Goal: Task Accomplishment & Management: Use online tool/utility

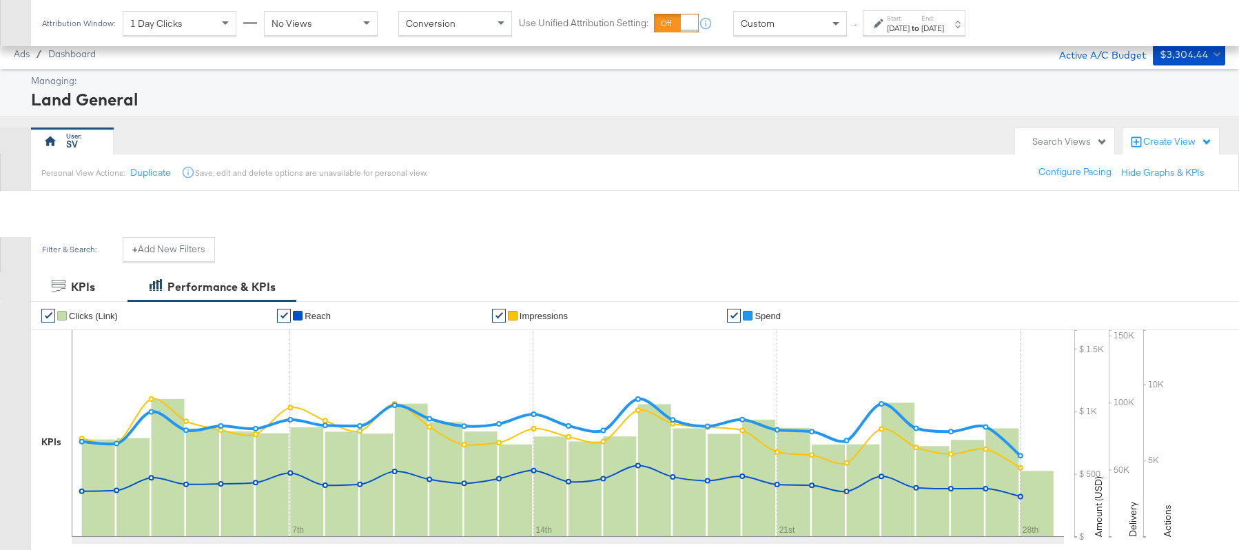
scroll to position [415, 0]
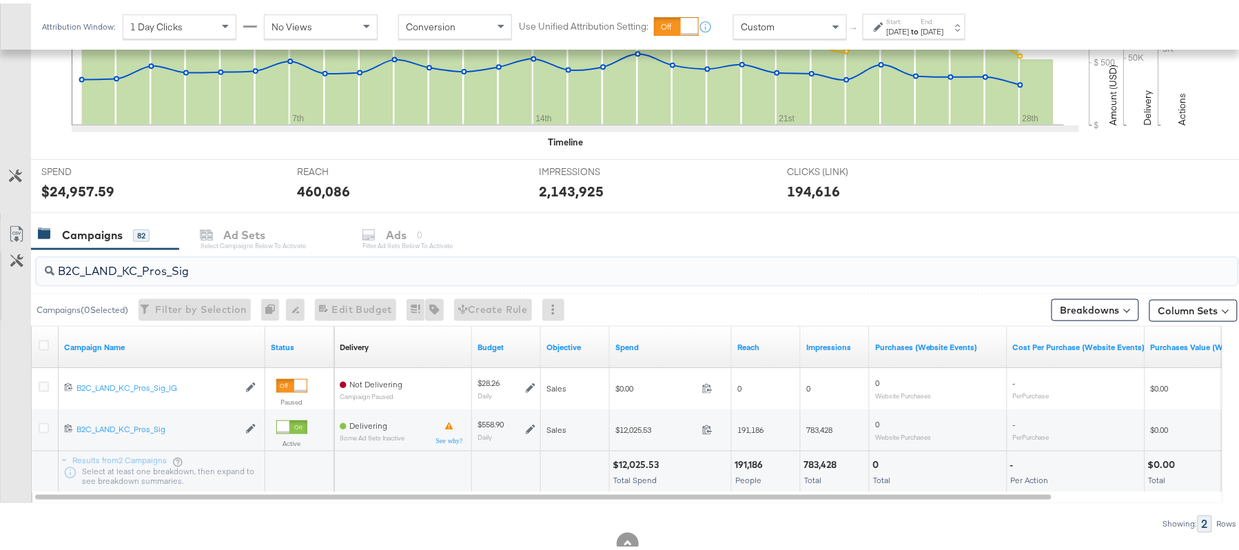
click at [199, 259] on input "B2C_LAND_KC_Pros_Sig" at bounding box center [591, 262] width 1074 height 27
paste input "RT_Sig_24"
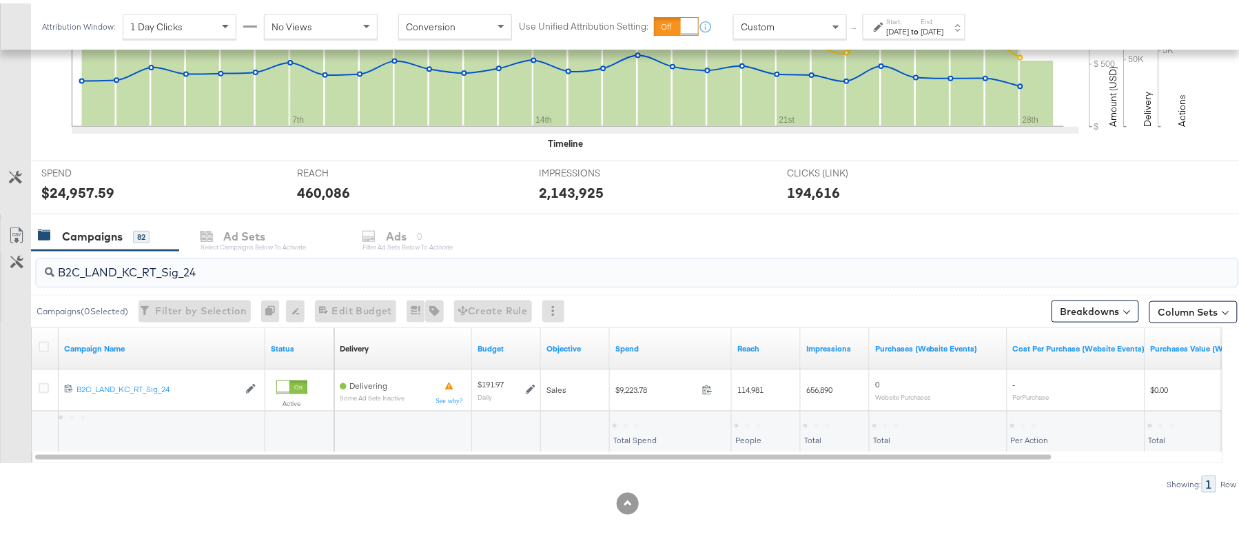
type input "B2C_LAND_KC_RT_Sig_24"
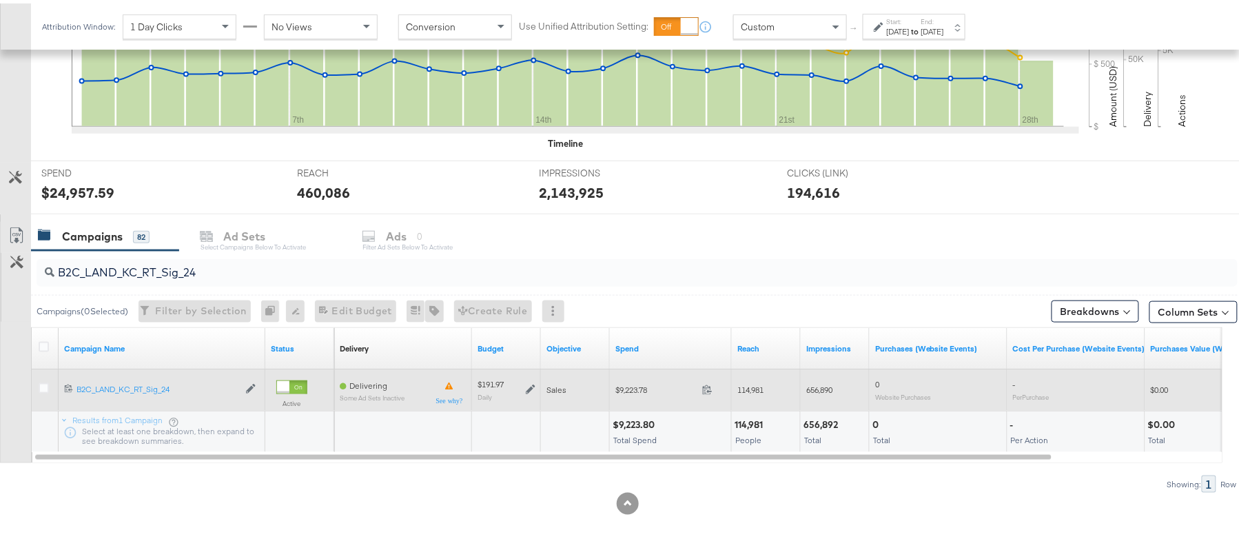
click at [533, 389] on icon at bounding box center [531, 386] width 10 height 10
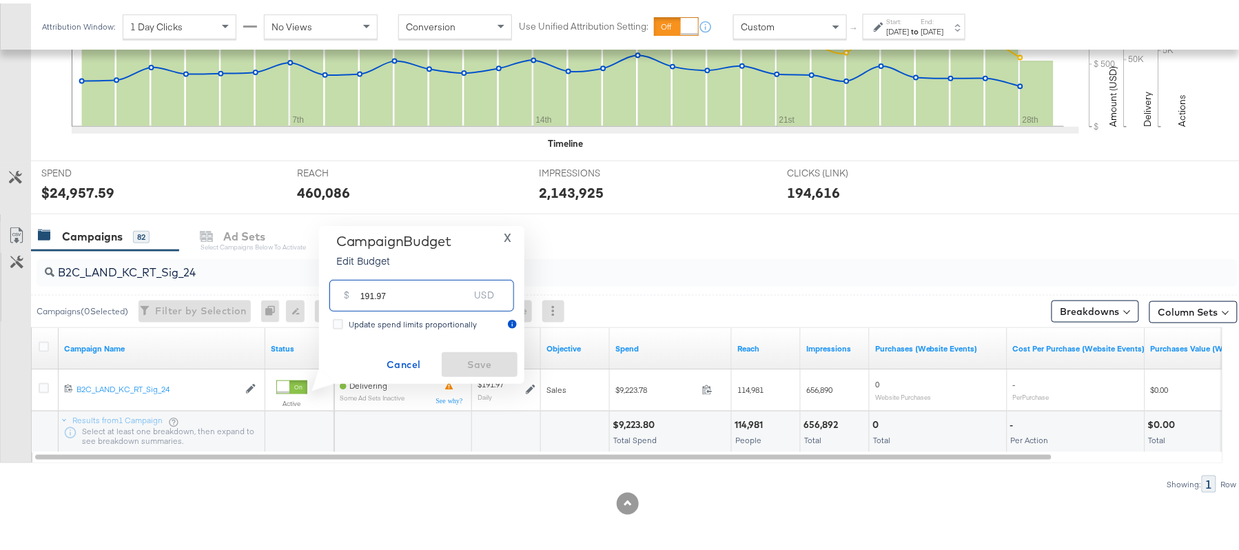
click at [417, 295] on input "191.97" at bounding box center [414, 286] width 109 height 30
paste input "$230.36"
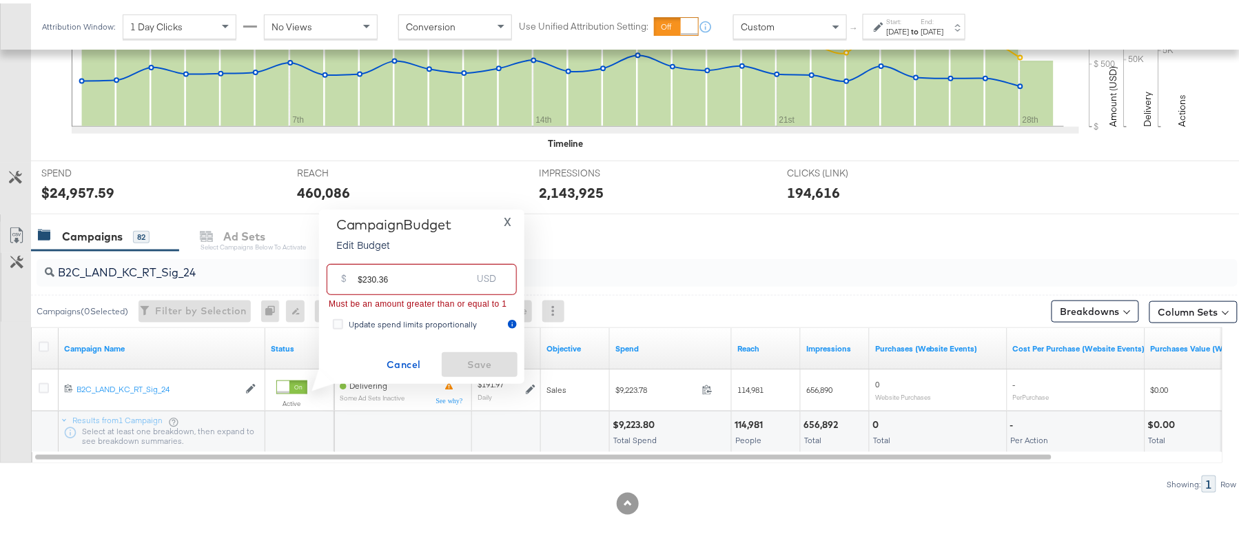
click at [360, 271] on input "$230.36" at bounding box center [415, 271] width 114 height 30
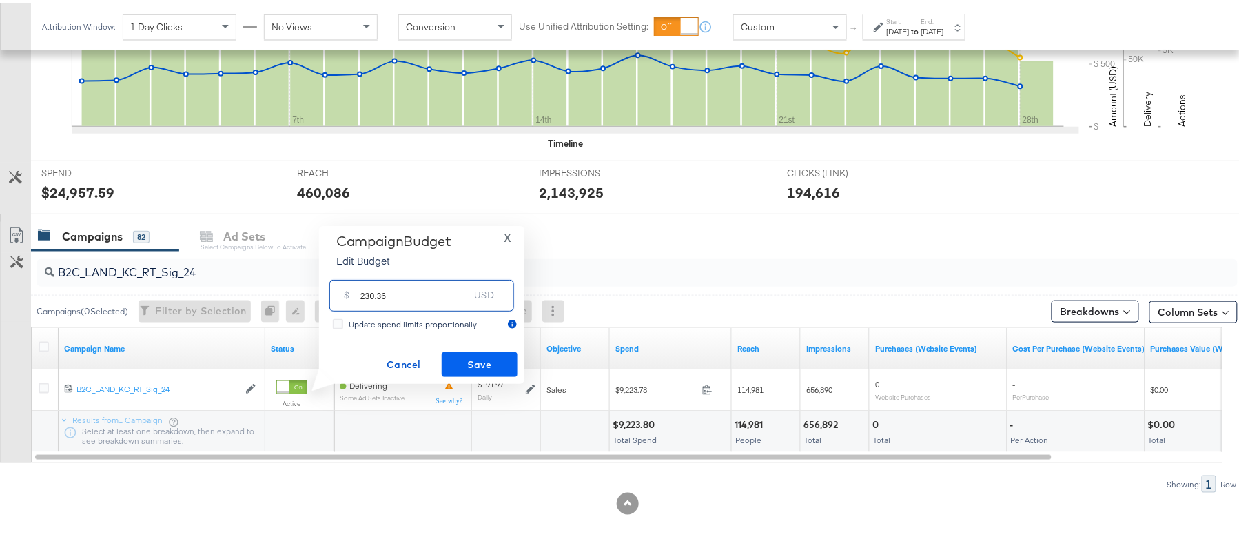
type input "230.36"
click at [455, 354] on span "Save" at bounding box center [479, 361] width 65 height 17
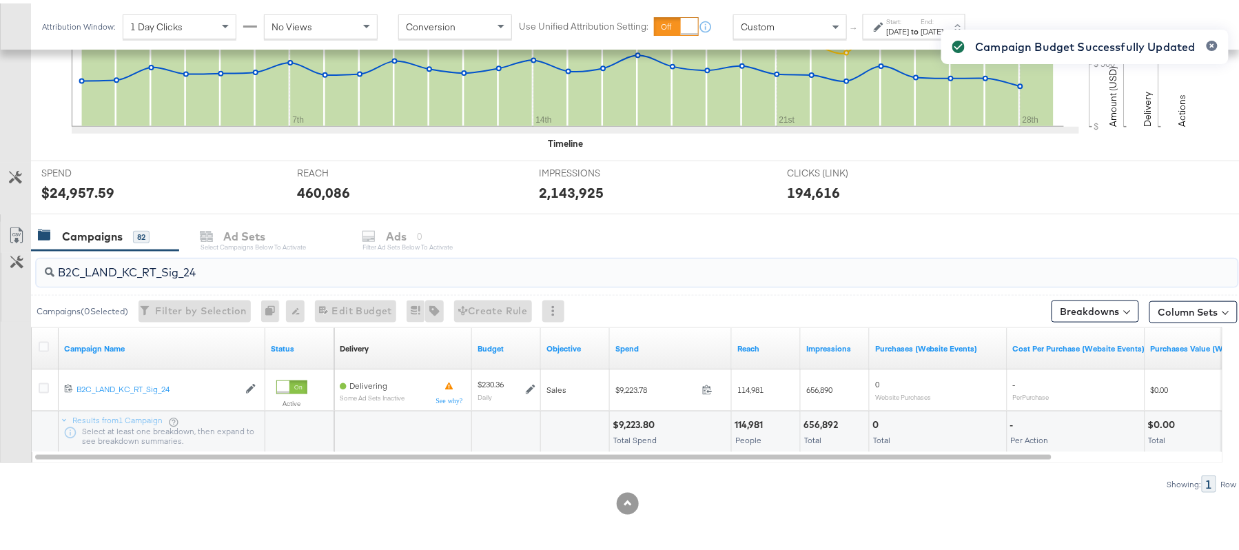
click at [232, 276] on input "B2C_LAND_KC_RT_Sig_24" at bounding box center [591, 263] width 1074 height 27
paste input "B_Ecommerce_KC_Retargeting_LW&LOA_Traffic"
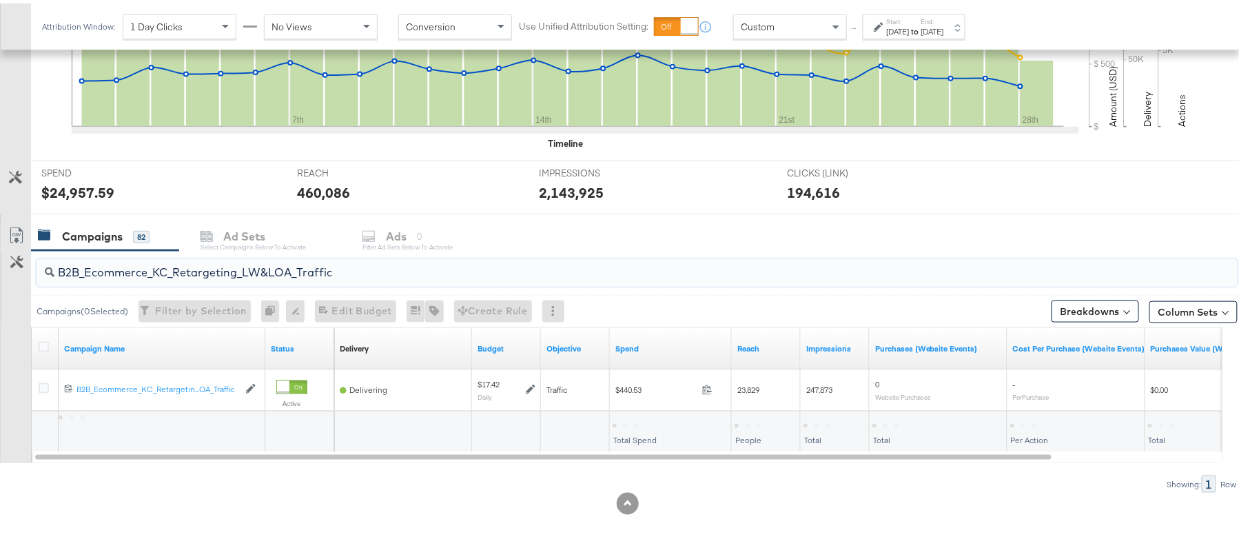
type input "B2B_Ecommerce_KC_Retargeting_LW&LOA_Traffic"
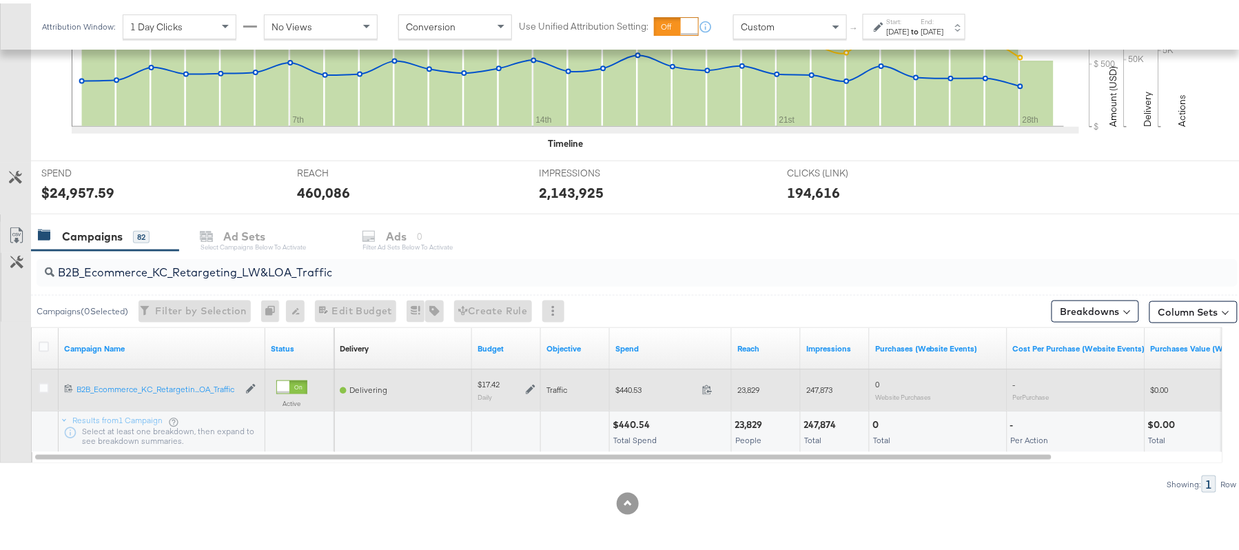
click at [535, 390] on icon at bounding box center [531, 386] width 10 height 10
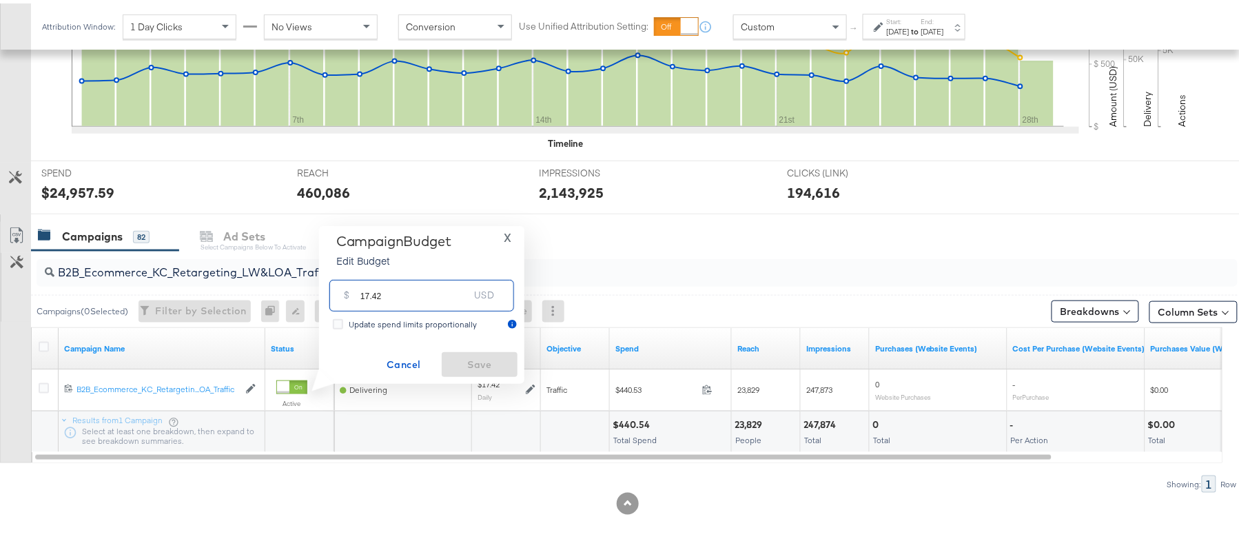
click at [416, 288] on input "17.42" at bounding box center [414, 286] width 109 height 30
paste input "$20.90"
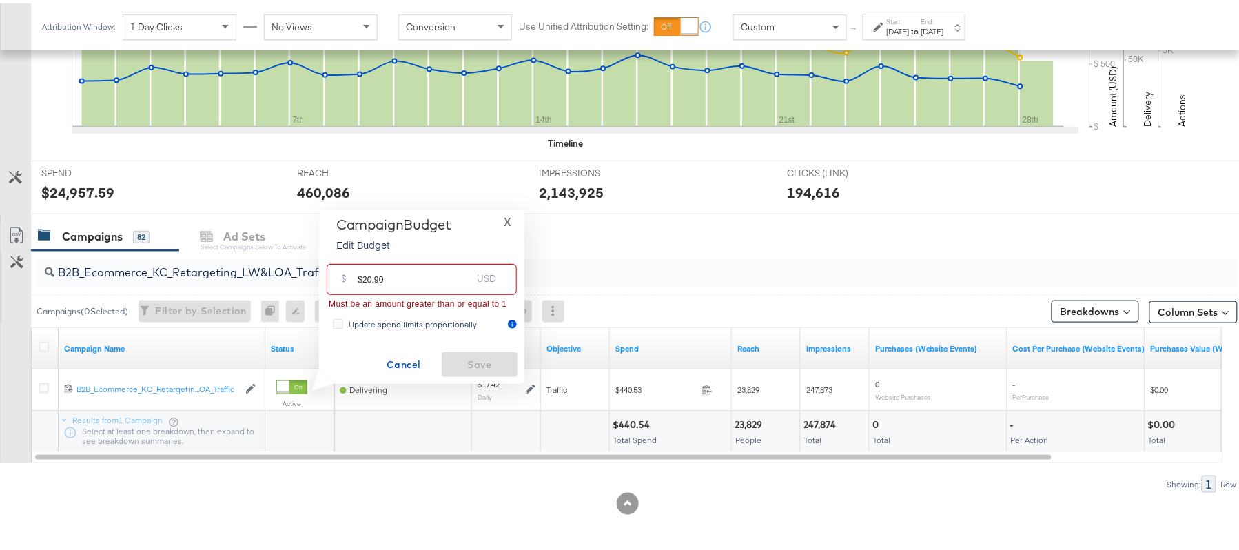
click at [367, 277] on input "$20.90" at bounding box center [415, 271] width 114 height 30
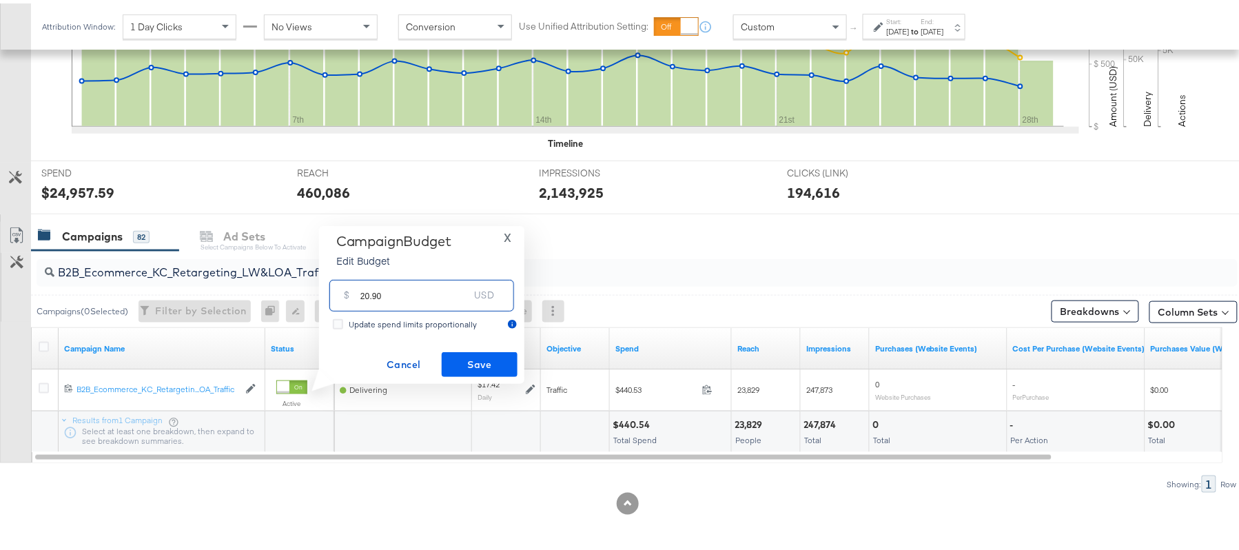
type input "20.90"
click at [464, 356] on span "Save" at bounding box center [479, 361] width 65 height 17
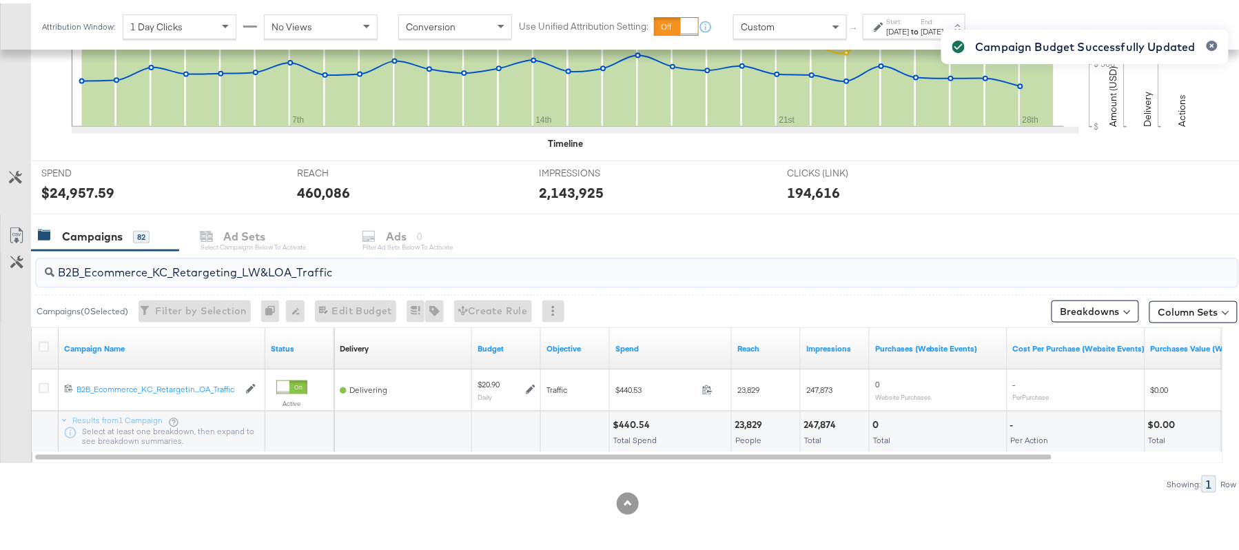
click at [225, 265] on input "B2B_Ecommerce_KC_Retargeting_LW&LOA_Traffic" at bounding box center [591, 263] width 1074 height 27
paste input "KC_Retargeting_Prospects & Clients_Conversions"
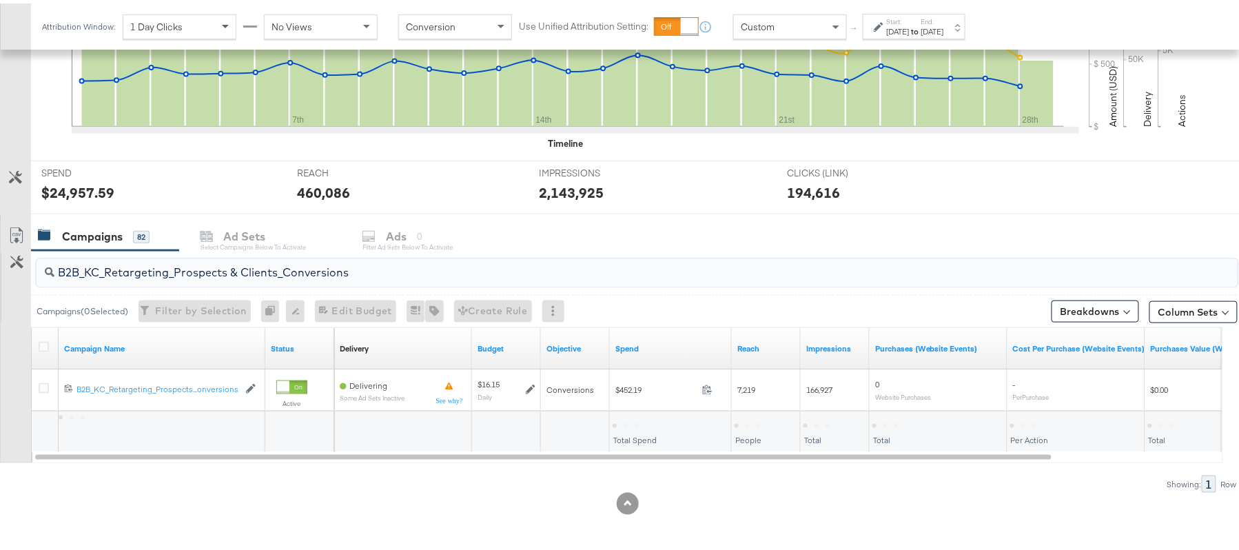
type input "B2B_KC_Retargeting_Prospects & Clients_Conversions"
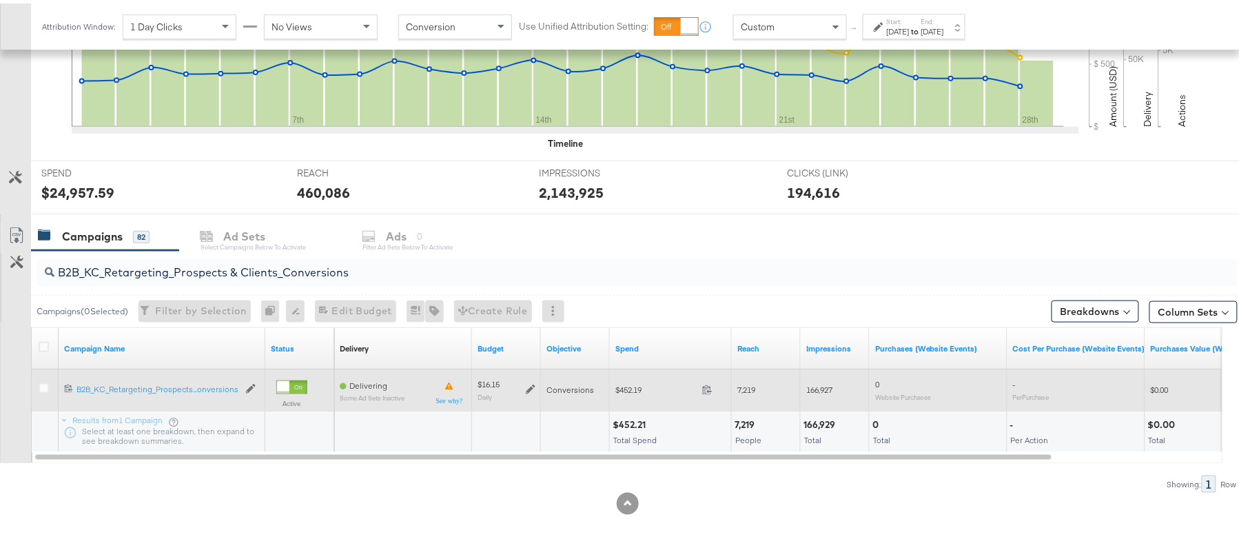
click at [529, 386] on icon at bounding box center [531, 386] width 10 height 10
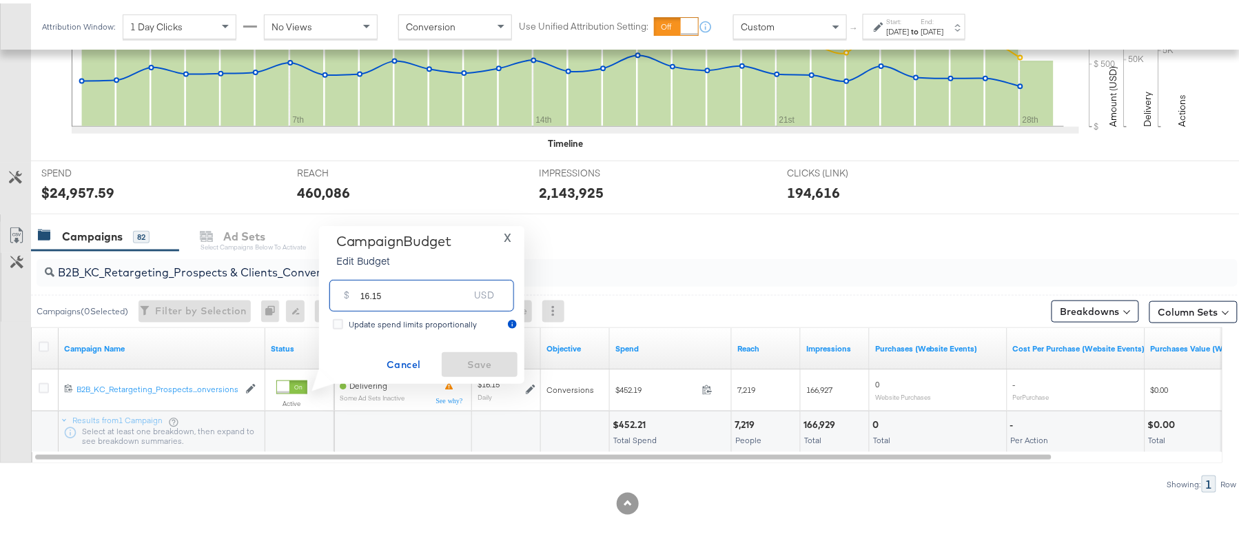
click at [427, 276] on input "16.15" at bounding box center [414, 286] width 109 height 30
paste input "$15.94"
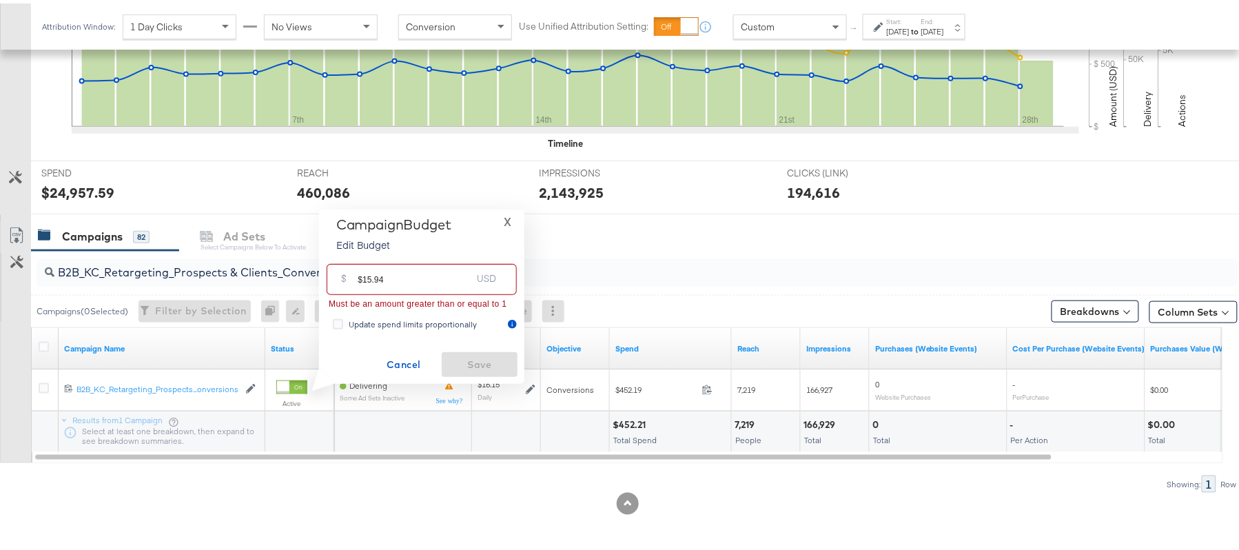
click at [364, 279] on input "$15.94" at bounding box center [415, 271] width 114 height 30
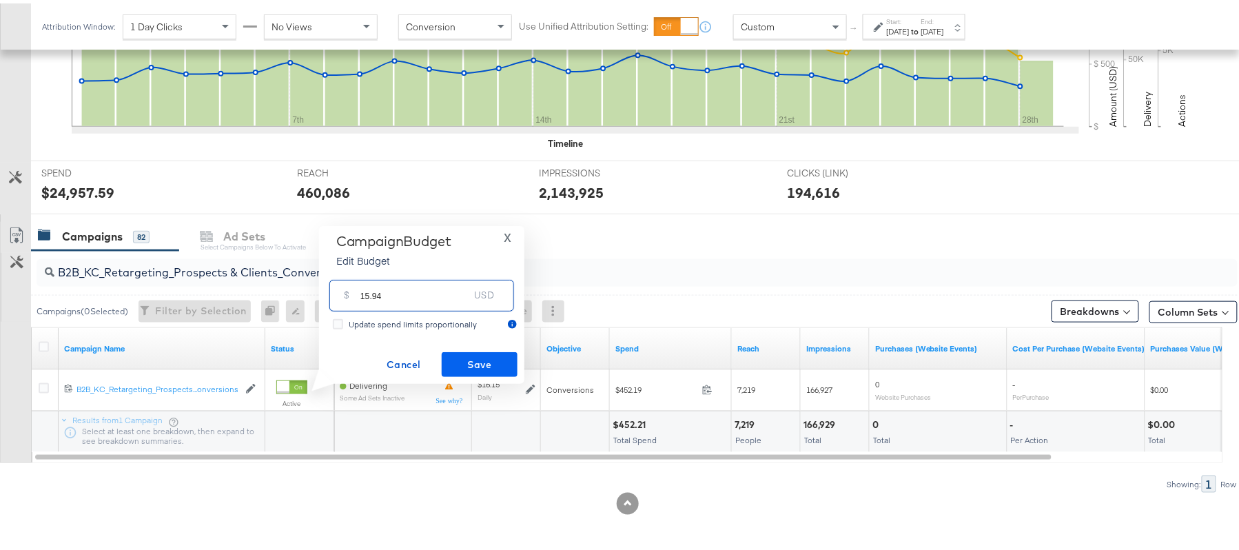
type input "15.94"
click at [470, 353] on span "Save" at bounding box center [479, 361] width 65 height 17
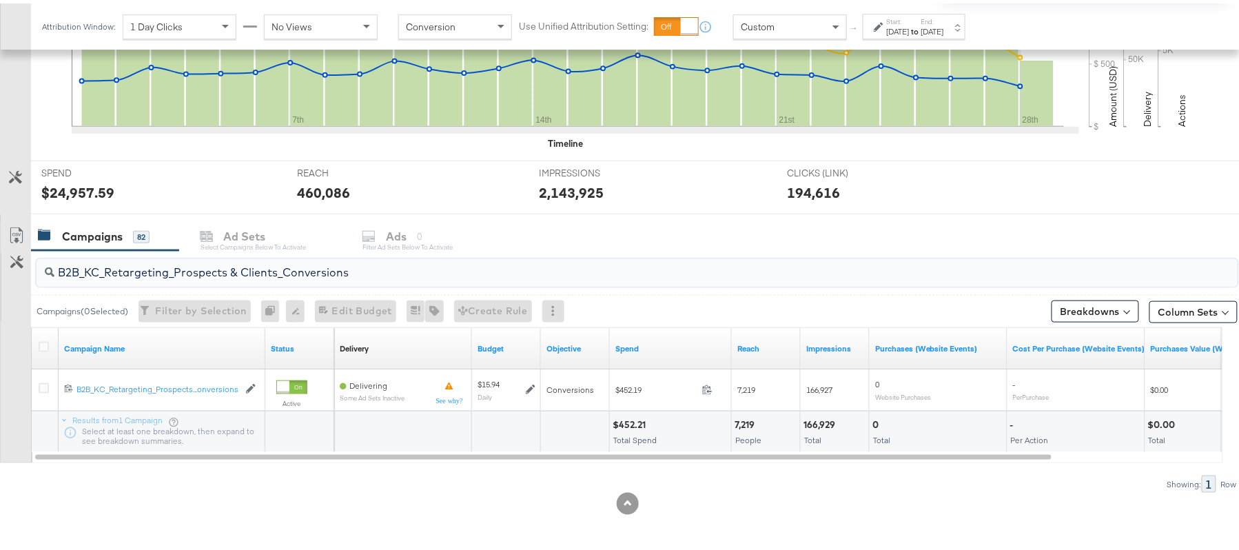
click at [197, 276] on input "B2B_KC_Retargeting_Prospects & Clients_Conversions" at bounding box center [591, 263] width 1074 height 27
paste input "C_LAND_KC_Pros_Sig"
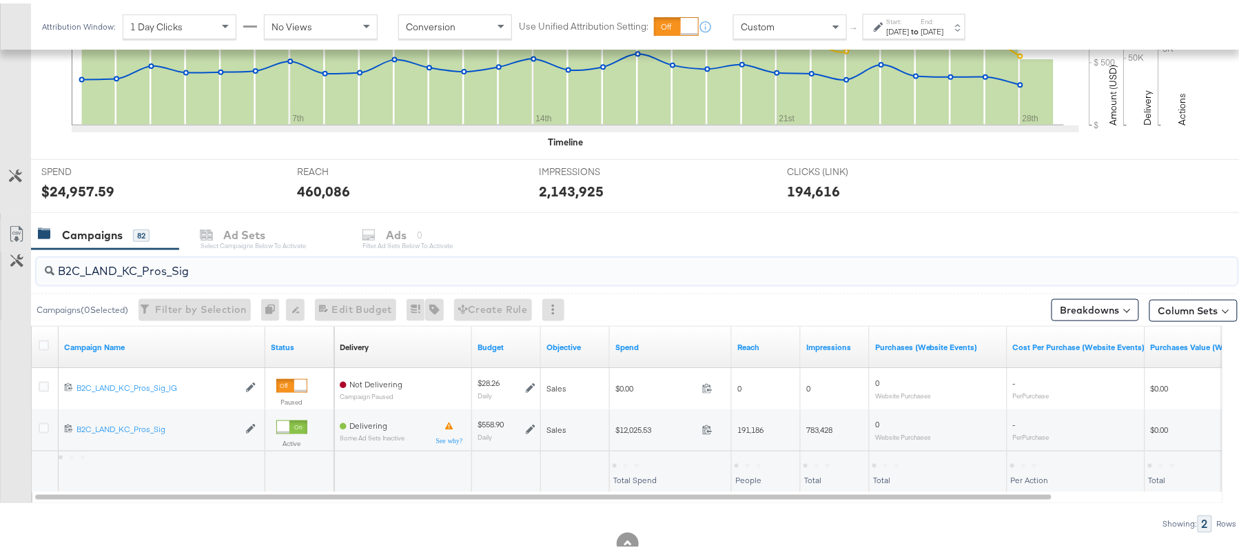
type input "B2C_LAND_KC_Pros_Sig"
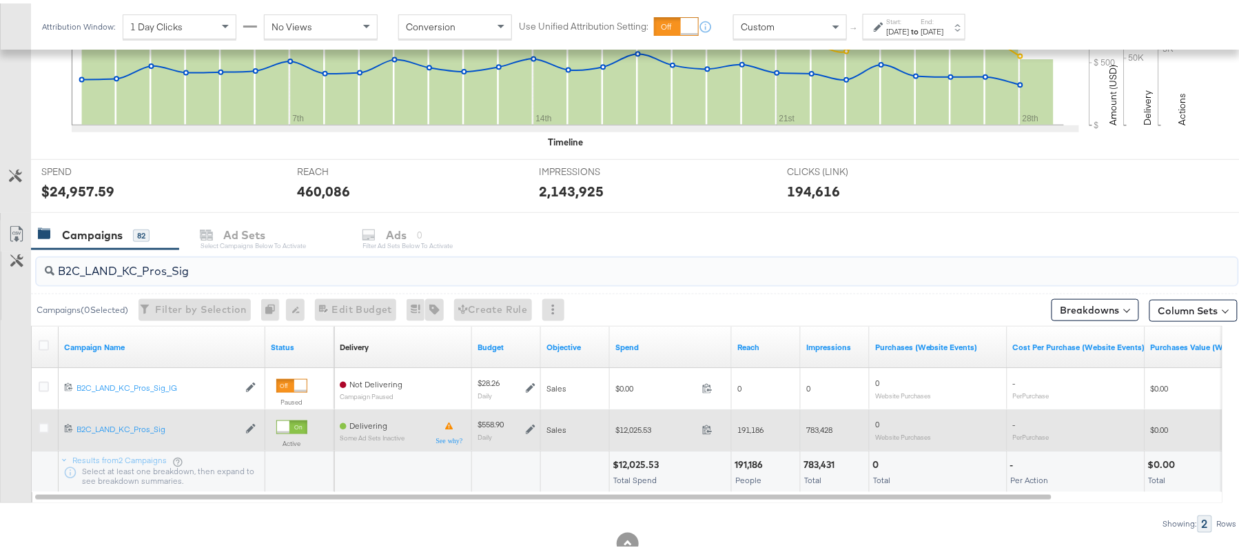
click at [527, 428] on icon at bounding box center [531, 426] width 10 height 10
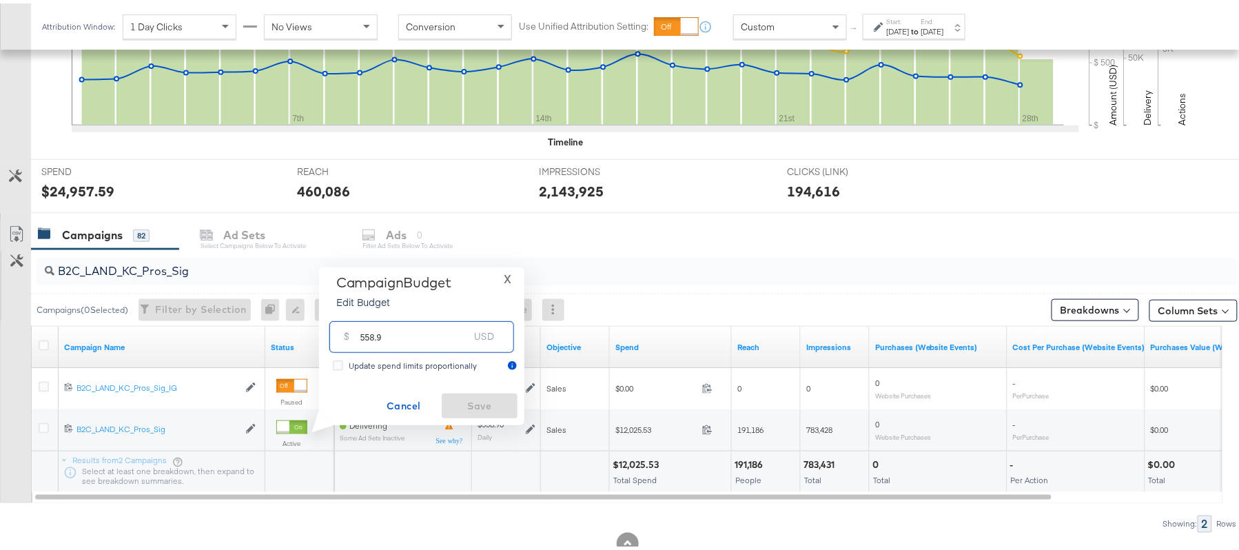
click at [411, 340] on input "558.9" at bounding box center [414, 328] width 109 height 30
paste input "$614.7"
click at [362, 311] on input "$614.79" at bounding box center [415, 312] width 114 height 30
type input "614.79"
click at [480, 397] on span "Save" at bounding box center [479, 402] width 65 height 17
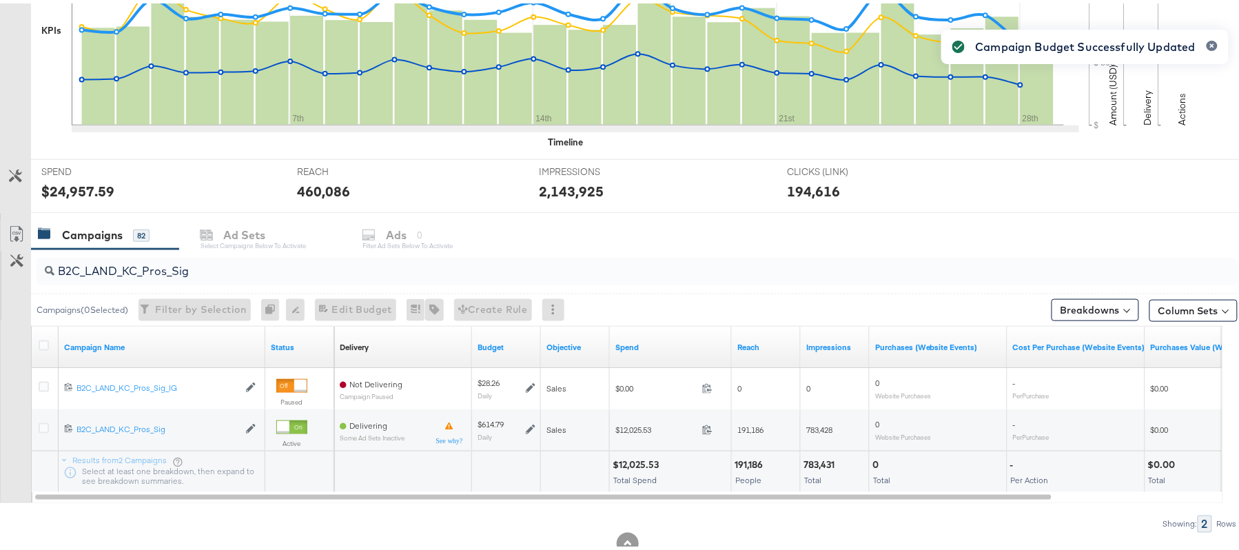
scroll to position [0, 0]
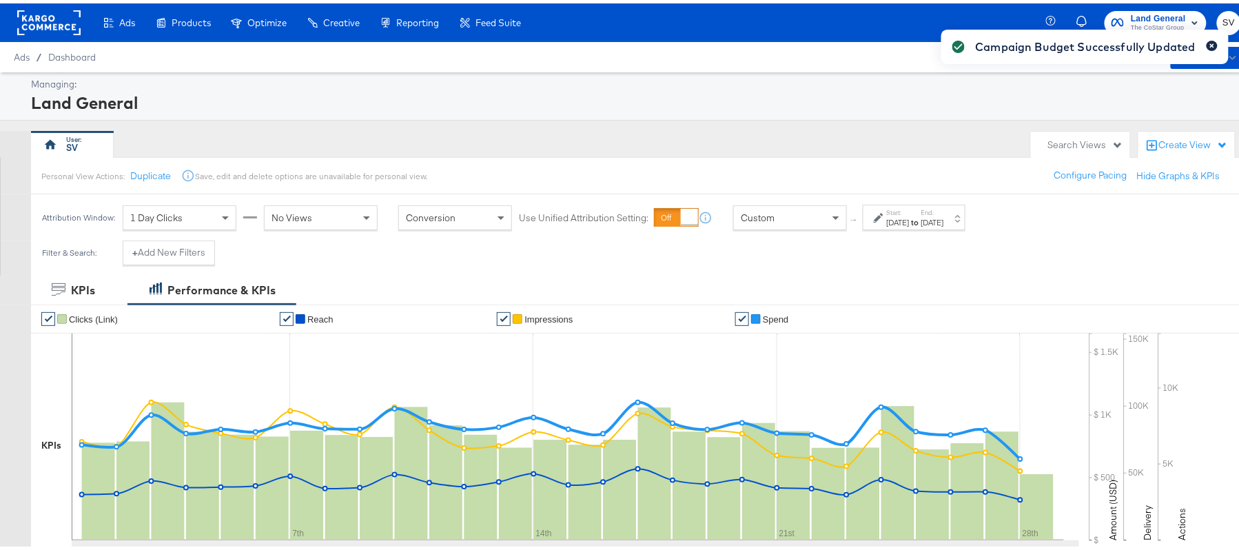
click at [1209, 41] on icon "button" at bounding box center [1212, 43] width 6 height 8
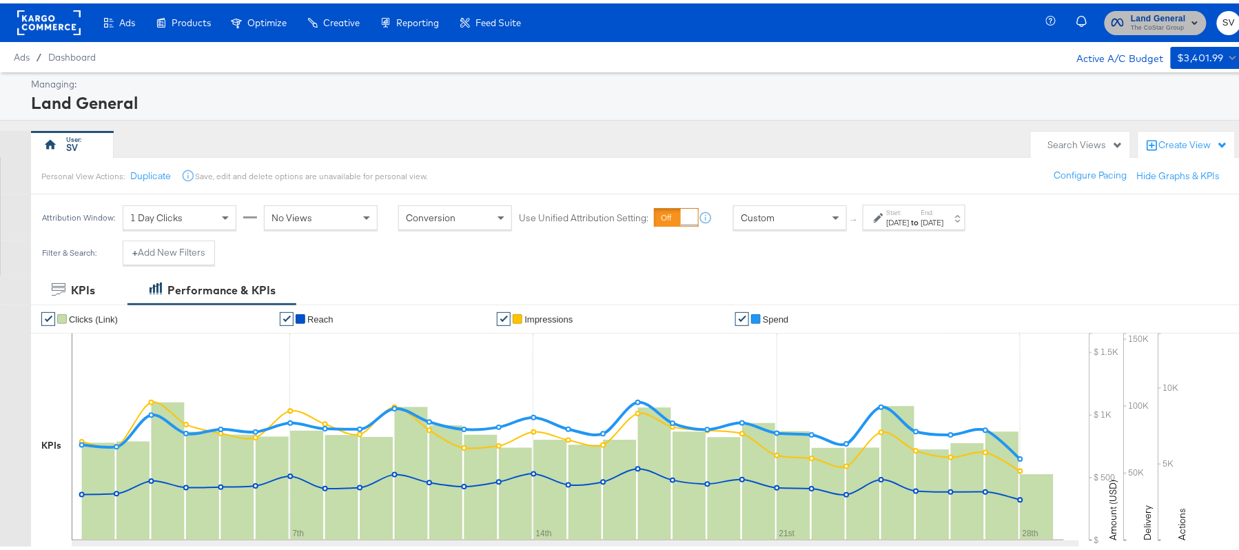
click at [1153, 29] on span "The CoStar Group" at bounding box center [1158, 24] width 55 height 11
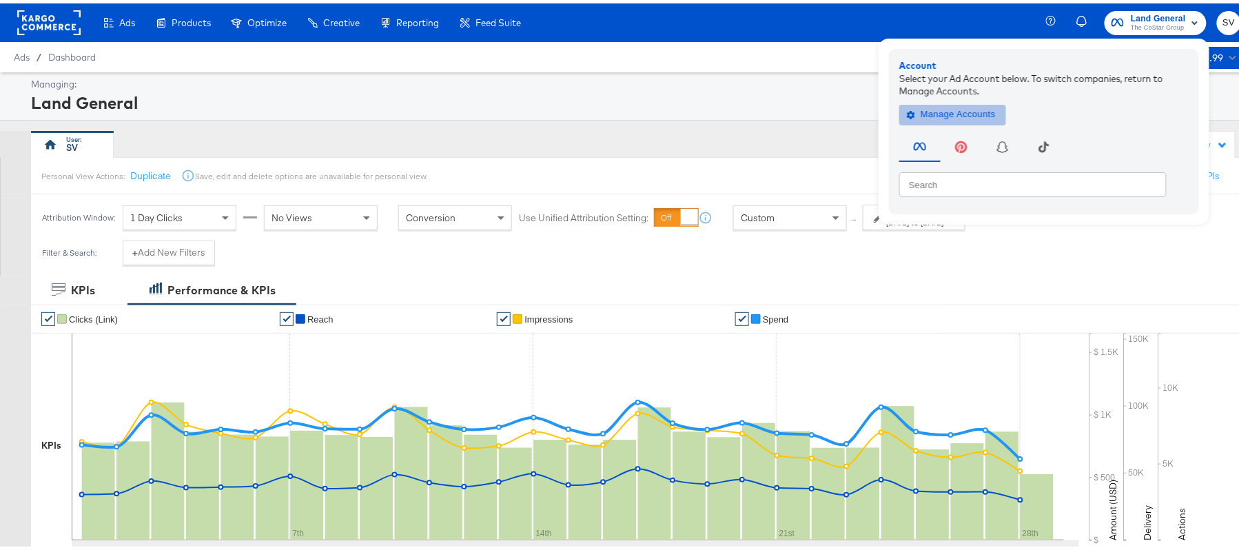
click at [961, 114] on span "Manage Accounts" at bounding box center [953, 111] width 86 height 16
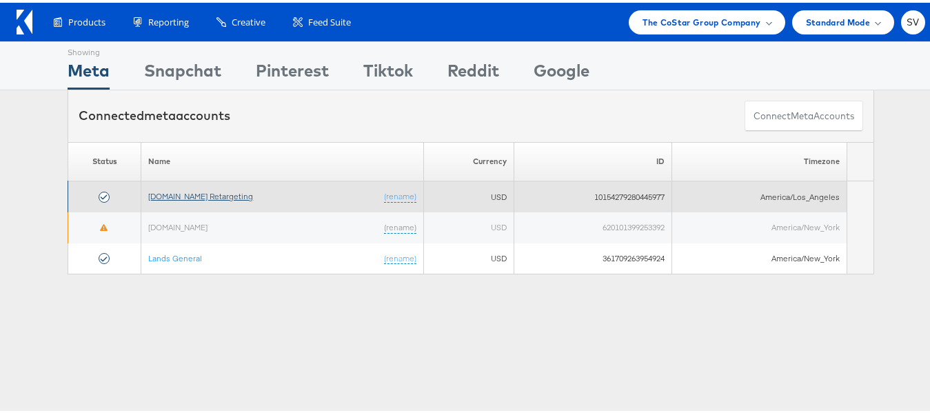
click at [207, 196] on link "Apartments.com Retargeting" at bounding box center [200, 193] width 105 height 10
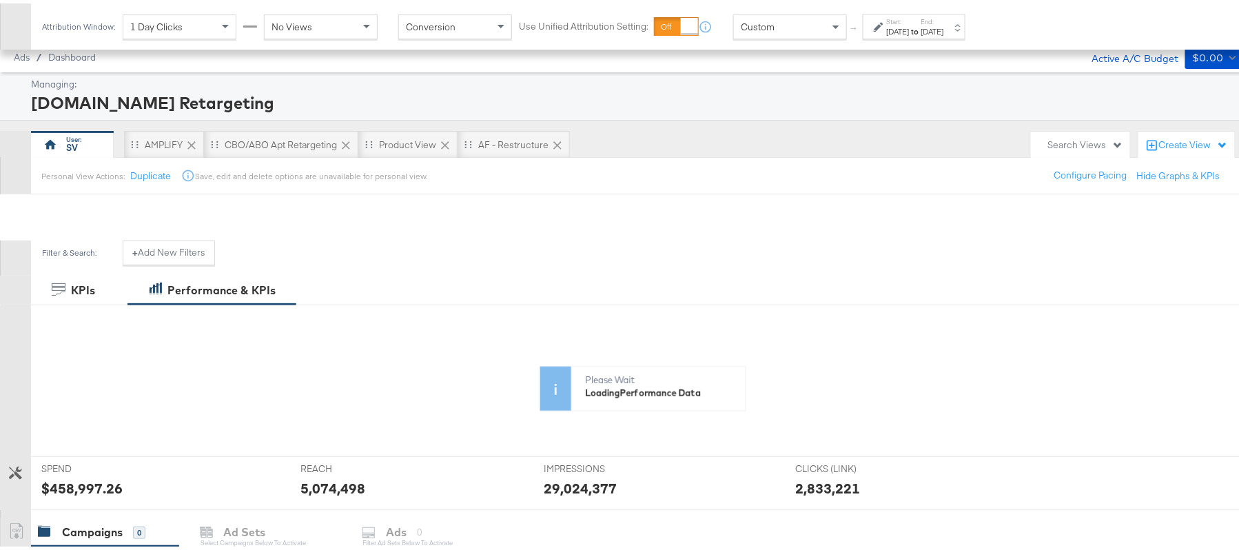
scroll to position [338, 0]
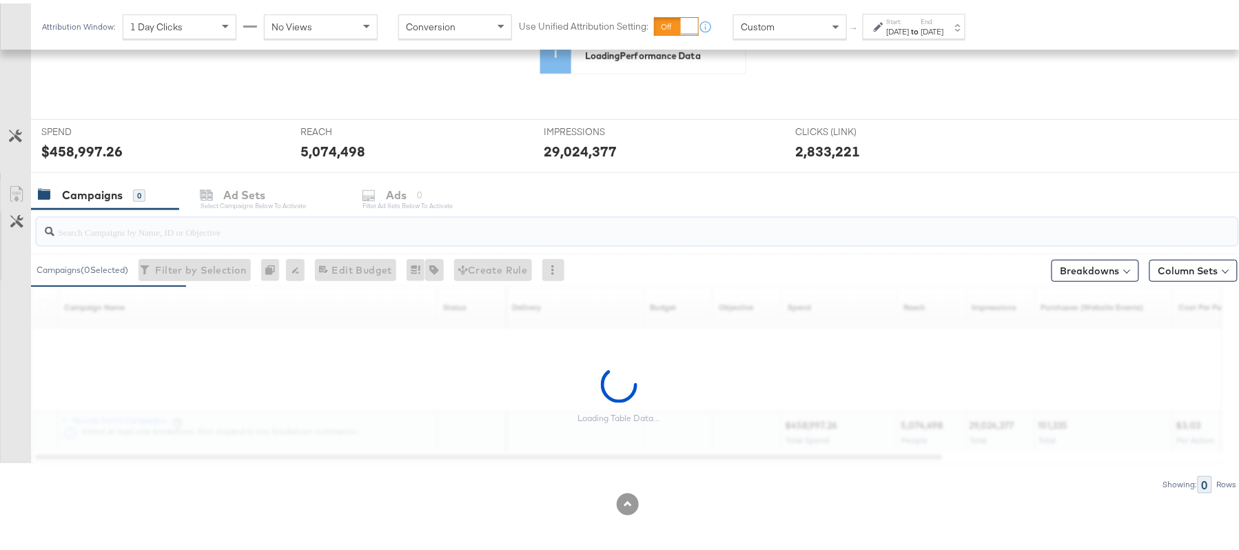
click at [282, 212] on input "search" at bounding box center [591, 222] width 1074 height 27
paste input "APTS_B2C_Display_National_Facebook_RTG_Leads_SocialDisplay_Retargeting_Diamond_…"
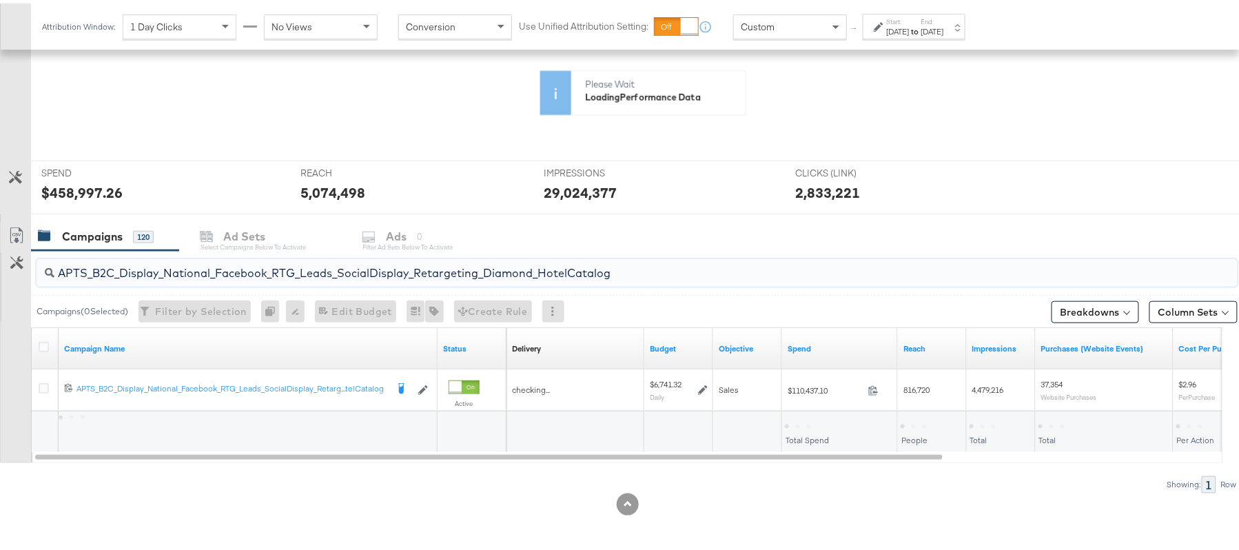
scroll to position [296, 0]
type input "APTS_B2C_Display_National_Facebook_RTG_Leads_SocialDisplay_Retargeting_Diamond_…"
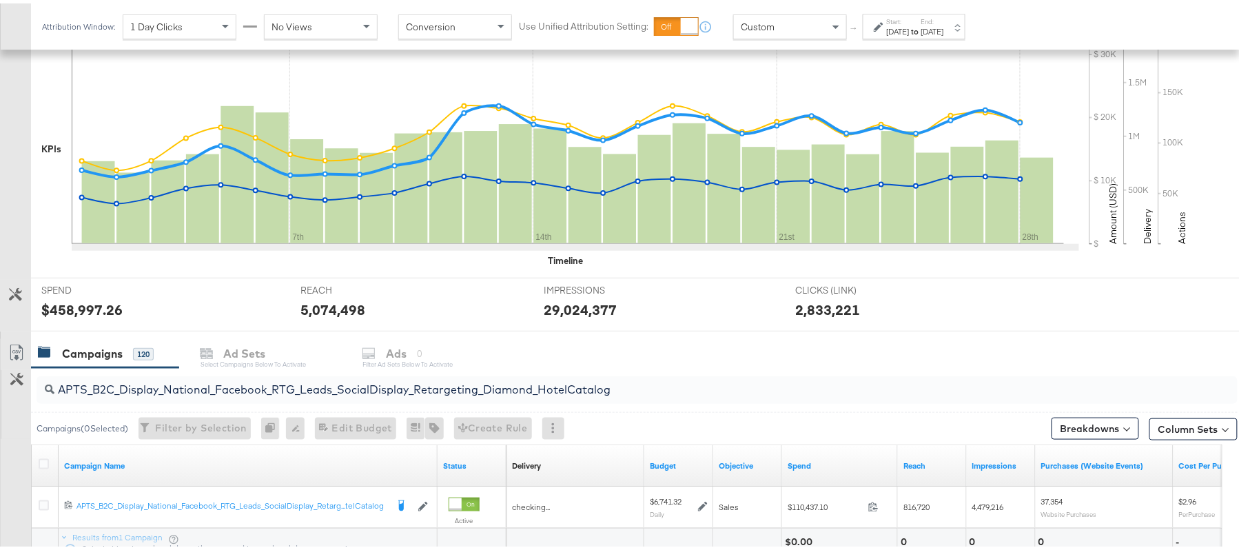
scroll to position [415, 0]
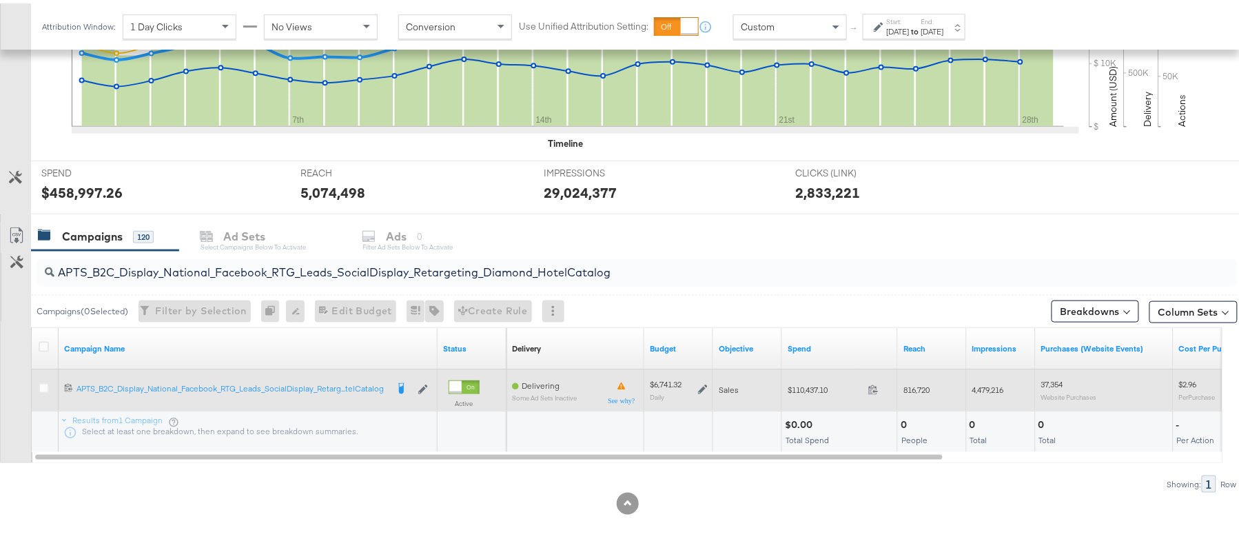
click at [700, 380] on div "$6,741.32 Daily" at bounding box center [679, 386] width 58 height 21
click at [701, 382] on icon at bounding box center [703, 386] width 10 height 10
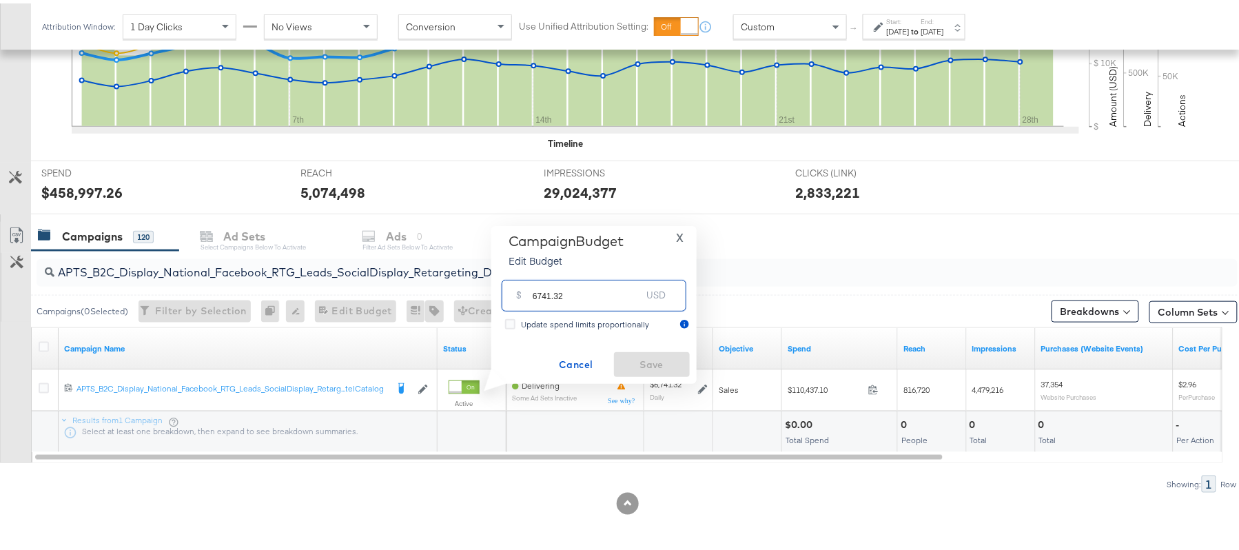
click at [637, 295] on input "6741.32" at bounding box center [587, 286] width 109 height 30
paste input "$7,313.40"
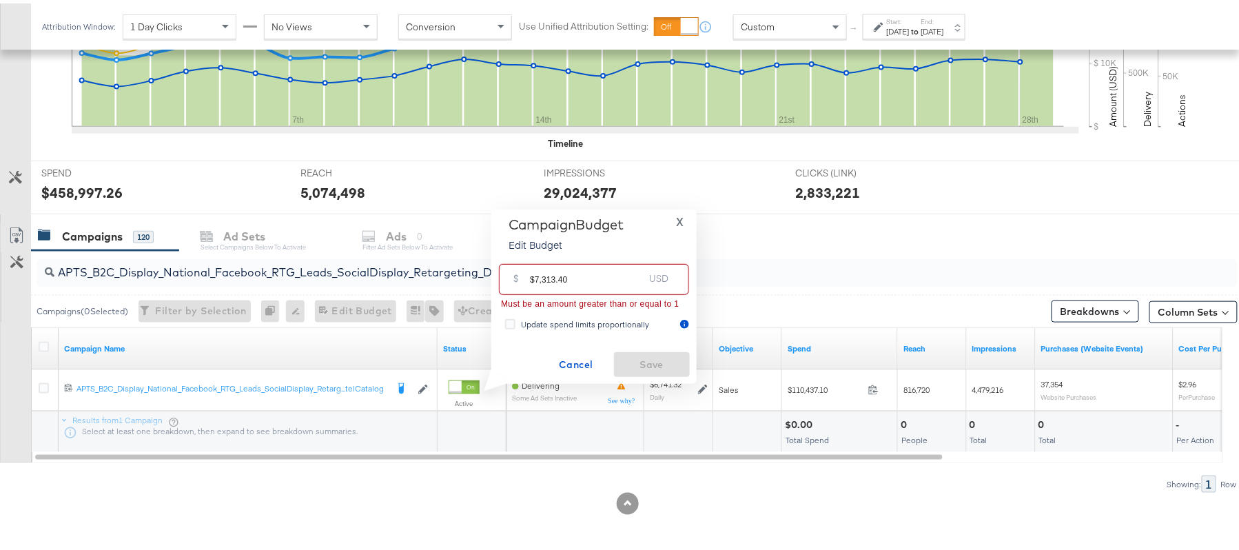
click at [539, 273] on input "$7,313.40" at bounding box center [587, 271] width 114 height 30
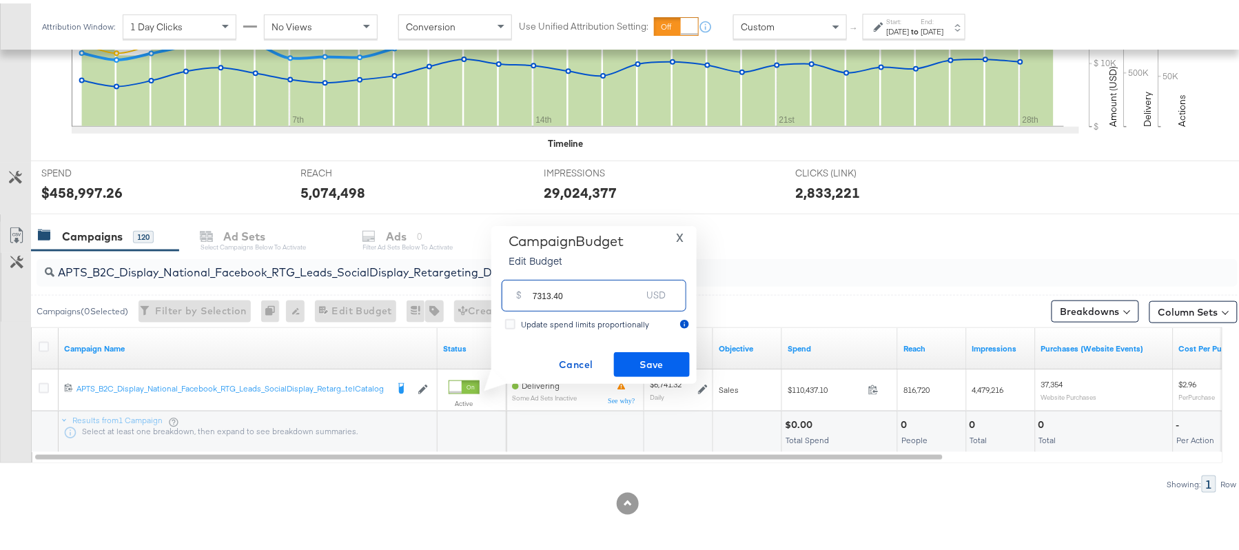
type input "7313.40"
click at [630, 360] on span "Save" at bounding box center [651, 361] width 65 height 17
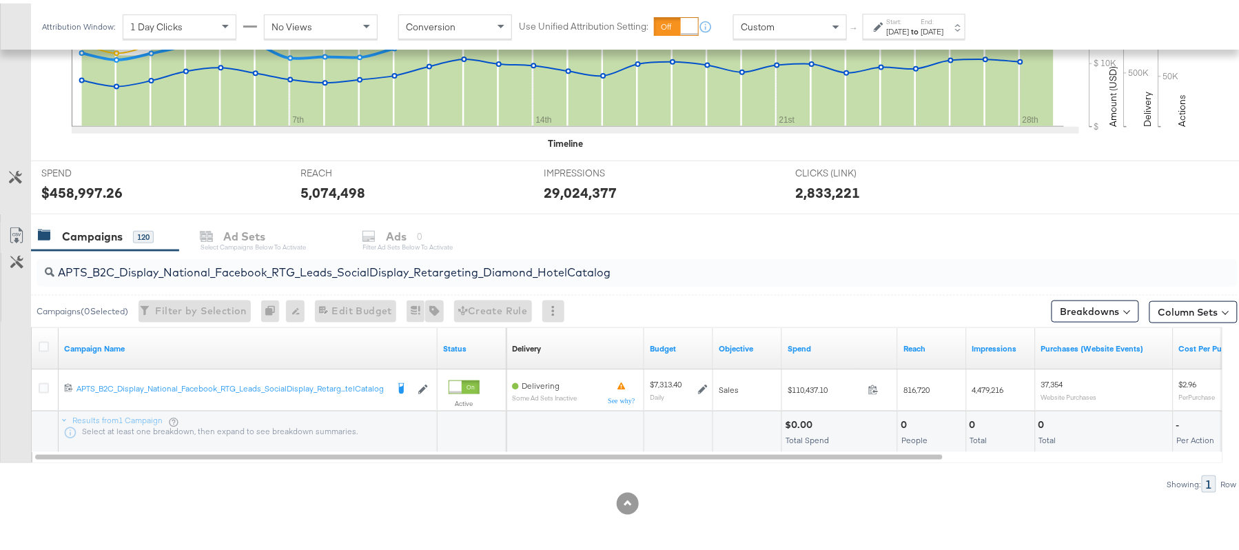
drag, startPoint x: 283, startPoint y: 249, endPoint x: 283, endPoint y: 259, distance: 10.3
click at [283, 259] on div "APTS_B2C_Display_National_Facebook_RTG_Leads_SocialDisplay_Retargeting_Diamond_…" at bounding box center [634, 269] width 1207 height 44
click at [283, 259] on input "APTS_B2C_Display_National_Facebook_RTG_Leads_SocialDisplay_Retargeting_Diamond_…" at bounding box center [591, 263] width 1074 height 27
paste input "alwayson_Retargeting_DARE24_DiamondPlatinum"
type input "APTS_B2C_Display_National_Facebook_RTG_Leads_SocialDisplay_alwayson_Retargeting…"
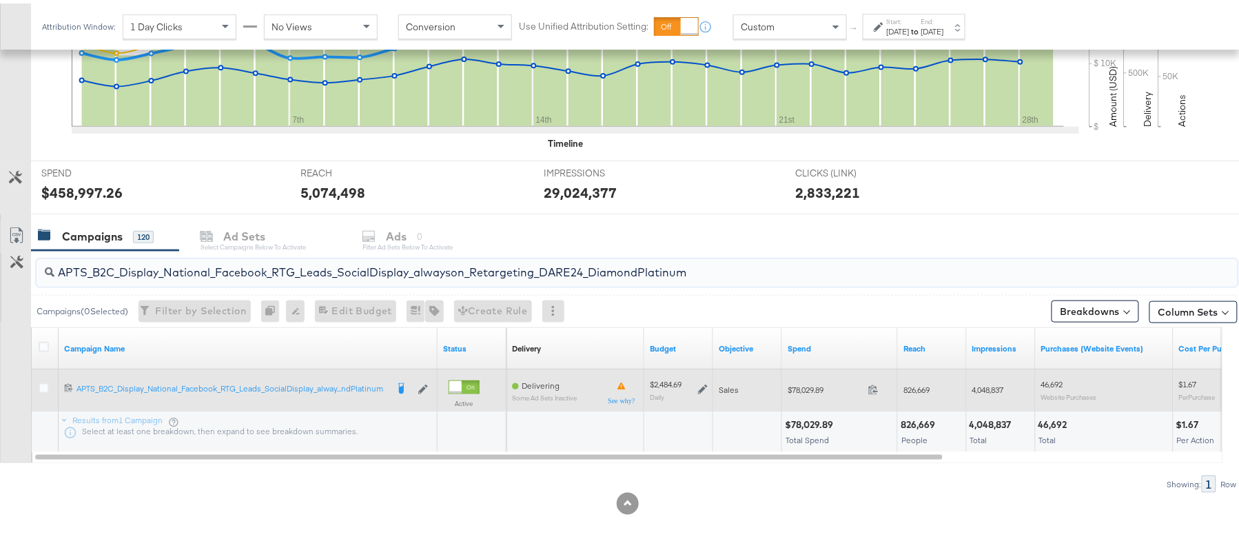
click at [704, 387] on icon at bounding box center [703, 387] width 10 height 10
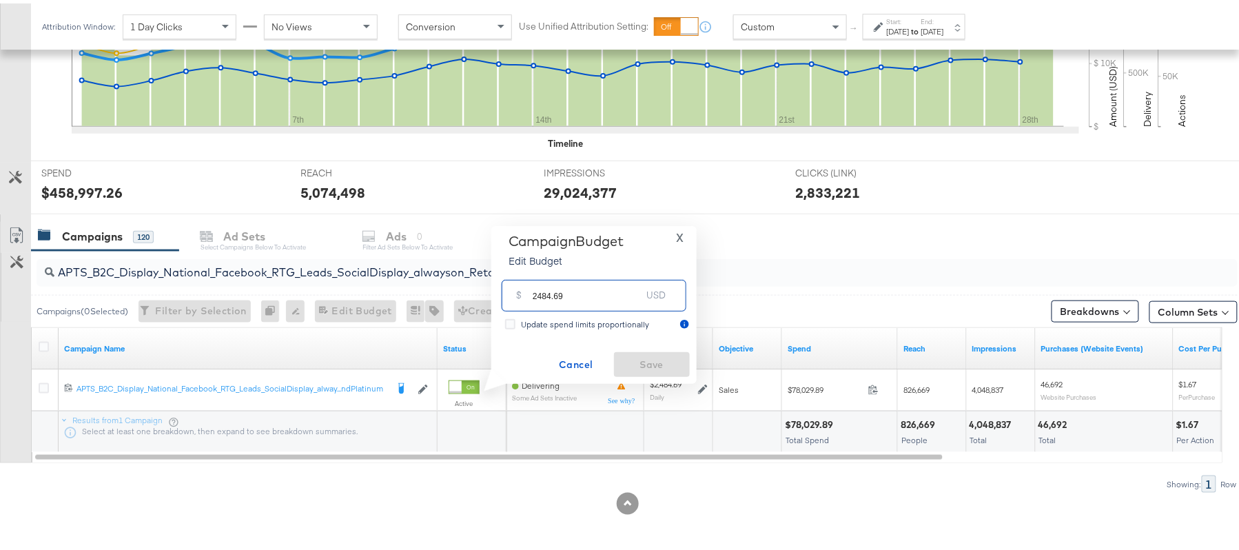
click at [587, 288] on input "2484.69" at bounding box center [587, 286] width 109 height 30
paste input "$2,857.3"
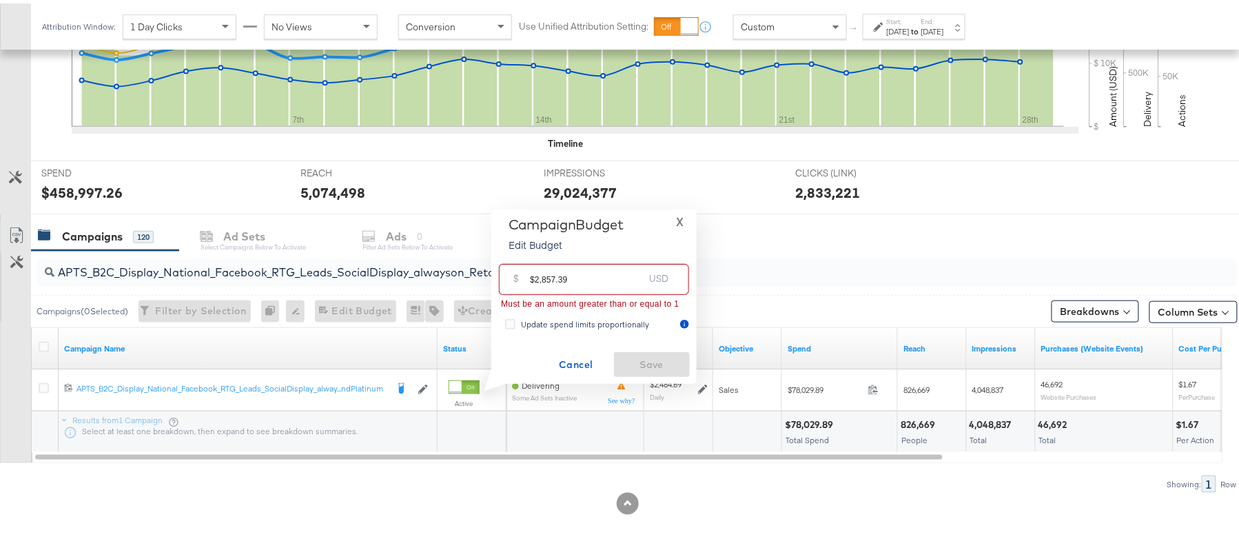
click at [540, 273] on input "$2,857.39" at bounding box center [587, 271] width 114 height 30
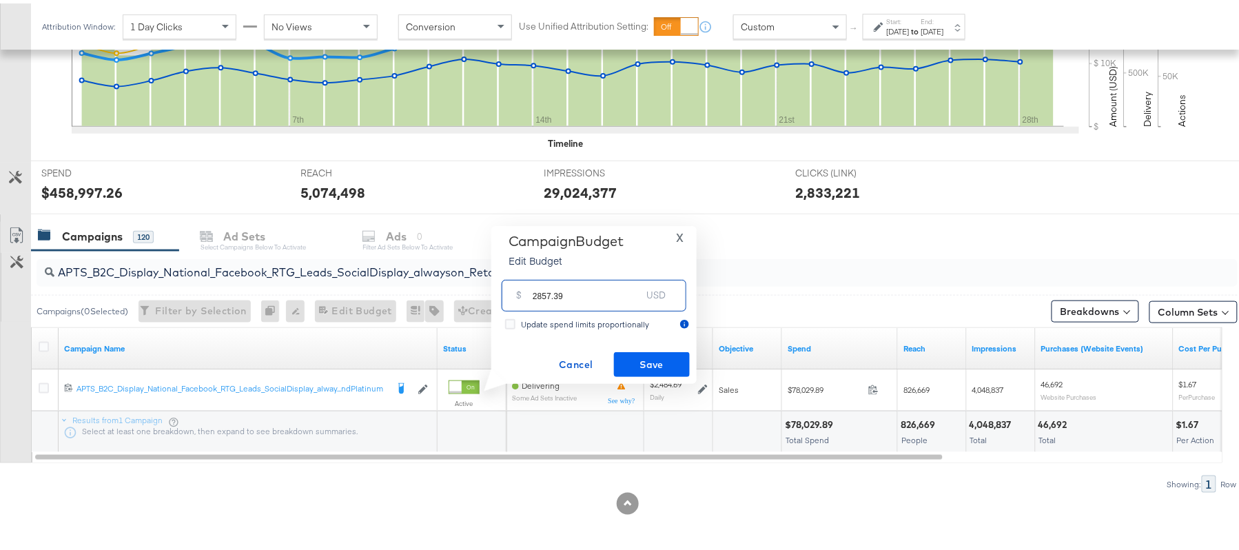
type input "2857.39"
click at [643, 350] on button "Save" at bounding box center [652, 361] width 76 height 25
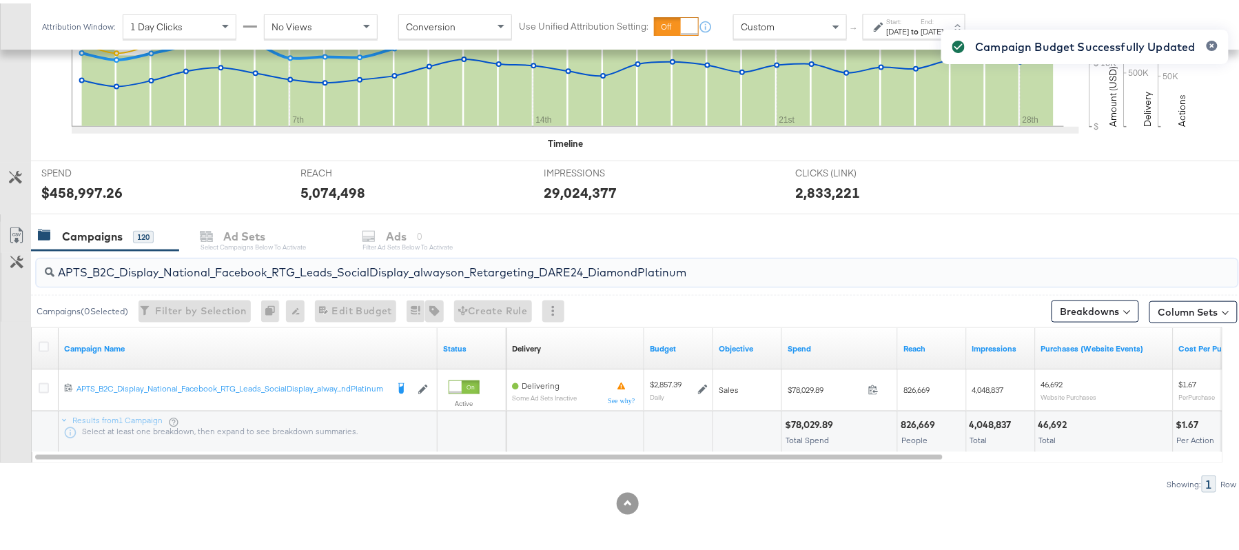
click at [203, 270] on input "APTS_B2C_Display_National_Facebook_RTG_Leads_SocialDisplay_alwayson_Retargeting…" at bounding box center [591, 263] width 1074 height 27
paste input "FR_B2C_Display_National_Facebook_RTG_Leads_SocialDisplay_alwayson_Retargeting_FR"
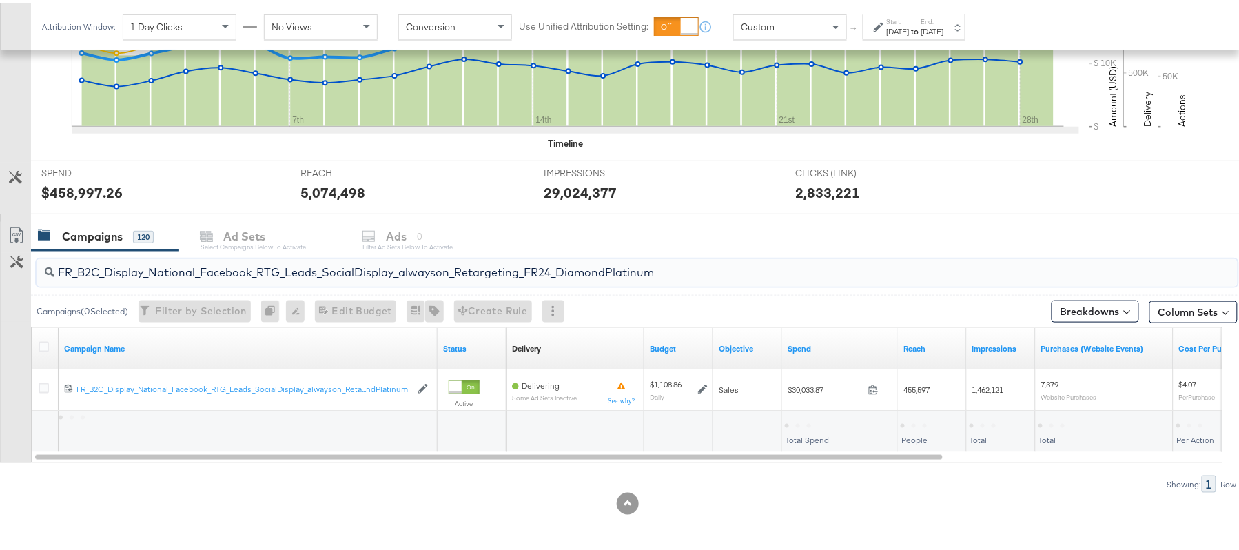
type input "FR_B2C_Display_National_Facebook_RTG_Leads_SocialDisplay_alwayson_Retargeting_F…"
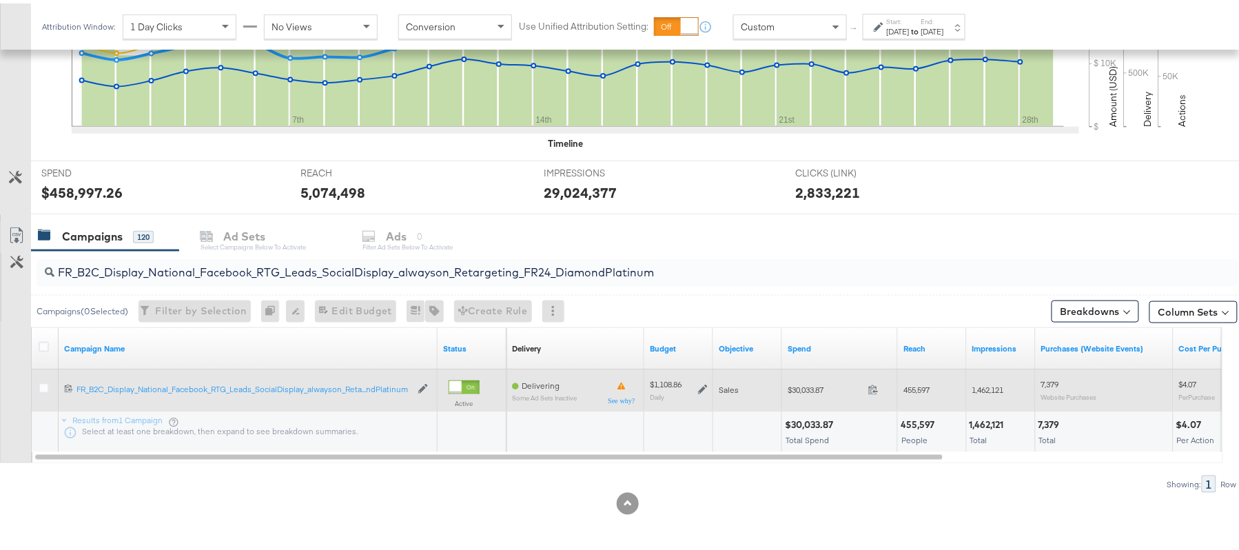
click at [704, 387] on icon at bounding box center [703, 387] width 10 height 10
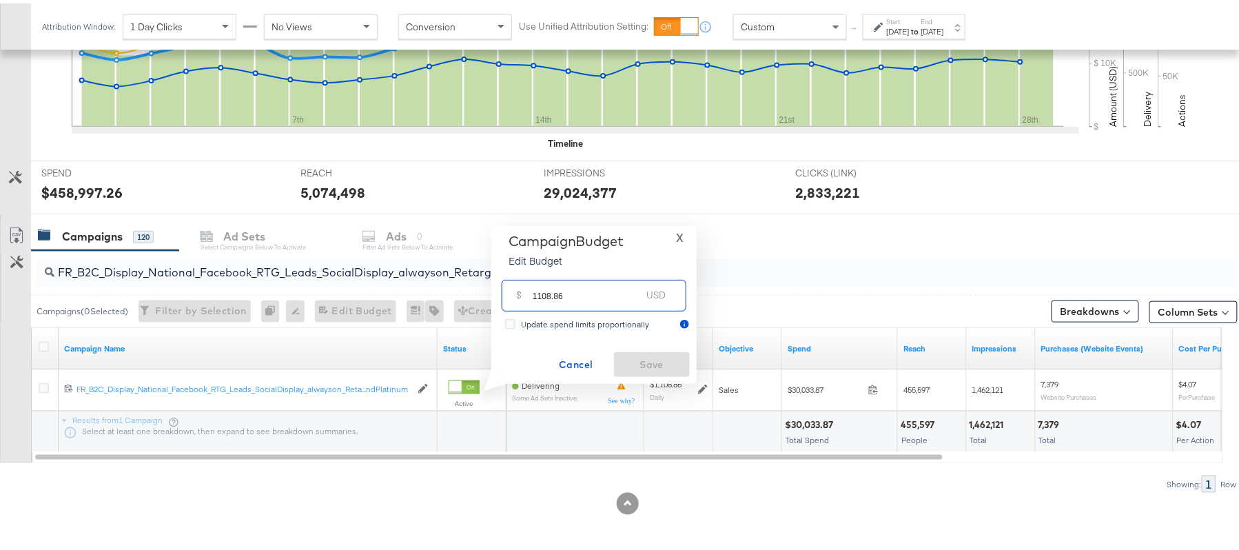
click at [571, 281] on input "1108.86" at bounding box center [587, 286] width 109 height 30
paste input "$997.97"
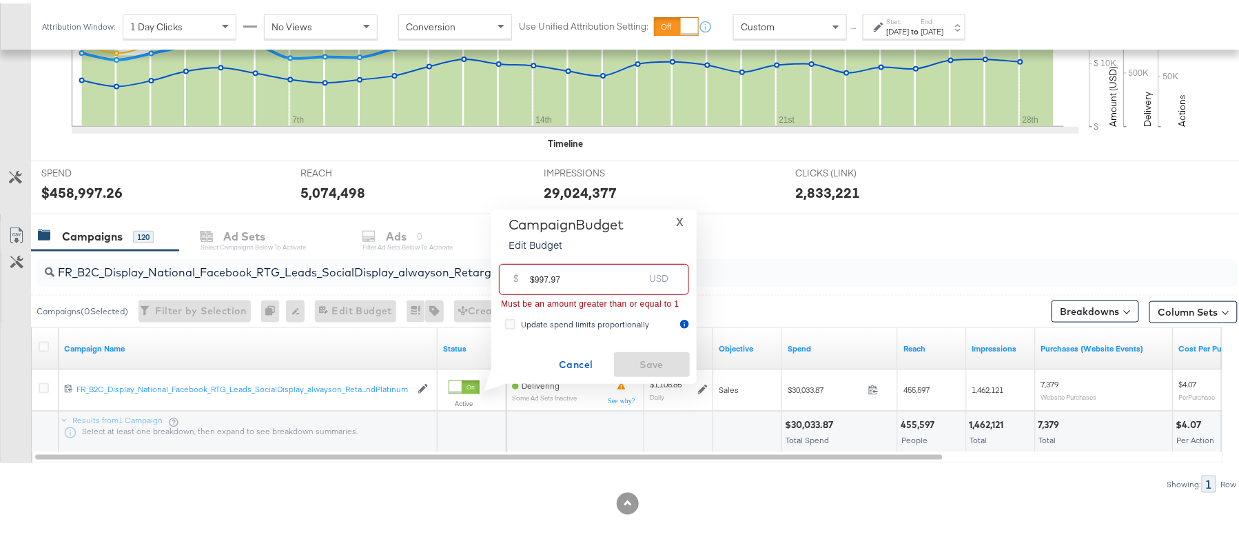
click at [533, 274] on input "$997.97" at bounding box center [587, 271] width 114 height 30
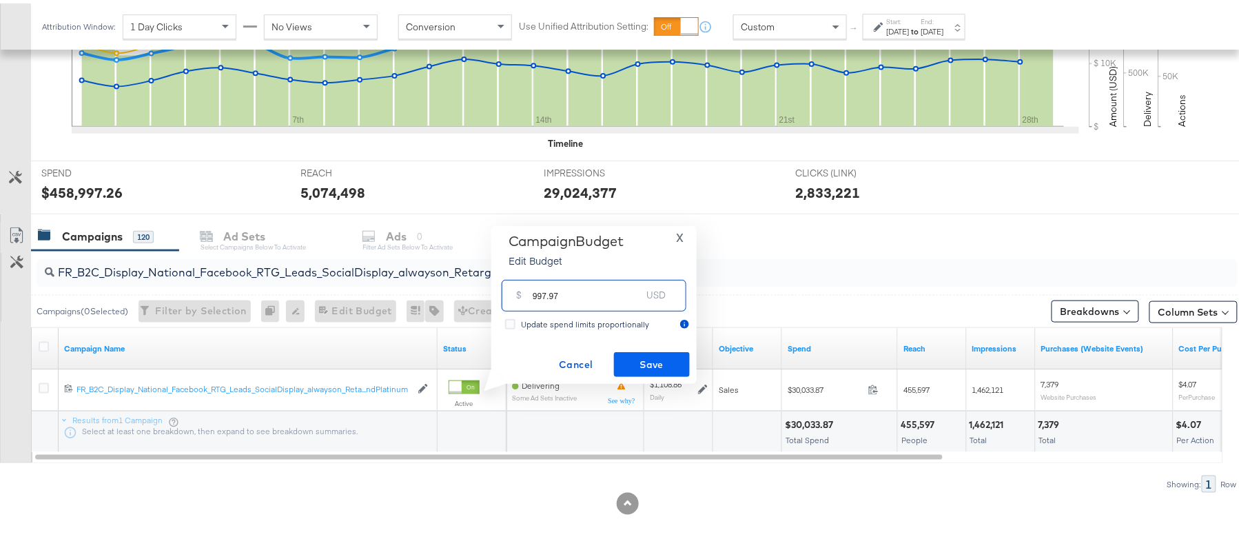
type input "997.97"
click at [650, 361] on span "Save" at bounding box center [651, 361] width 65 height 17
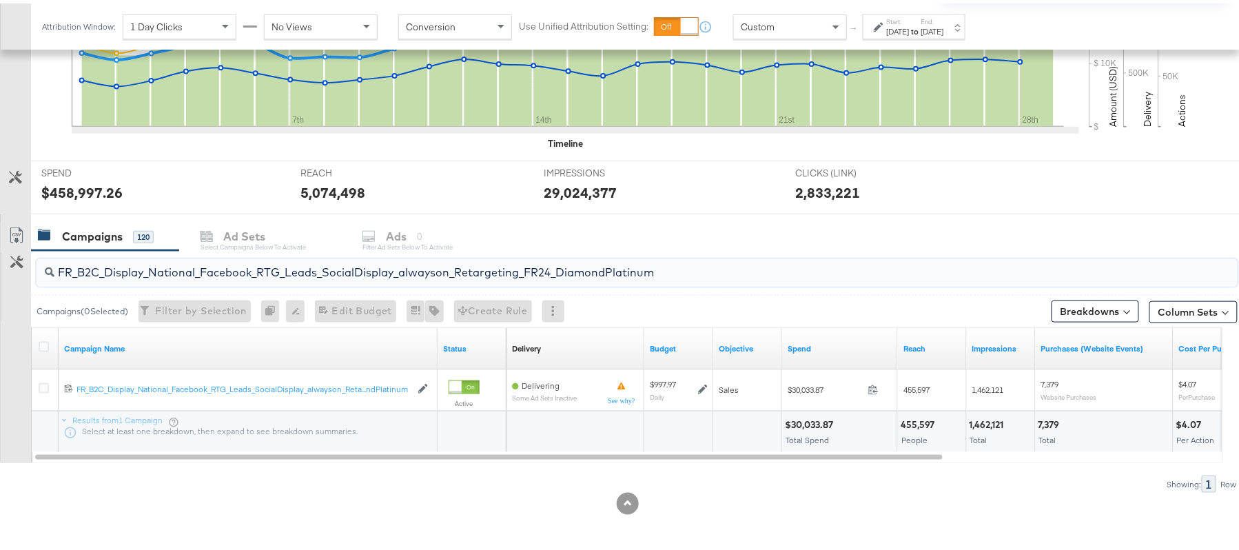
click at [154, 263] on input "FR_B2C_Display_National_Facebook_RTG_Leads_SocialDisplay_alwayson_Retargeting_F…" at bounding box center [591, 263] width 1074 height 27
paste input "AF_B2C_Display_National_Facebook_RTG_Leads_SocialDisplay_alwayson_Retargeting_AF"
type input "AF_B2C_Display_National_Facebook_RTG_Leads_SocialDisplay_alwayson_Retargeting_A…"
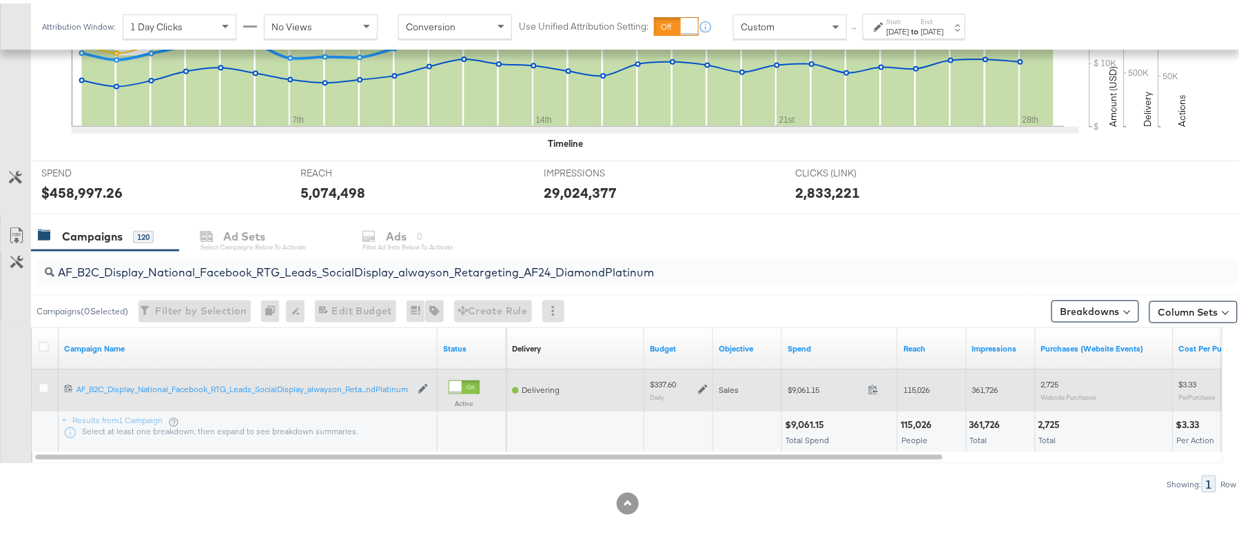
click at [706, 386] on icon at bounding box center [703, 386] width 10 height 10
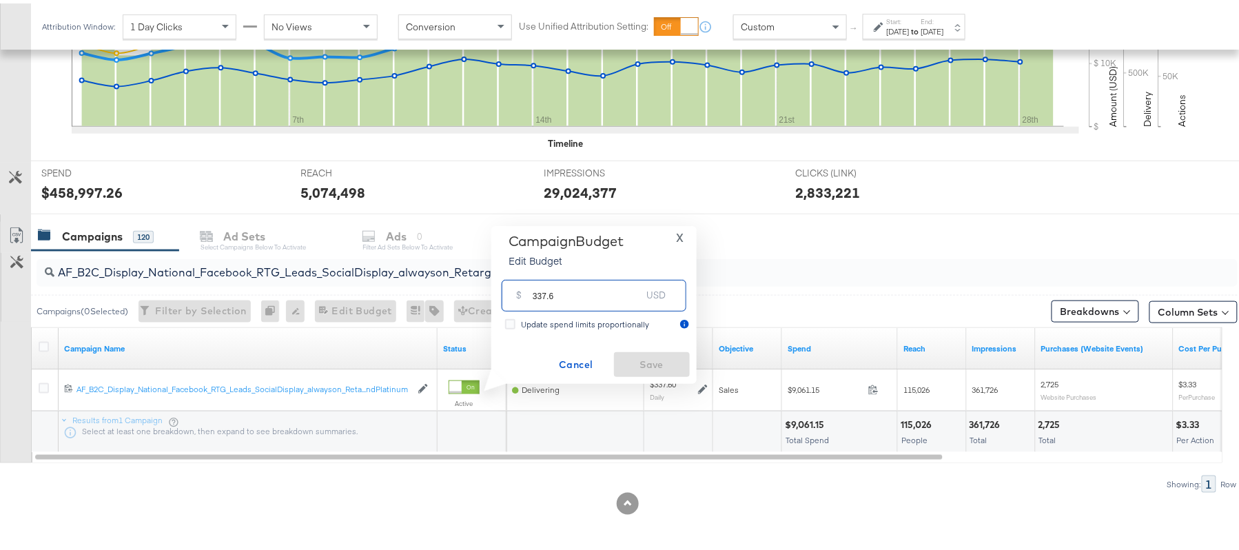
click at [577, 292] on input "337.6" at bounding box center [587, 286] width 109 height 30
paste input "$369.87"
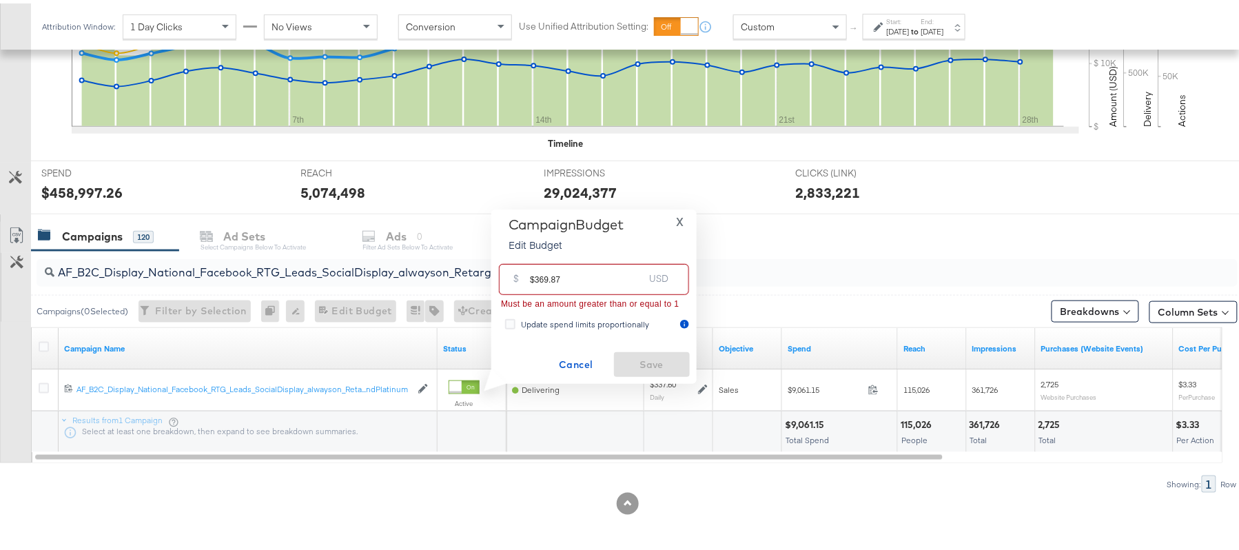
click at [536, 277] on input "$369.87" at bounding box center [587, 271] width 114 height 30
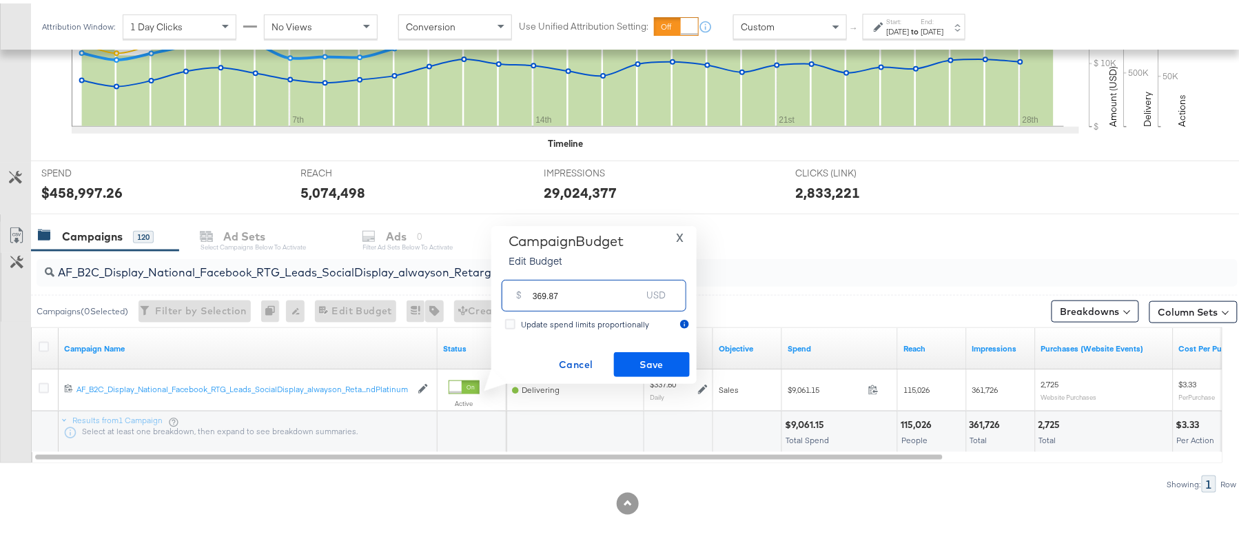
type input "369.87"
click at [655, 356] on span "Save" at bounding box center [651, 361] width 65 height 17
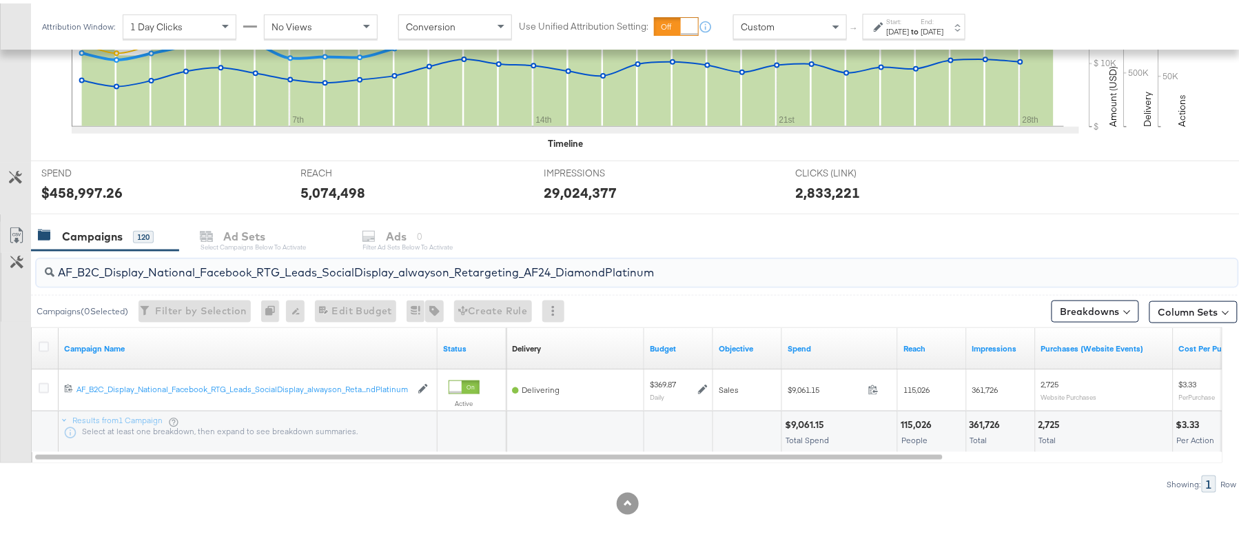
click at [174, 262] on input "AF_B2C_Display_National_Facebook_RTG_Leads_SocialDisplay_alwayson_Retargeting_A…" at bounding box center [591, 263] width 1074 height 27
paste input "HL_B2C_Display_National_Facebook_RTG_Leads_SocialDisplay_alwayson_Retargeting_A…"
type input "AHL_B2C_Display_National_Facebook_RTG_Leads_SocialDisplay_alwayson_Retargeting_…"
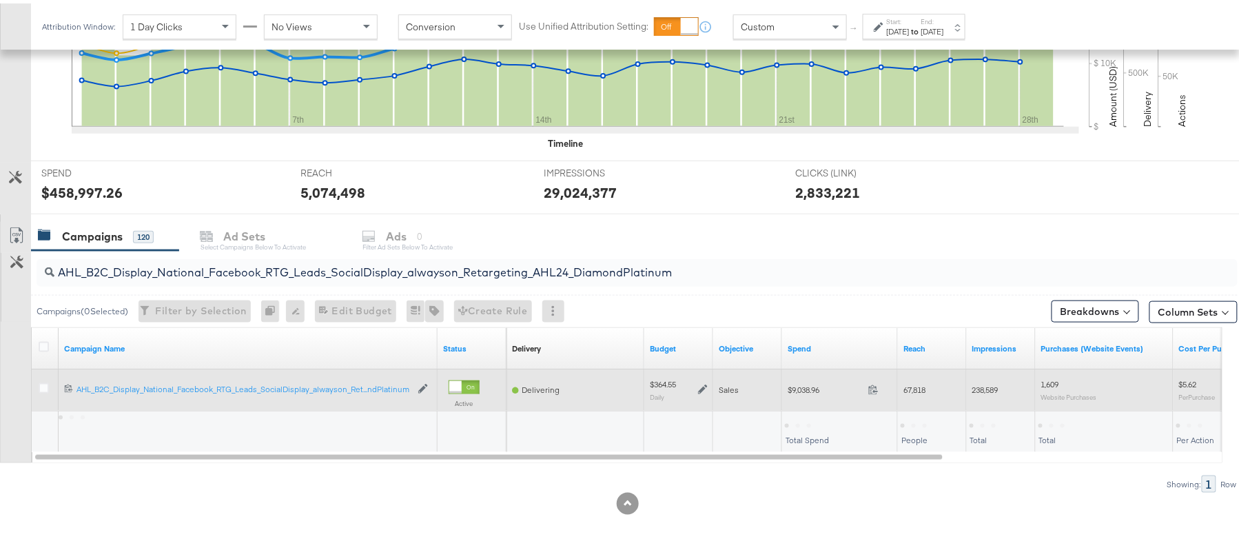
click at [703, 384] on icon at bounding box center [703, 387] width 10 height 10
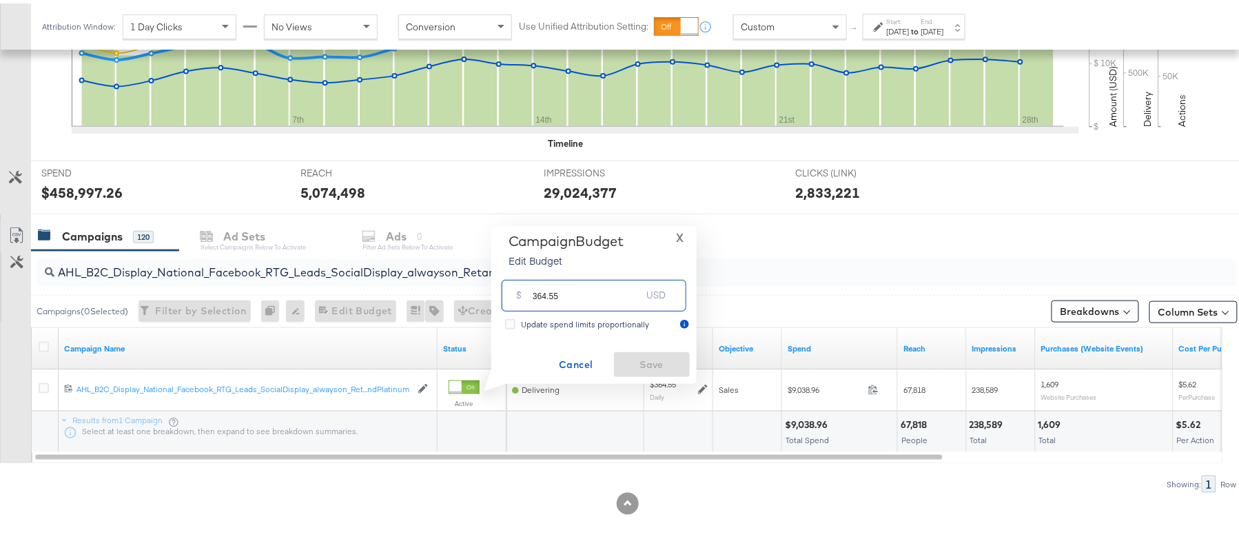
click at [577, 294] on input "364.55" at bounding box center [587, 286] width 109 height 30
paste input "$401.01"
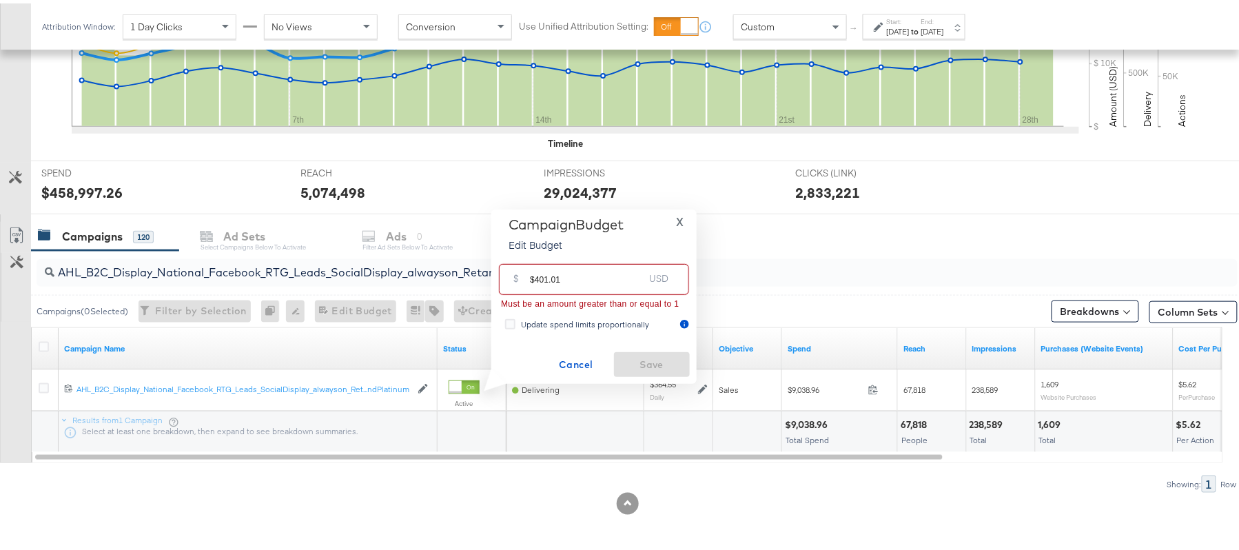
click at [532, 271] on input "$401.01" at bounding box center [587, 271] width 114 height 30
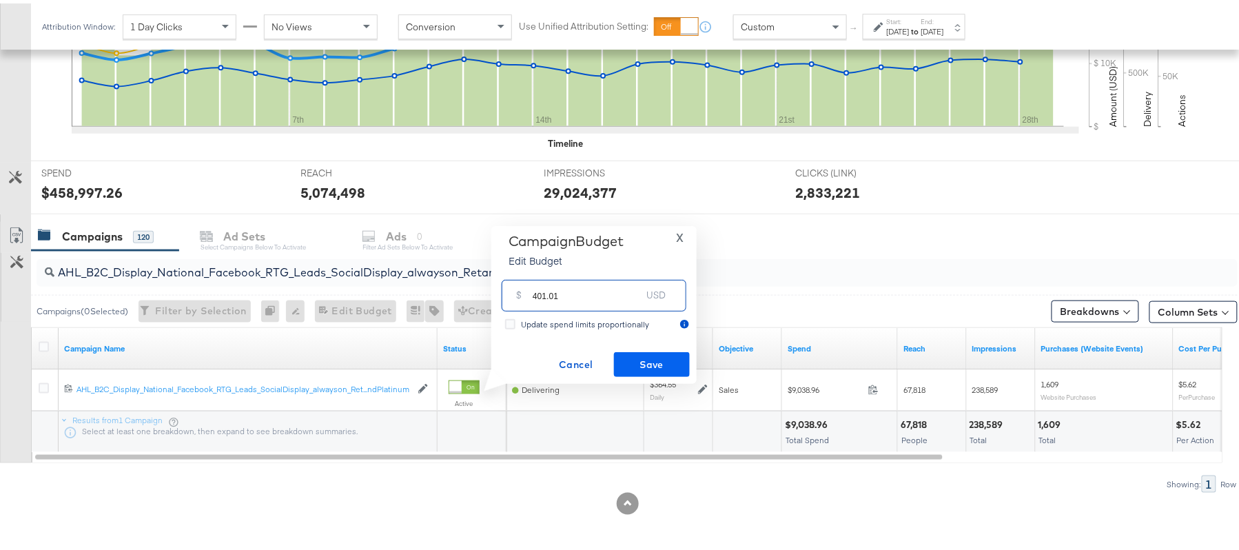
type input "401.01"
click at [662, 356] on span "Save" at bounding box center [651, 361] width 65 height 17
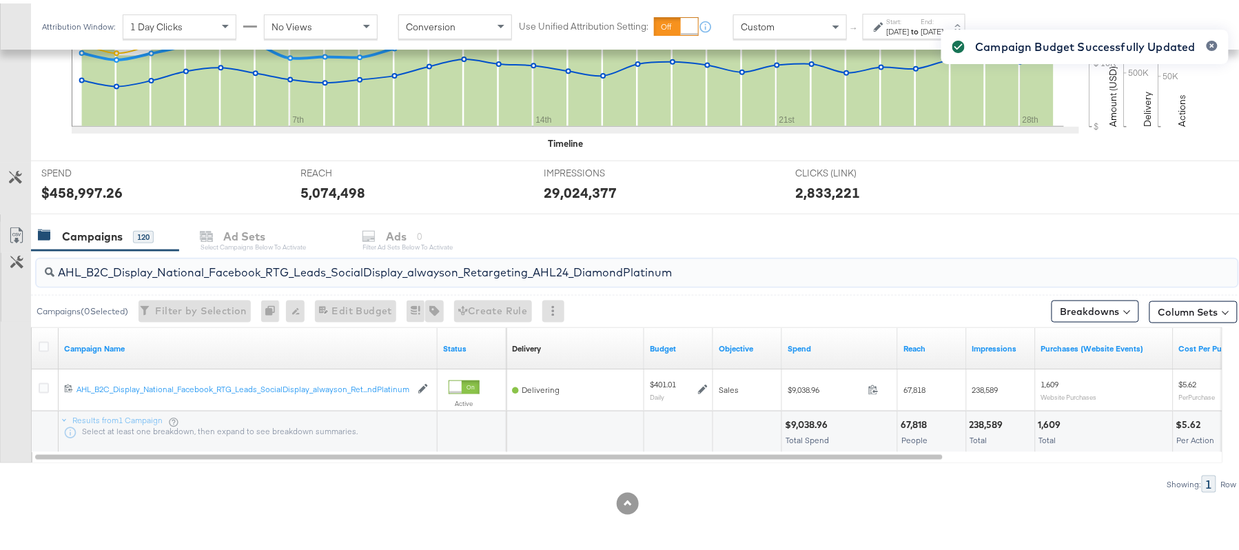
click at [232, 273] on input "AHL_B2C_Display_National_Facebook_RTG_Leads_SocialDisplay_alwayson_Retargeting_…" at bounding box center [591, 263] width 1074 height 27
paste input "PTS_B2C_Display_National_Facebook_PRO_Traffic_SocialDisplay_alwayson_ASC_DARE24…"
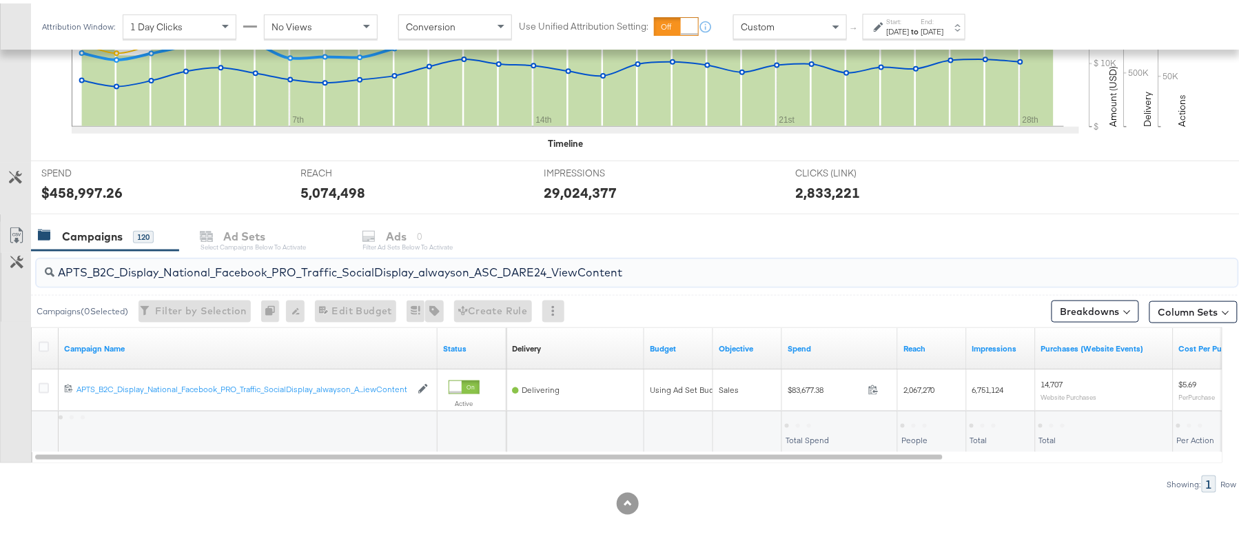
type input "APTS_B2C_Display_National_Facebook_PRO_Traffic_SocialDisplay_alwayson_ASC_DARE2…"
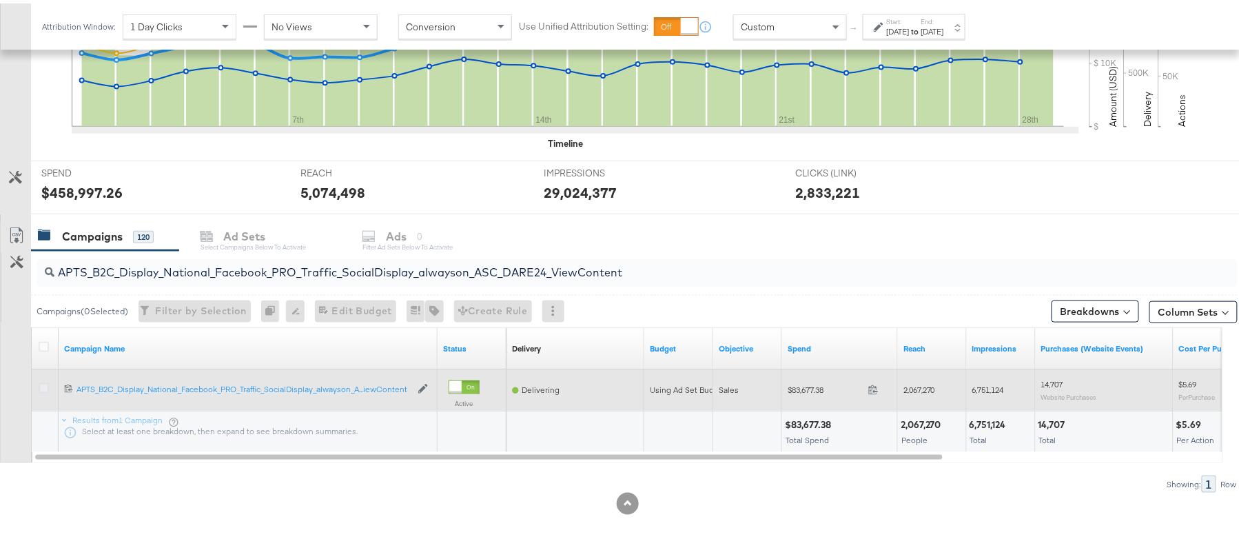
click at [45, 382] on icon at bounding box center [44, 385] width 10 height 10
click at [0, 0] on input "checkbox" at bounding box center [0, 0] width 0 height 0
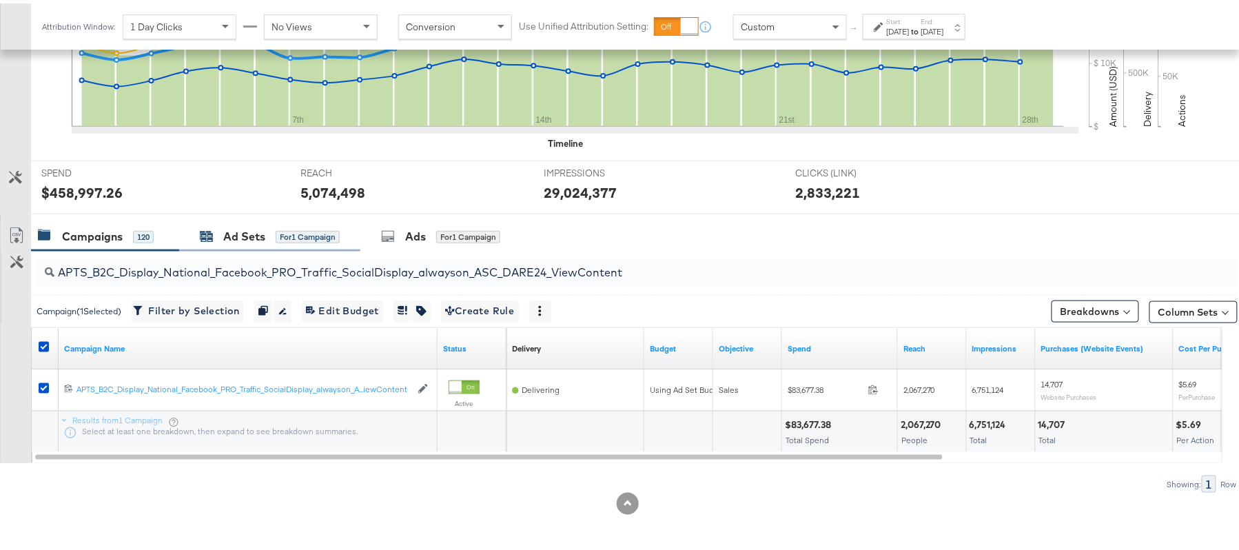
click at [251, 226] on div "Ad Sets" at bounding box center [244, 233] width 42 height 16
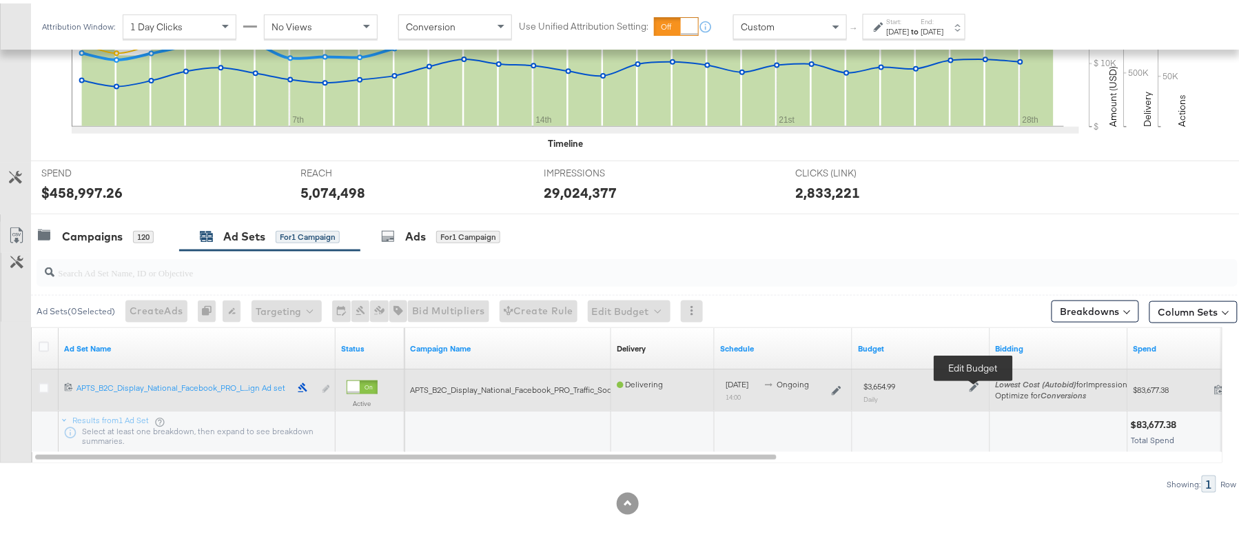
click at [971, 382] on icon at bounding box center [974, 384] width 10 height 10
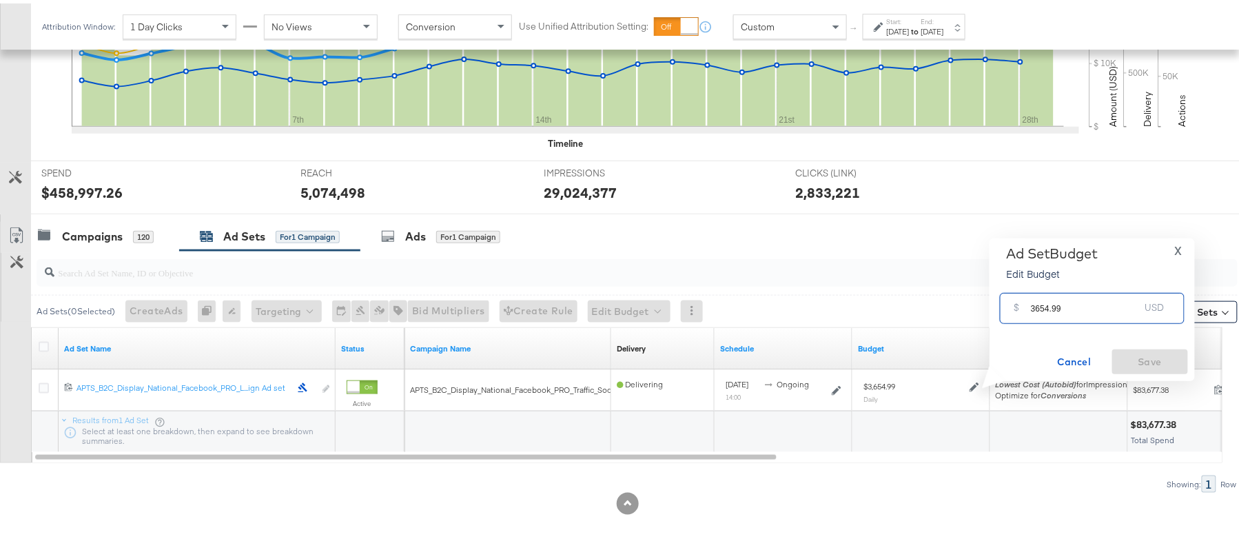
click at [1068, 298] on input "3654.99" at bounding box center [1085, 300] width 109 height 30
paste input "$2,923"
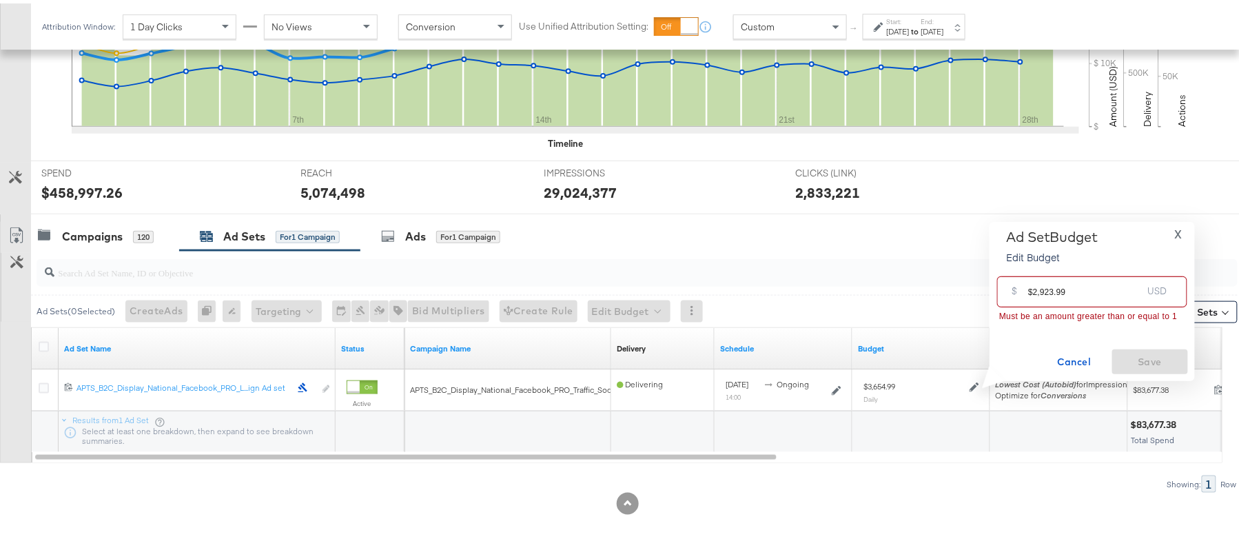
click at [1042, 287] on input "$2,923.99" at bounding box center [1085, 283] width 114 height 30
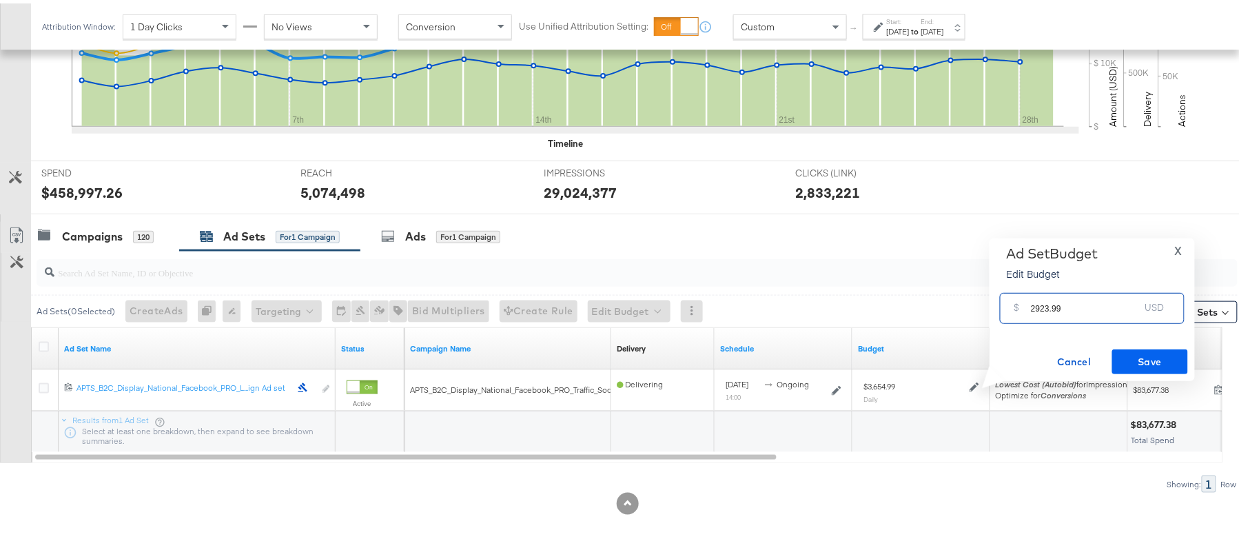
type input "2923.99"
click at [1164, 356] on span "Save" at bounding box center [1150, 358] width 65 height 17
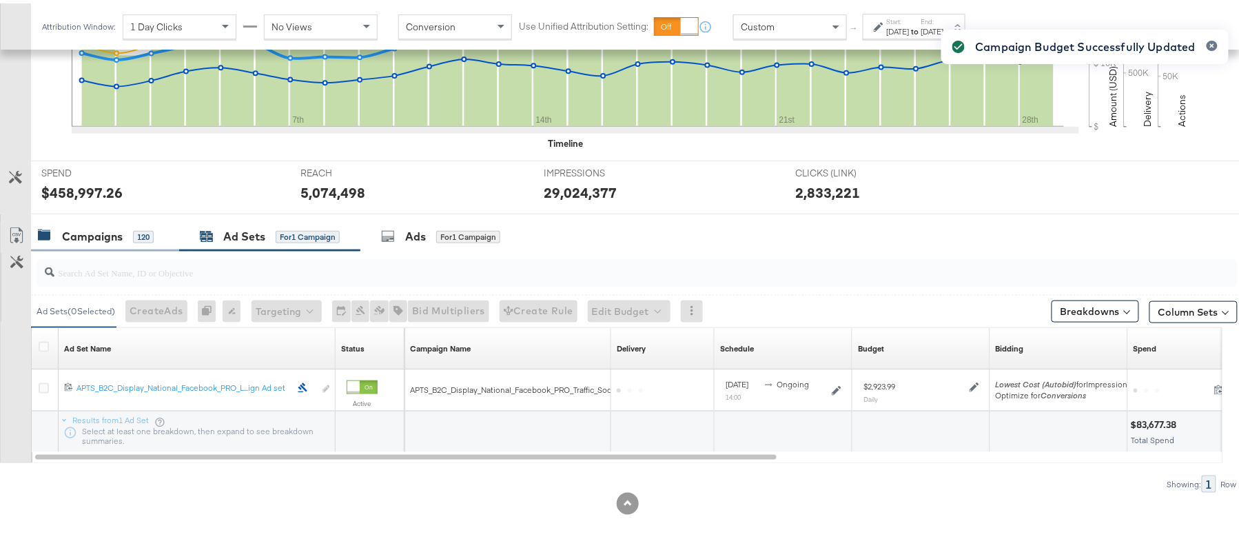
click at [88, 240] on div "Campaigns" at bounding box center [92, 233] width 61 height 16
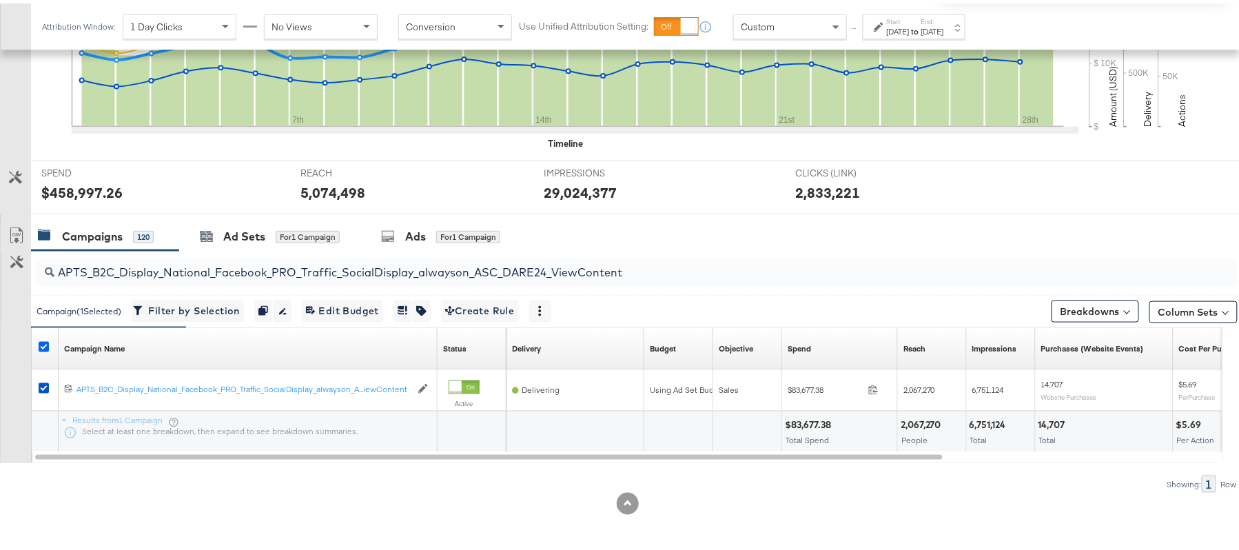
click at [41, 342] on icon at bounding box center [44, 343] width 10 height 10
click at [0, 0] on input "checkbox" at bounding box center [0, 0] width 0 height 0
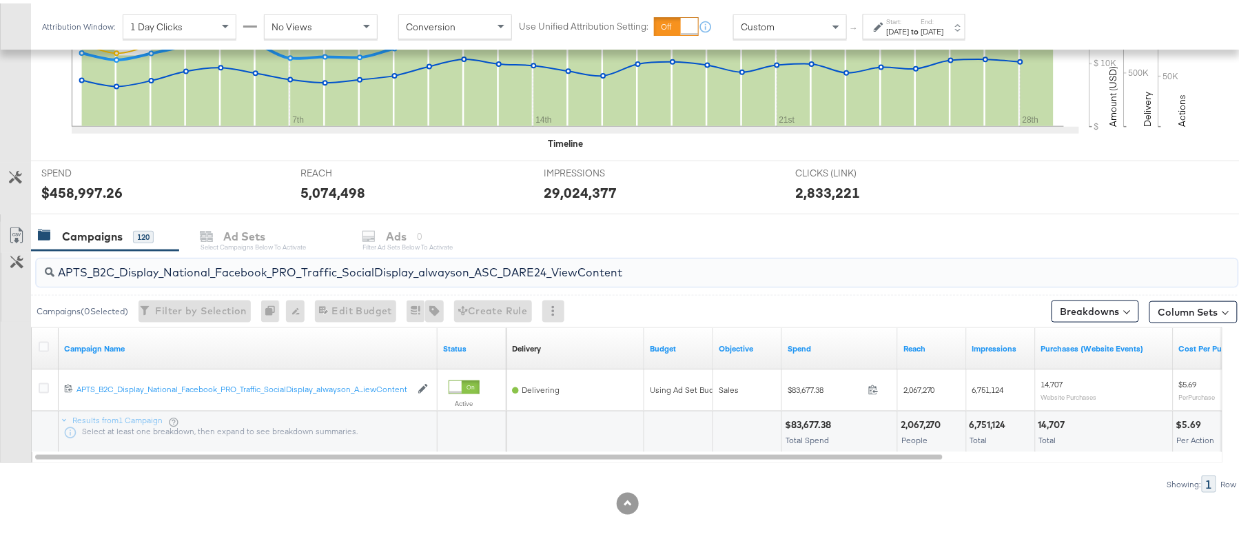
click at [192, 269] on input "APTS_B2C_Display_National_Facebook_PRO_Traffic_SocialDisplay_alwayson_ASC_DARE2…" at bounding box center [591, 263] width 1074 height 27
paste input "Leads_SocialDisplay_alwayson_ASC_DARE24_Purchase"
type input "APTS_B2C_Display_National_Facebook_PRO_Leads_SocialDisplay_alwayson_ASC_DARE24_…"
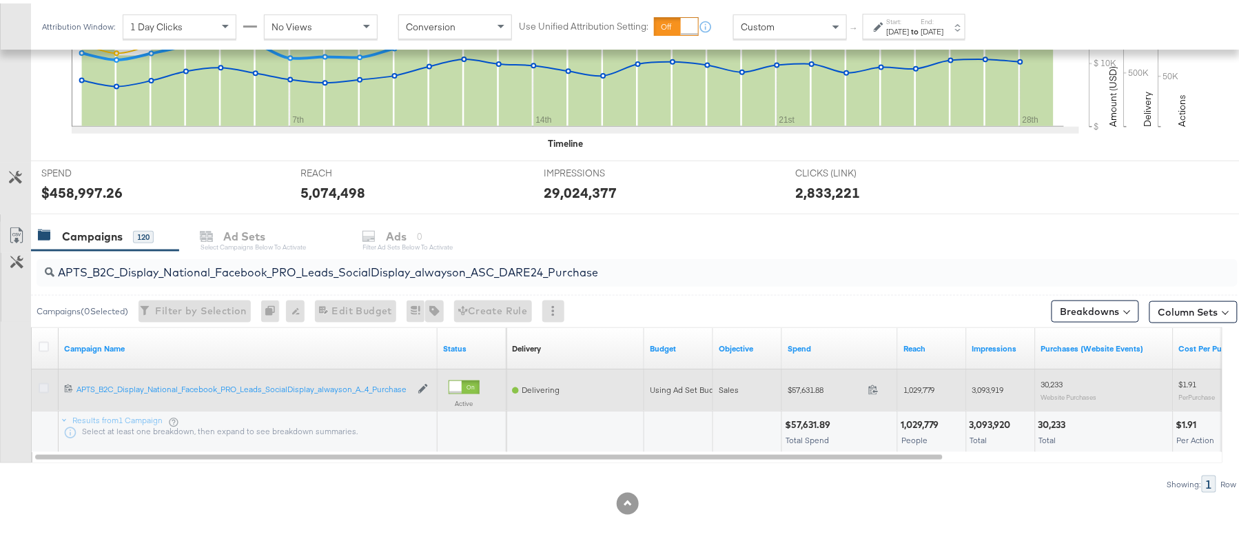
click at [47, 386] on icon at bounding box center [44, 385] width 10 height 10
click at [0, 0] on input "checkbox" at bounding box center [0, 0] width 0 height 0
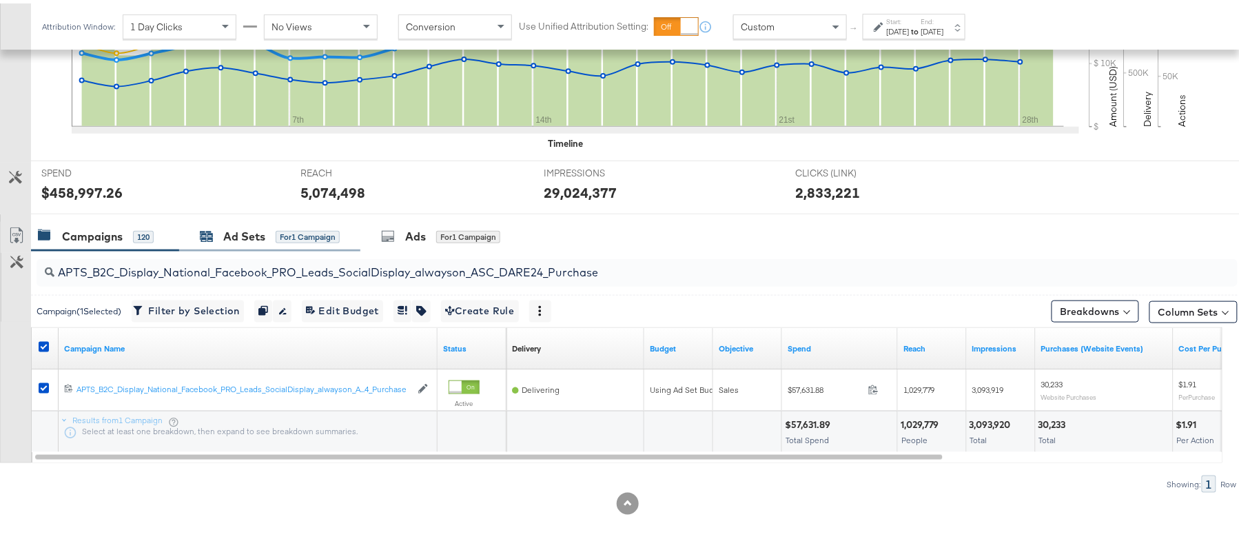
click at [263, 233] on div "Ad Sets" at bounding box center [244, 233] width 42 height 16
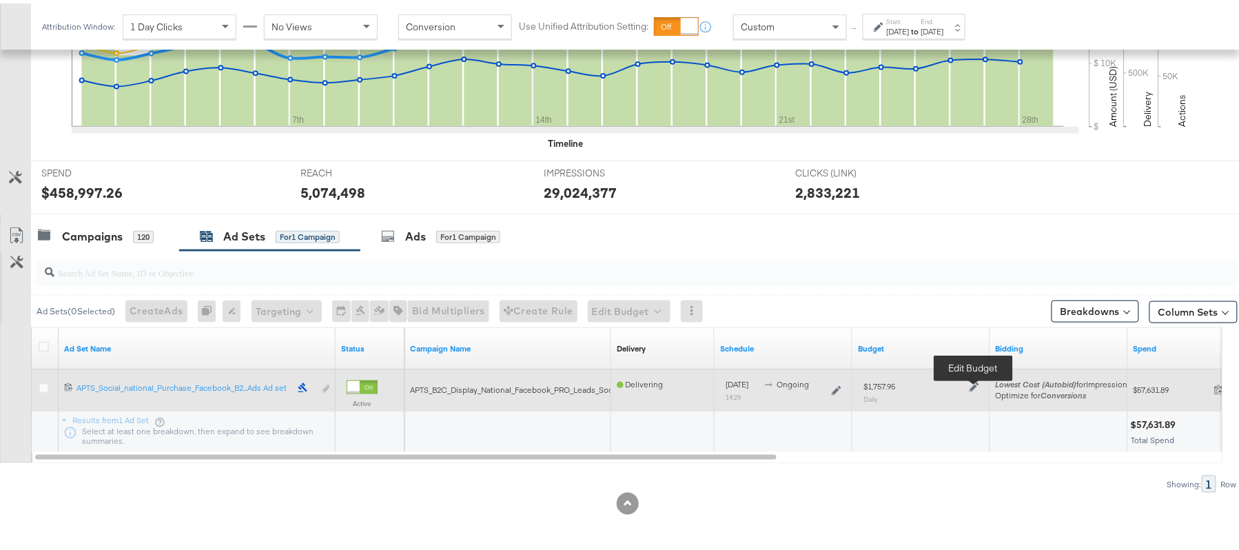
click at [974, 382] on icon at bounding box center [974, 384] width 10 height 10
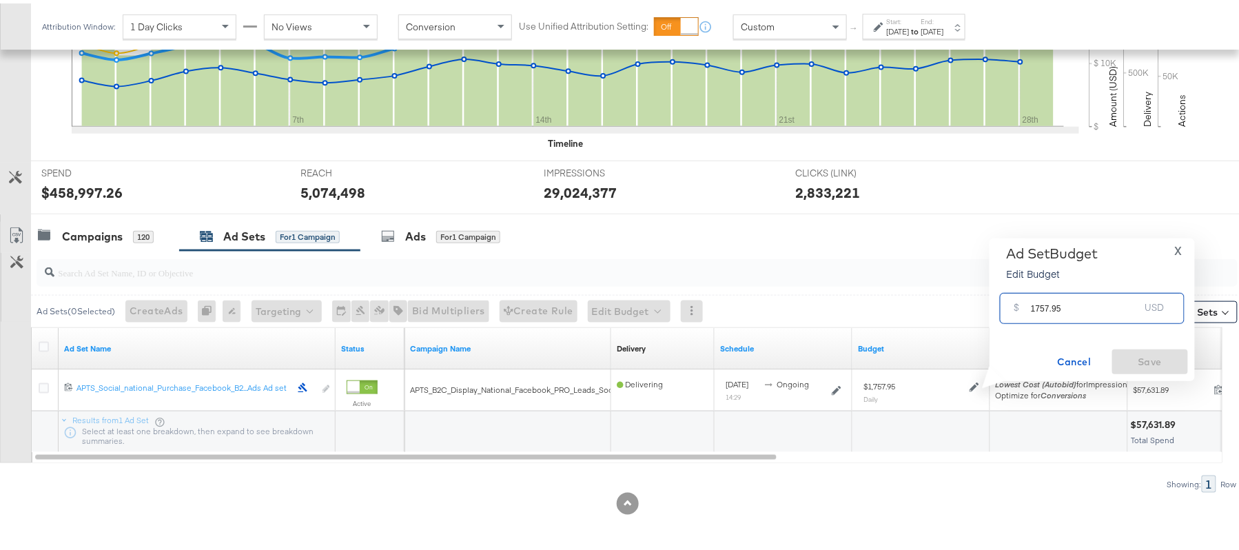
click at [1061, 300] on input "1757.95" at bounding box center [1085, 300] width 109 height 30
paste input "$1,670.0"
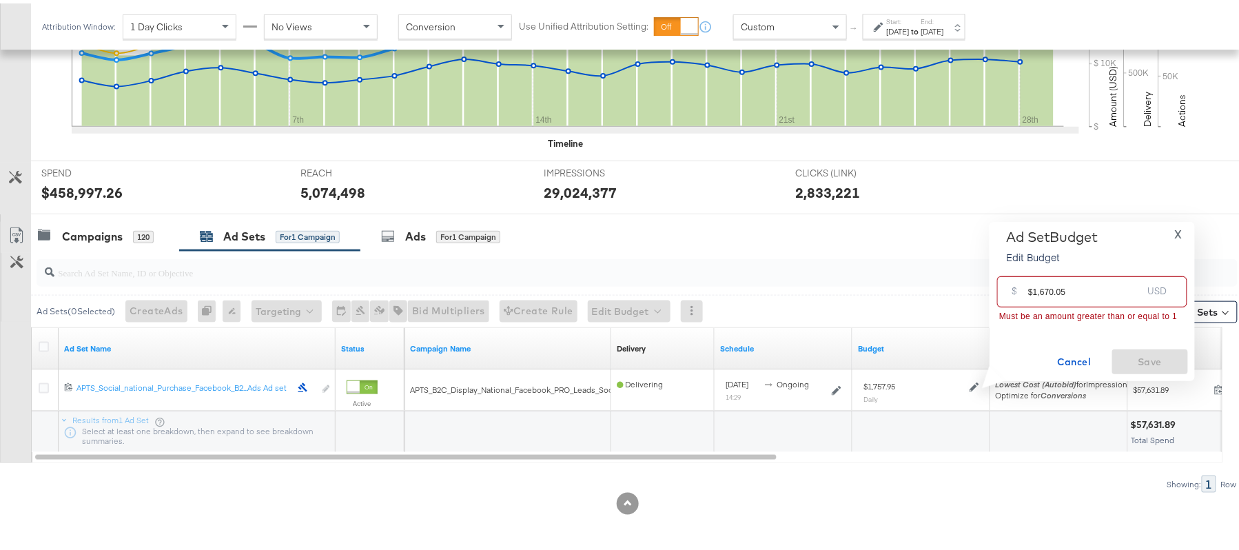
click at [1039, 290] on input "$1,670.05" at bounding box center [1085, 283] width 114 height 30
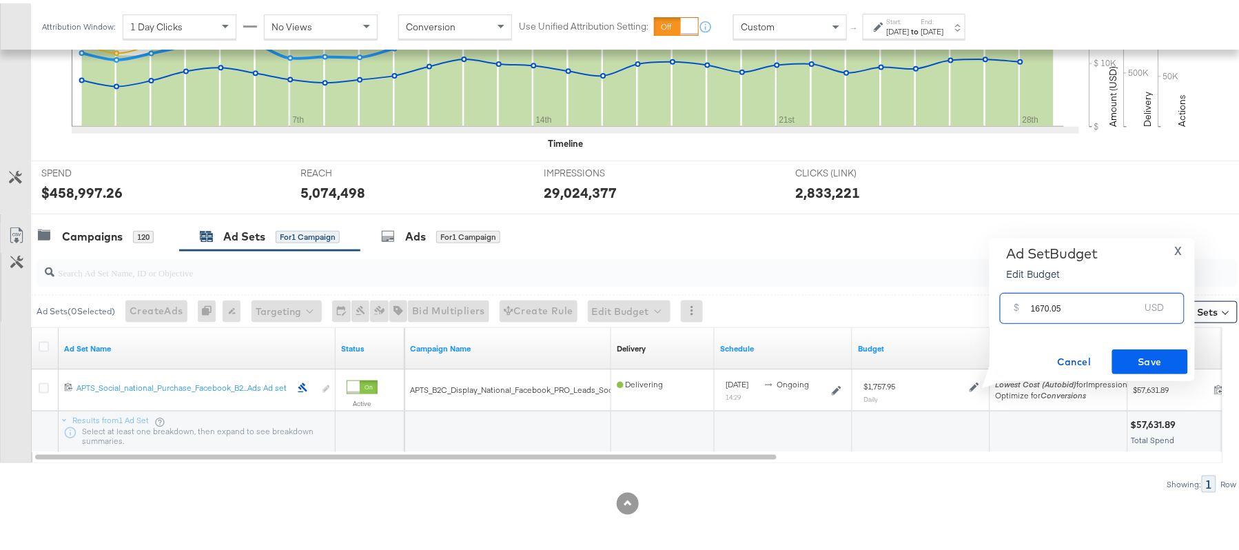
type input "1670.05"
click at [1118, 354] on span "Save" at bounding box center [1150, 358] width 65 height 17
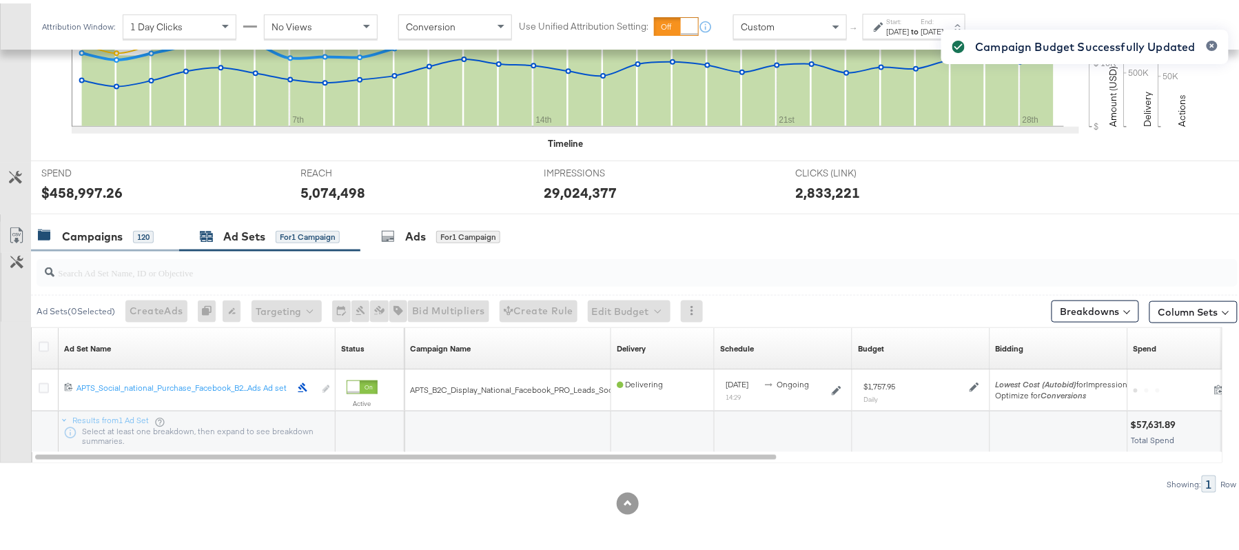
click at [114, 227] on div "Campaigns" at bounding box center [92, 233] width 61 height 16
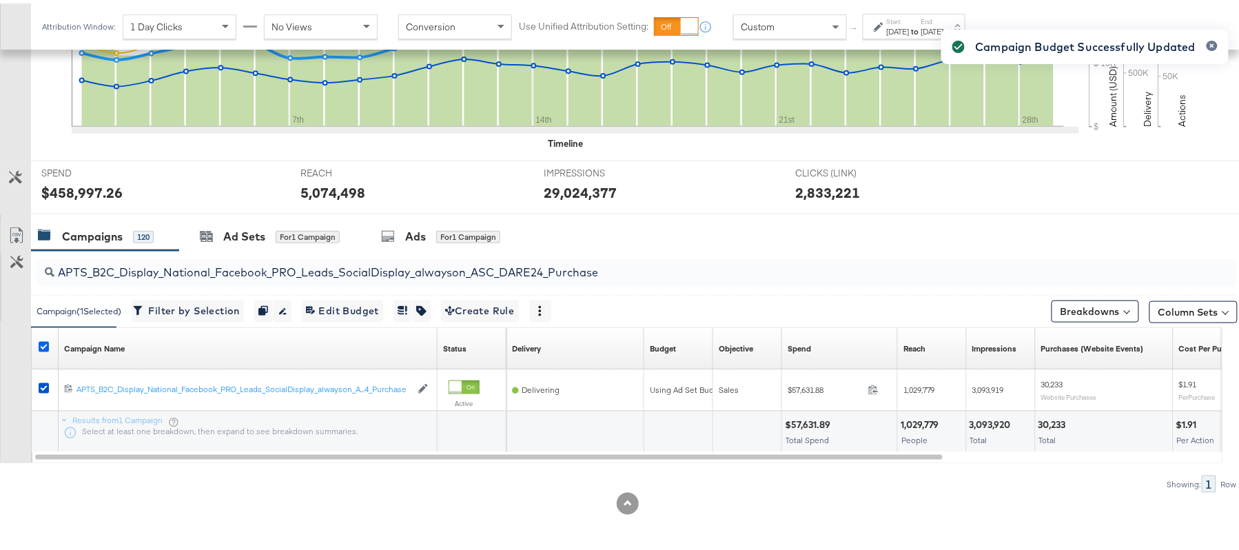
click at [44, 346] on icon at bounding box center [44, 343] width 10 height 10
click at [0, 0] on input "checkbox" at bounding box center [0, 0] width 0 height 0
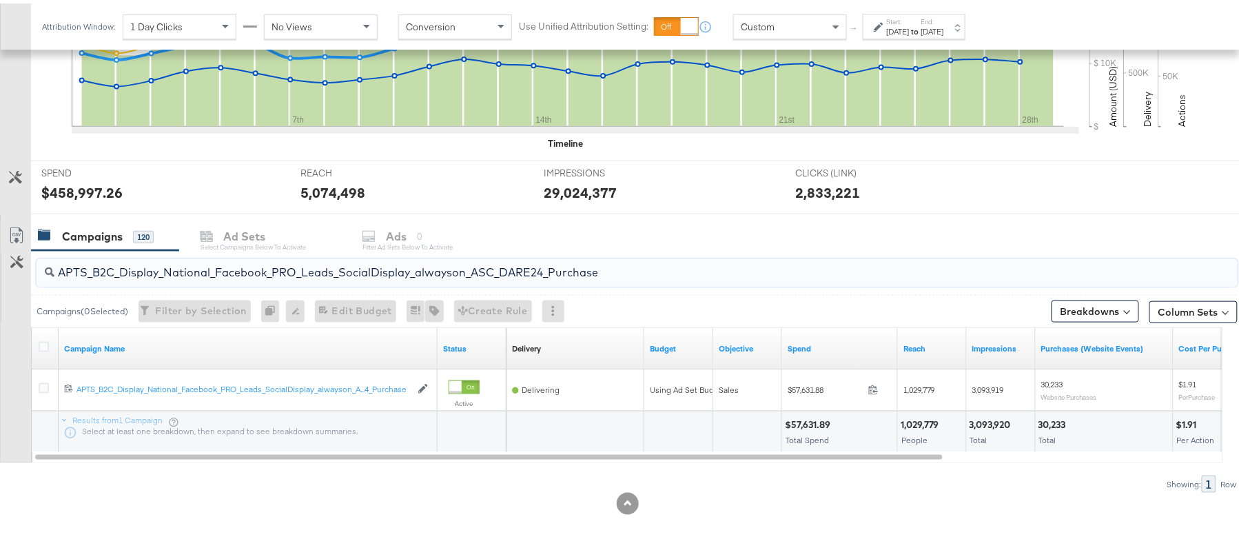
click at [180, 258] on input "APTS_B2C_Display_National_Facebook_PRO_Leads_SocialDisplay_alwayson_ASC_DARE24_…" at bounding box center [591, 263] width 1074 height 27
paste input "F_B2C_Display_National_Facebook_PRO_Traffic_SocialDisplay_alwayson_ASC_AF24_Vie…"
type input "AF_B2C_Display_National_Facebook_PRO_Traffic_SocialDisplay_alwayson_ASC_AF24_Vi…"
click at [40, 342] on icon at bounding box center [44, 343] width 10 height 10
click at [0, 0] on input "checkbox" at bounding box center [0, 0] width 0 height 0
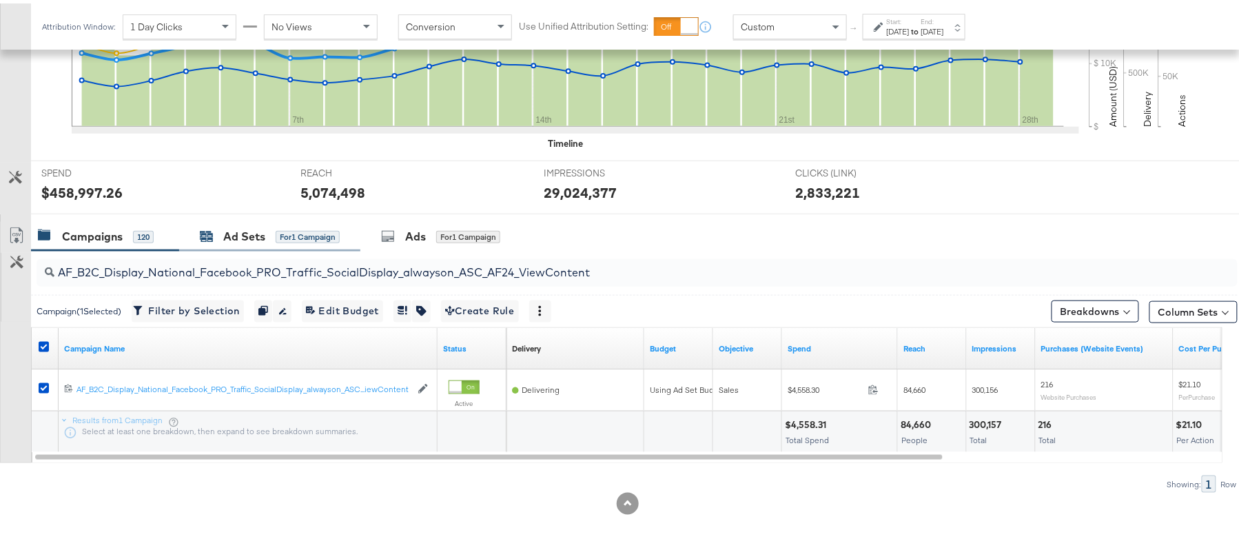
click at [254, 225] on div "Ad Sets" at bounding box center [244, 233] width 42 height 16
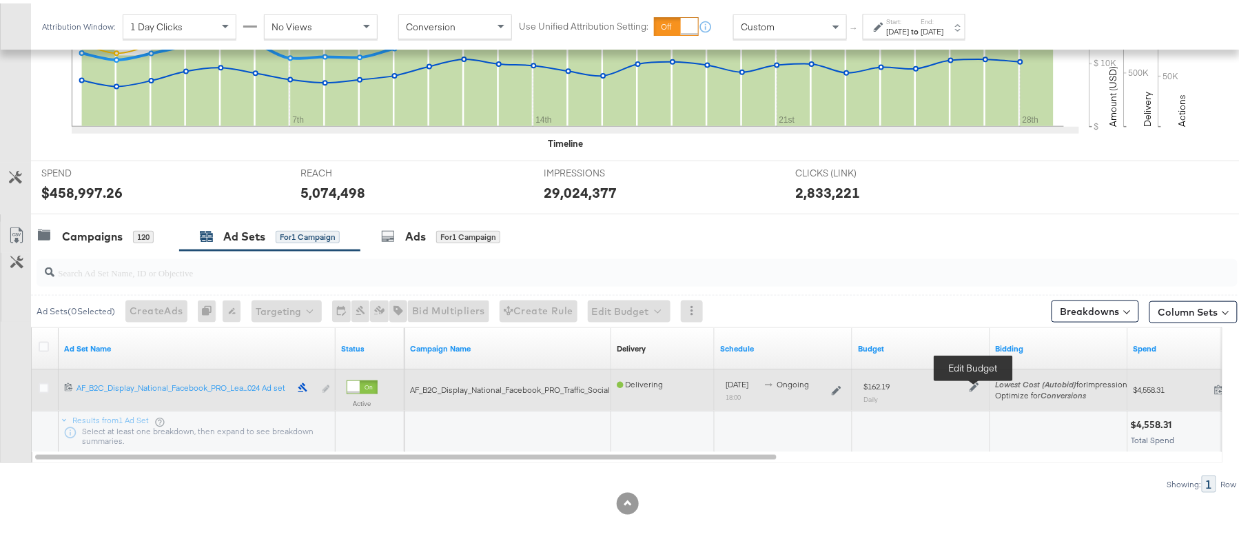
click at [976, 383] on icon at bounding box center [974, 384] width 10 height 10
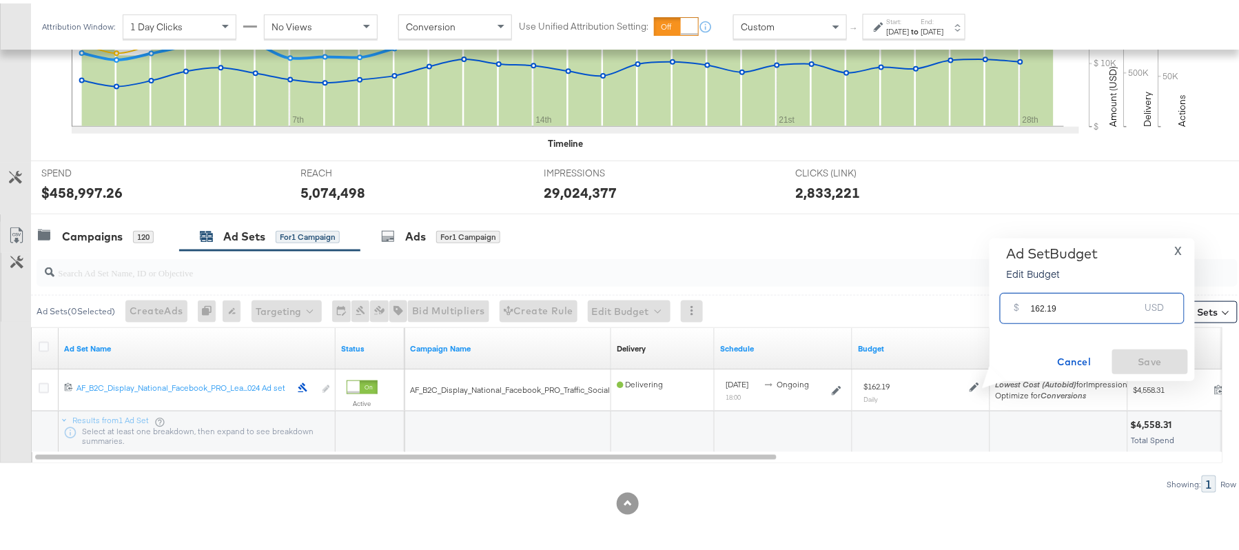
click at [1053, 301] on input "162.19" at bounding box center [1085, 300] width 109 height 30
paste input "$147.24"
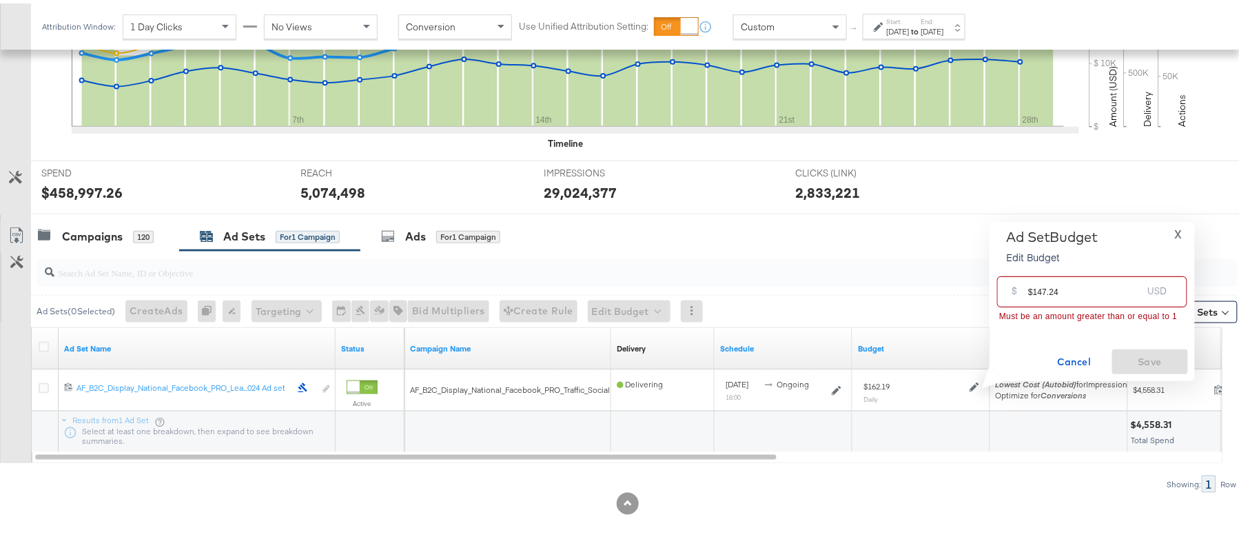
click at [1032, 289] on input "$147.24" at bounding box center [1085, 283] width 114 height 30
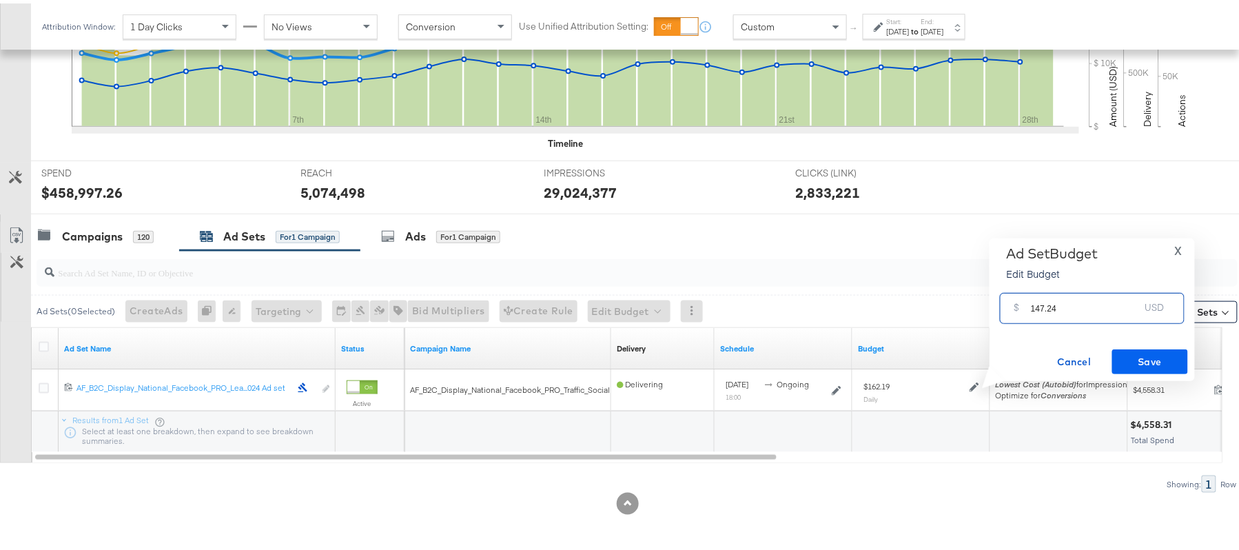
type input "147.24"
click at [1175, 356] on span "Save" at bounding box center [1150, 358] width 65 height 17
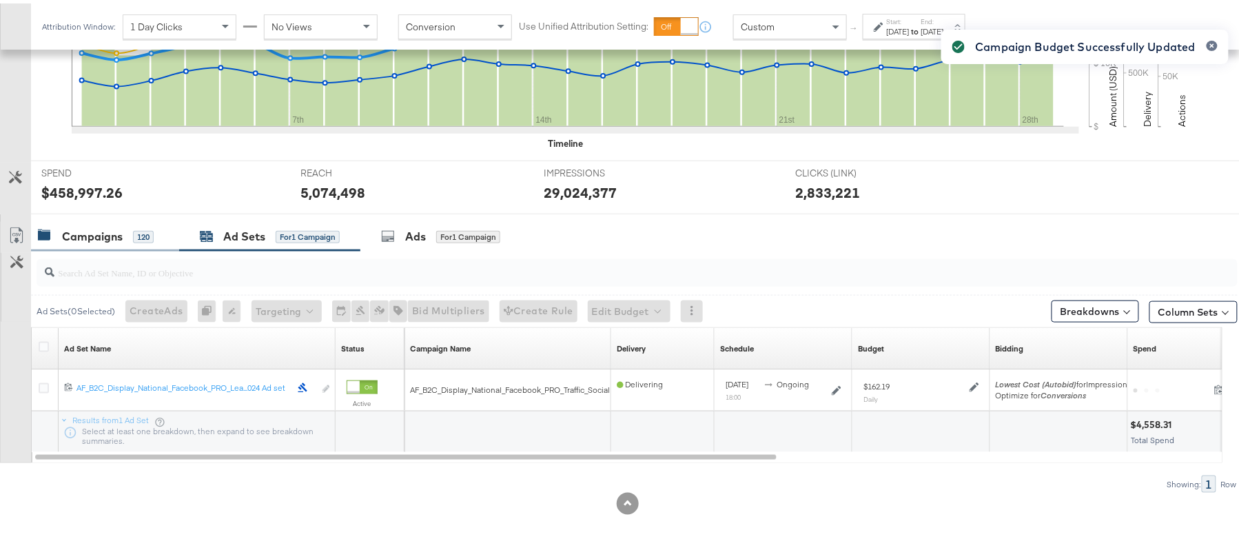
click at [103, 227] on div "Campaigns" at bounding box center [92, 233] width 61 height 16
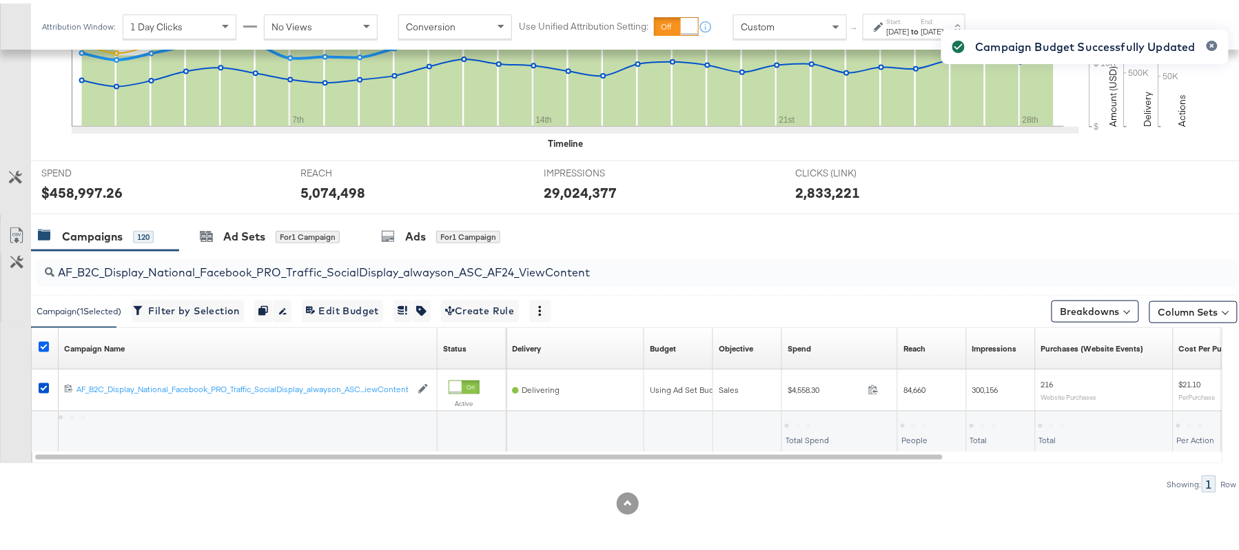
click at [39, 342] on icon at bounding box center [44, 343] width 10 height 10
click at [0, 0] on input "checkbox" at bounding box center [0, 0] width 0 height 0
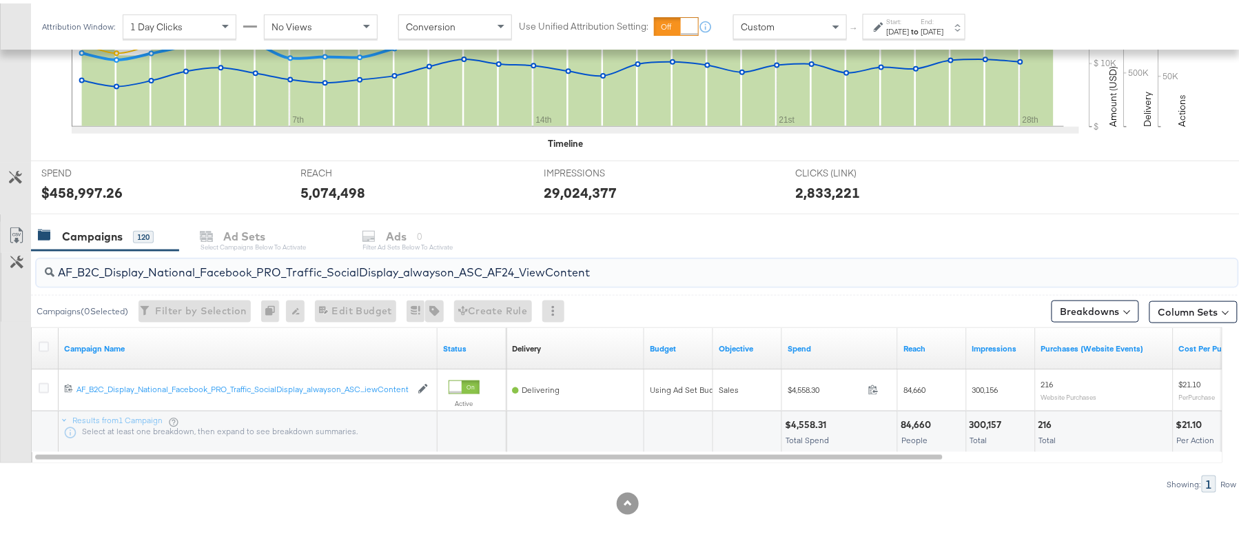
click at [221, 276] on input "AF_B2C_Display_National_Facebook_PRO_Traffic_SocialDisplay_alwayson_ASC_AF24_Vi…" at bounding box center [591, 263] width 1074 height 27
paste input "FR_B2C_Display_National_Facebook_PRO_Traffic_SocialDisplay_alwayson_ASC_FR"
type input "FR_B2C_Display_National_Facebook_PRO_Traffic_SocialDisplay_alwayson_ASC_FR24_Vi…"
click at [41, 339] on icon at bounding box center [44, 343] width 10 height 10
click at [0, 0] on input "checkbox" at bounding box center [0, 0] width 0 height 0
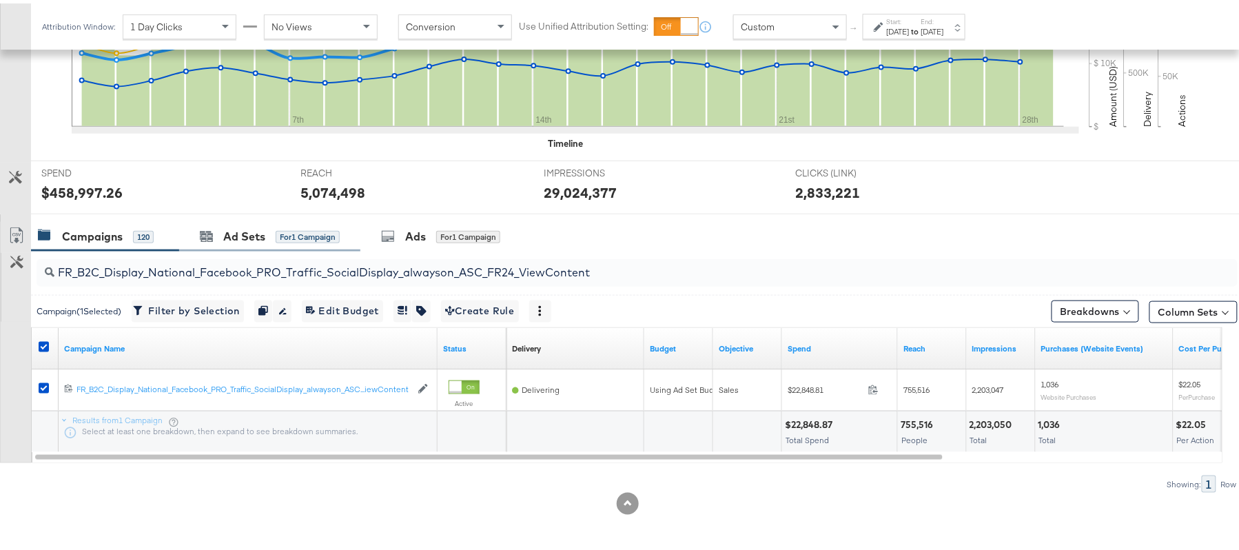
click at [209, 220] on div "Ad Sets for 1 Campaign" at bounding box center [269, 233] width 181 height 30
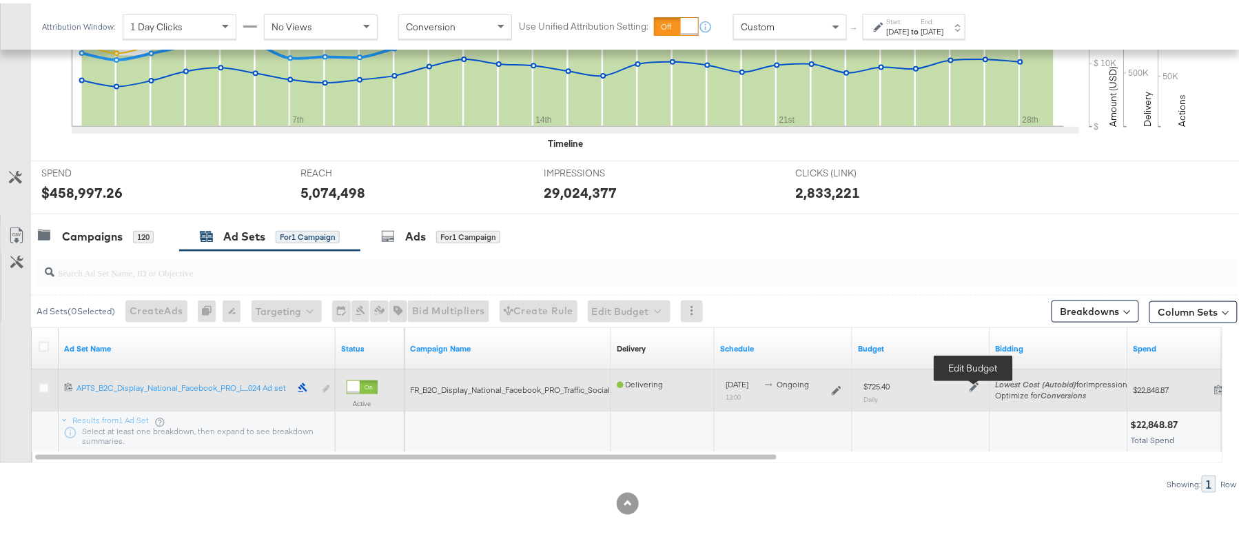
click at [973, 387] on icon at bounding box center [974, 384] width 10 height 10
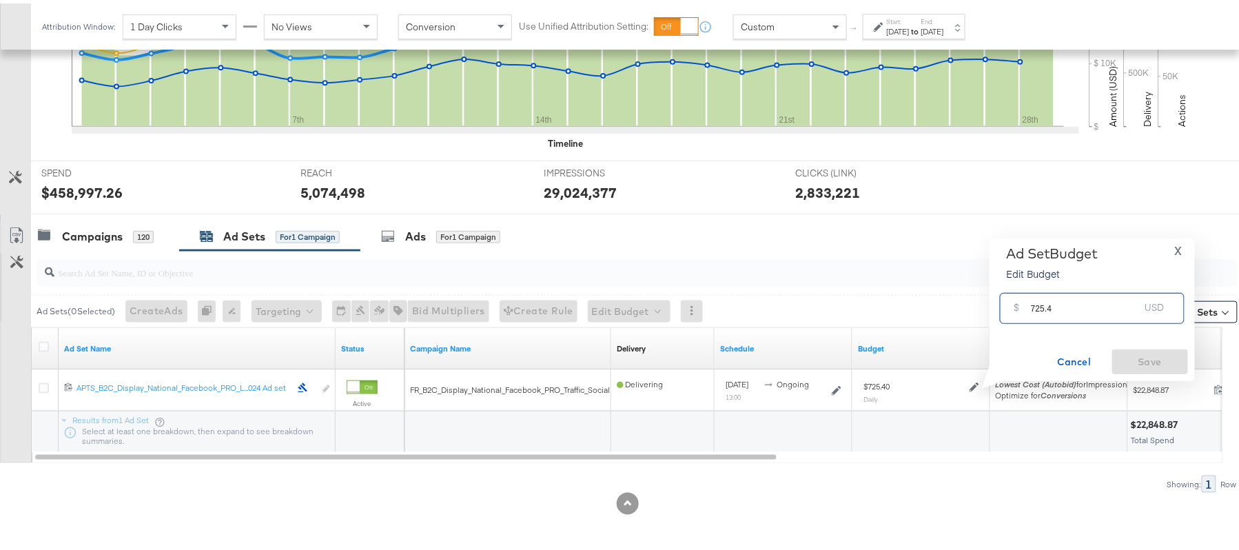
click at [1076, 303] on input "725.4" at bounding box center [1085, 300] width 109 height 30
paste input "$689.13"
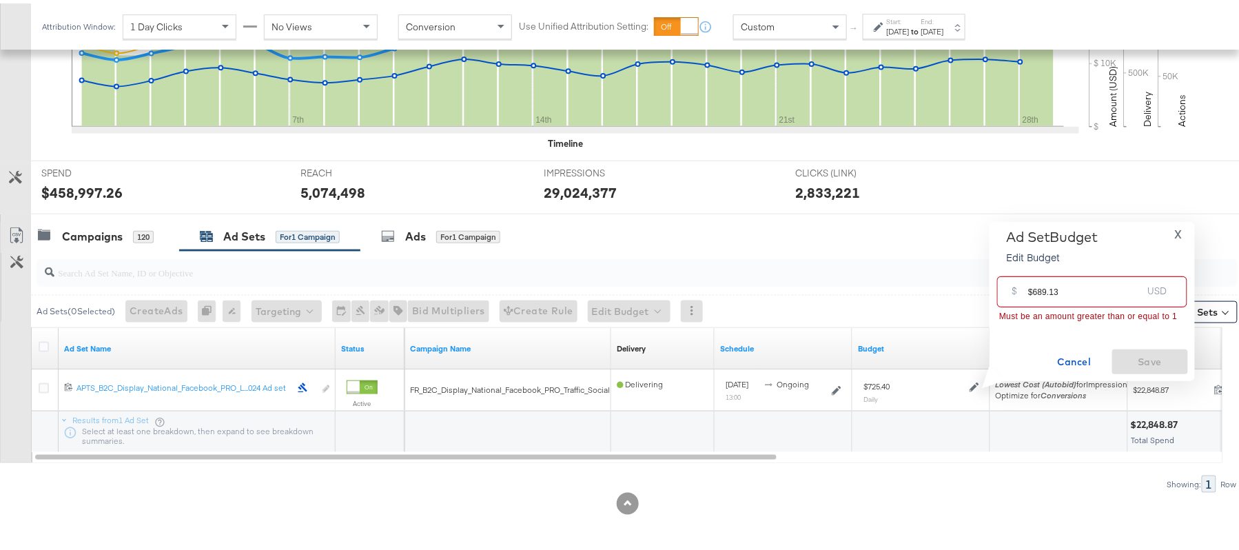
click at [1032, 285] on input "$689.13" at bounding box center [1085, 283] width 114 height 30
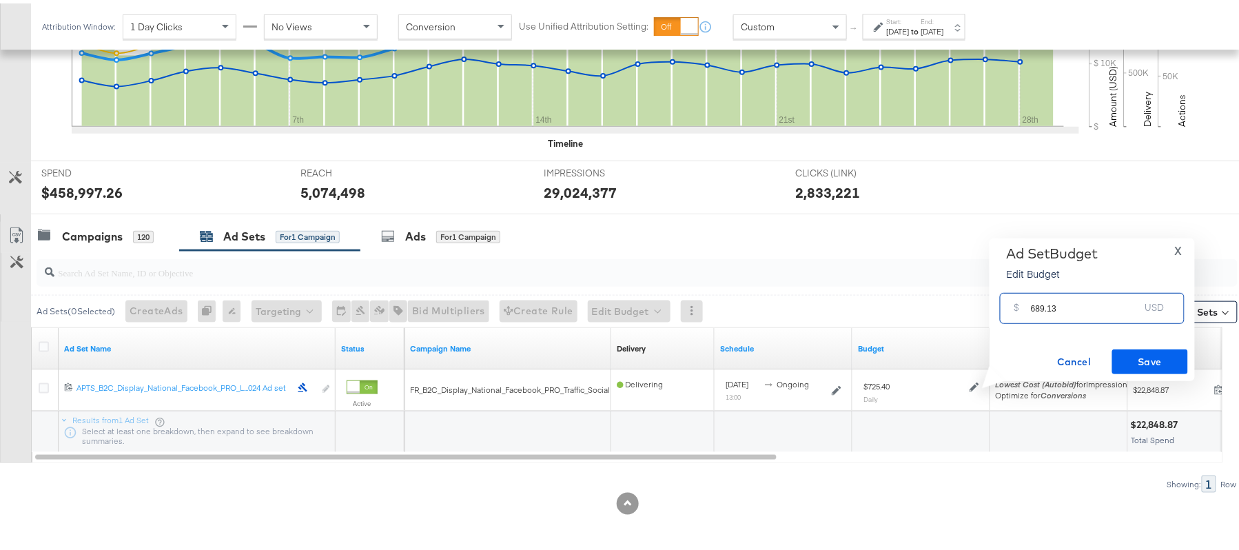
type input "689.13"
click at [1138, 365] on span "Save" at bounding box center [1150, 358] width 65 height 17
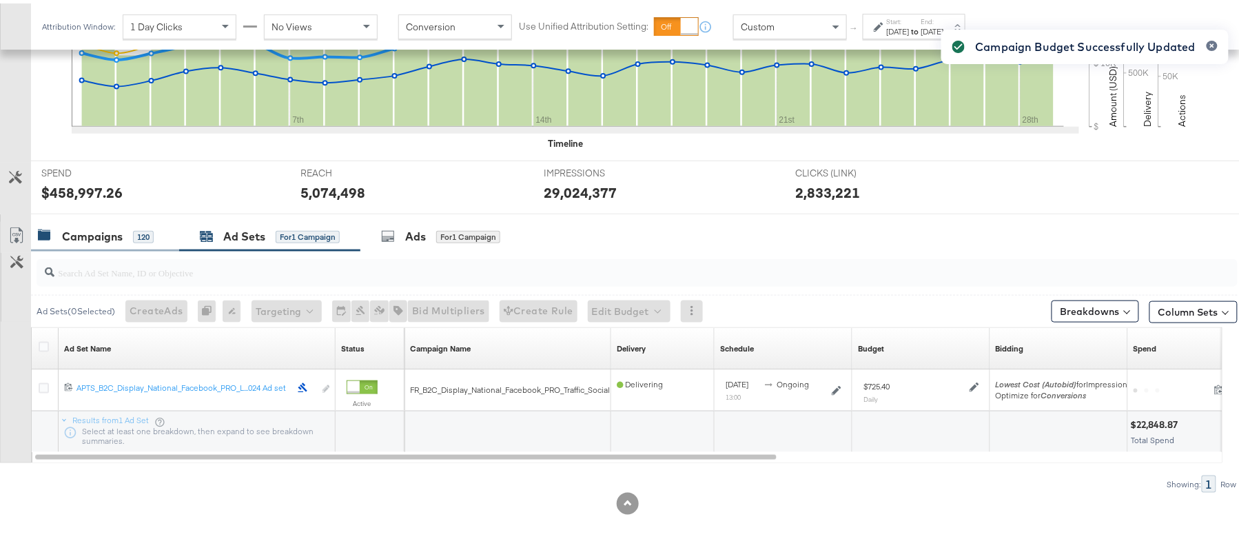
click at [152, 229] on div "120" at bounding box center [143, 233] width 21 height 12
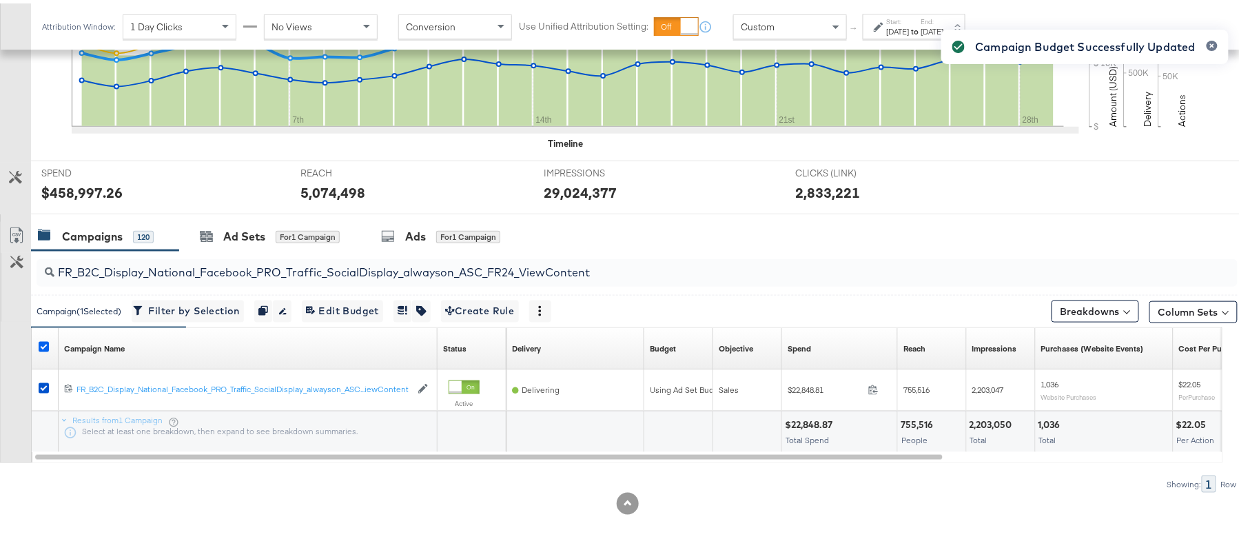
click at [40, 340] on icon at bounding box center [44, 343] width 10 height 10
click at [0, 0] on input "checkbox" at bounding box center [0, 0] width 0 height 0
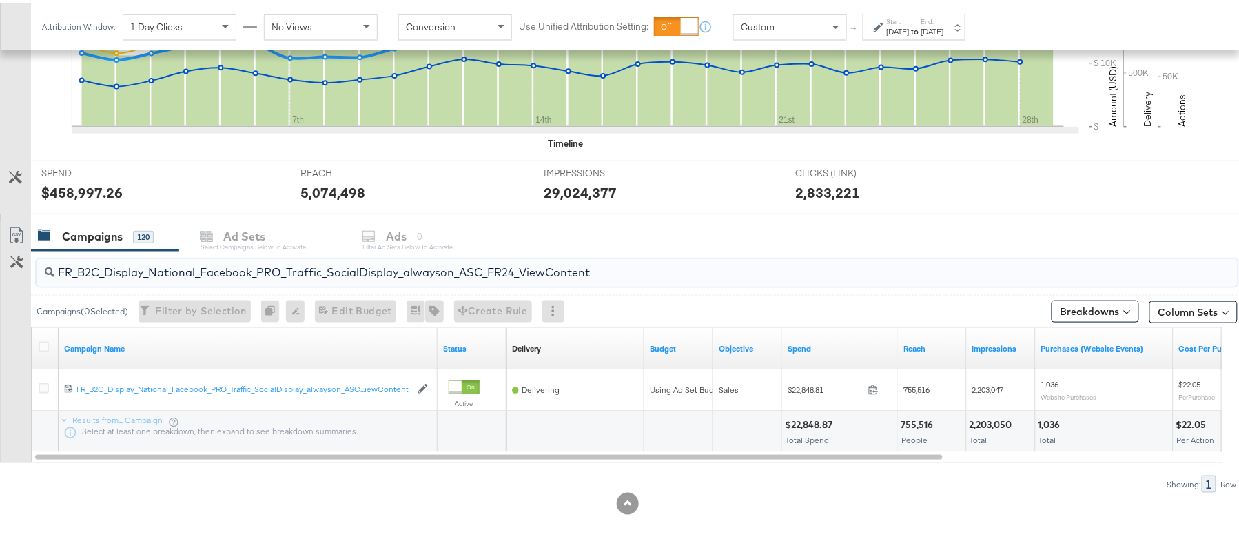
click at [212, 271] on input "FR_B2C_Display_National_Facebook_PRO_Traffic_SocialDisplay_alwayson_ASC_FR24_Vi…" at bounding box center [591, 263] width 1074 height 27
paste input "AHL_B2C_Display_National_Facebook_PRO_Traffic_SocialDisplay_alwayson_ASC_AHL"
type input "AHL_B2C_Display_National_Facebook_PRO_Traffic_SocialDisplay_alwayson_ASC_AHL24_…"
drag, startPoint x: 36, startPoint y: 342, endPoint x: 48, endPoint y: 342, distance: 12.4
click at [48, 342] on div at bounding box center [45, 345] width 25 height 25
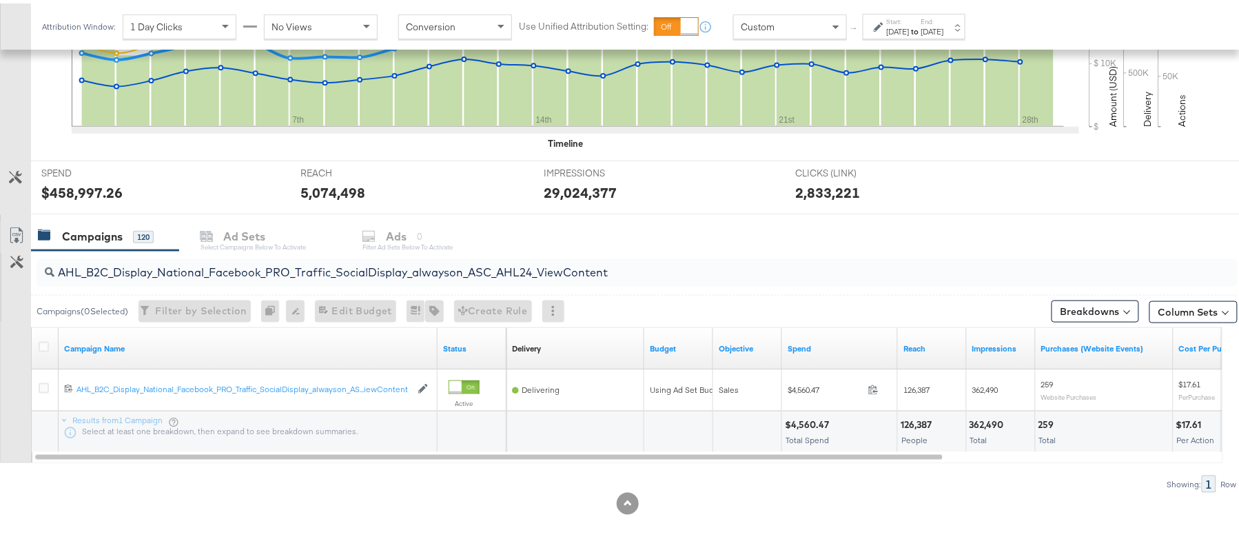
click at [48, 342] on div at bounding box center [46, 345] width 14 height 14
click at [45, 343] on icon at bounding box center [44, 343] width 10 height 10
click at [0, 0] on input "checkbox" at bounding box center [0, 0] width 0 height 0
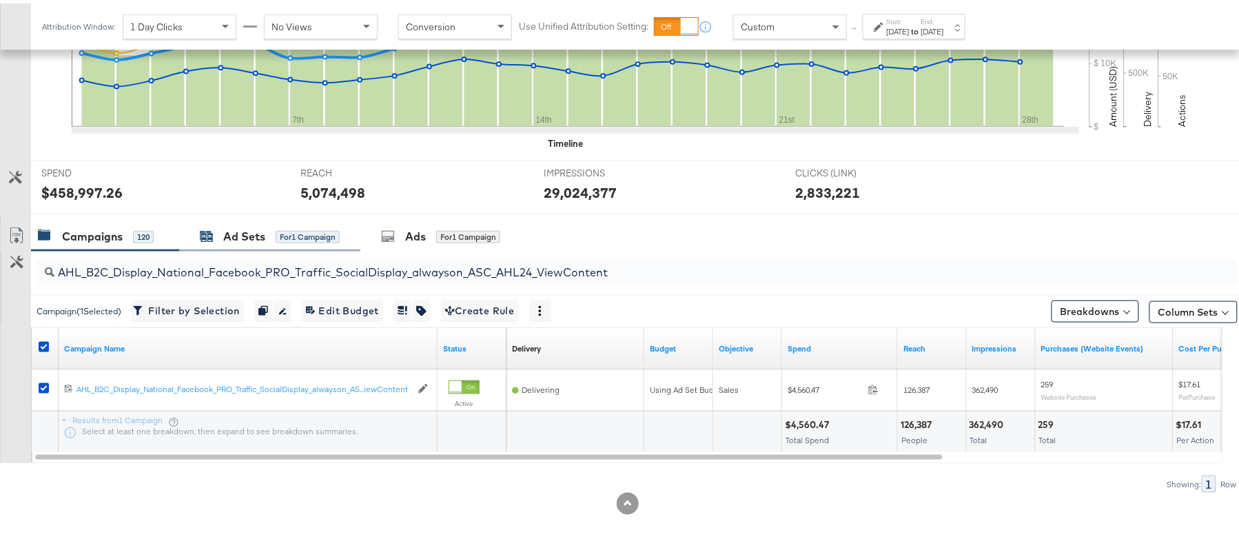
click at [243, 234] on div "Ad Sets" at bounding box center [244, 233] width 42 height 16
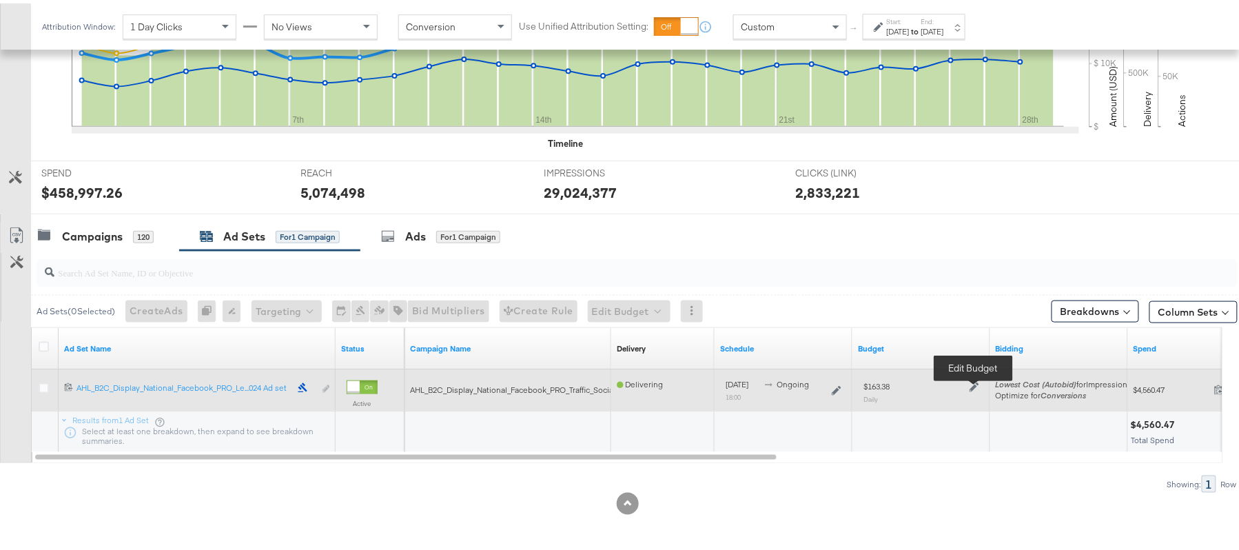
click at [974, 382] on icon at bounding box center [974, 384] width 10 height 10
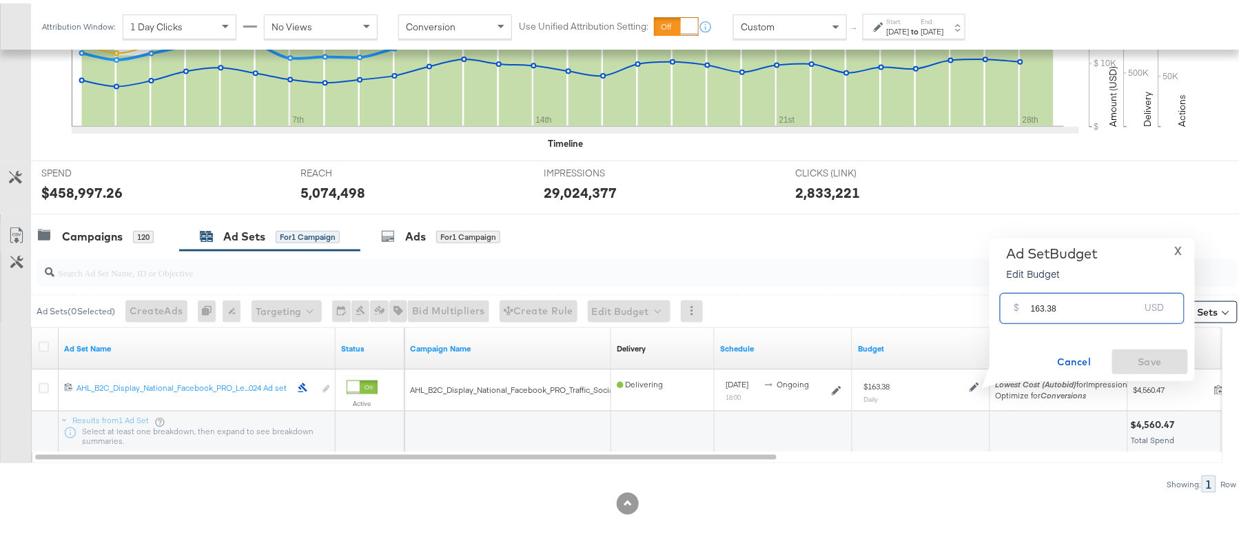
click at [1078, 307] on input "163.38" at bounding box center [1085, 300] width 109 height 30
paste input "$146.52"
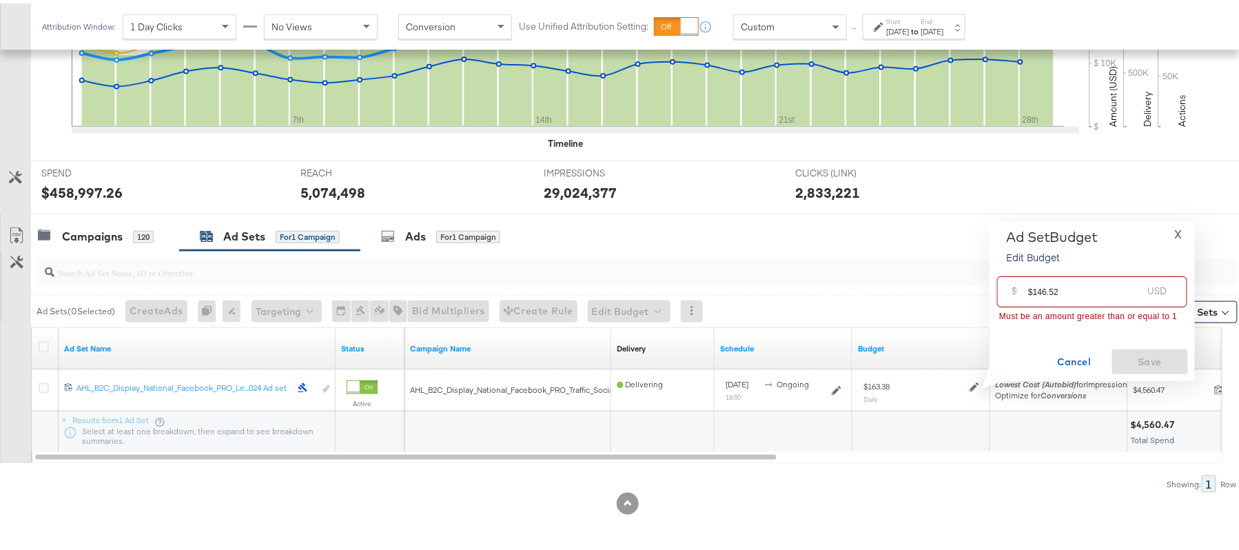
click at [1034, 287] on input "$146.52" at bounding box center [1085, 283] width 114 height 30
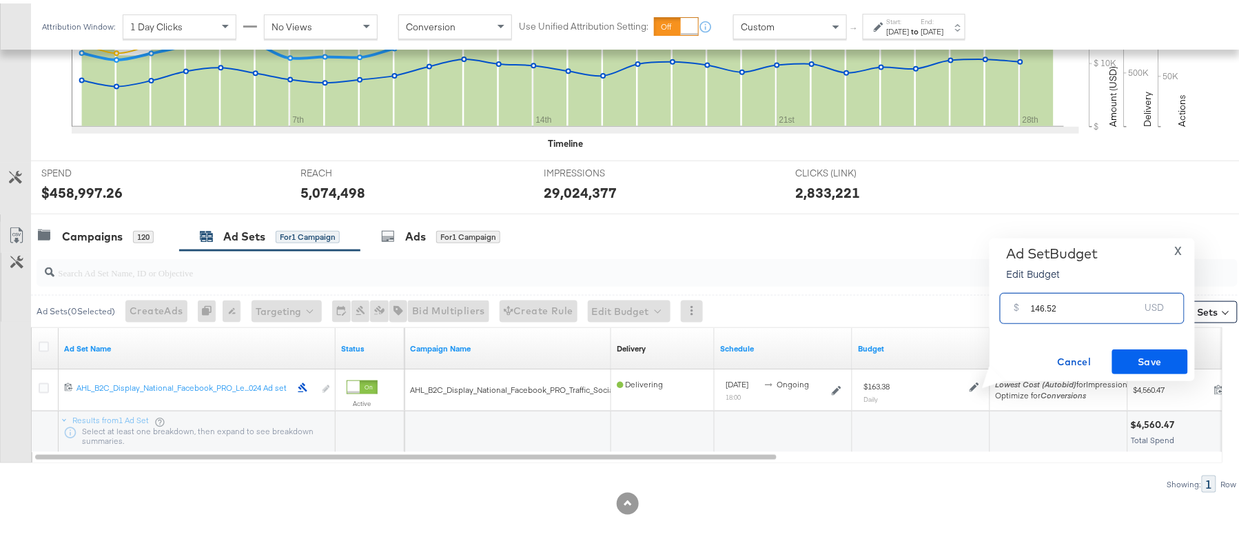
type input "146.52"
click at [1156, 356] on span "Save" at bounding box center [1150, 358] width 65 height 17
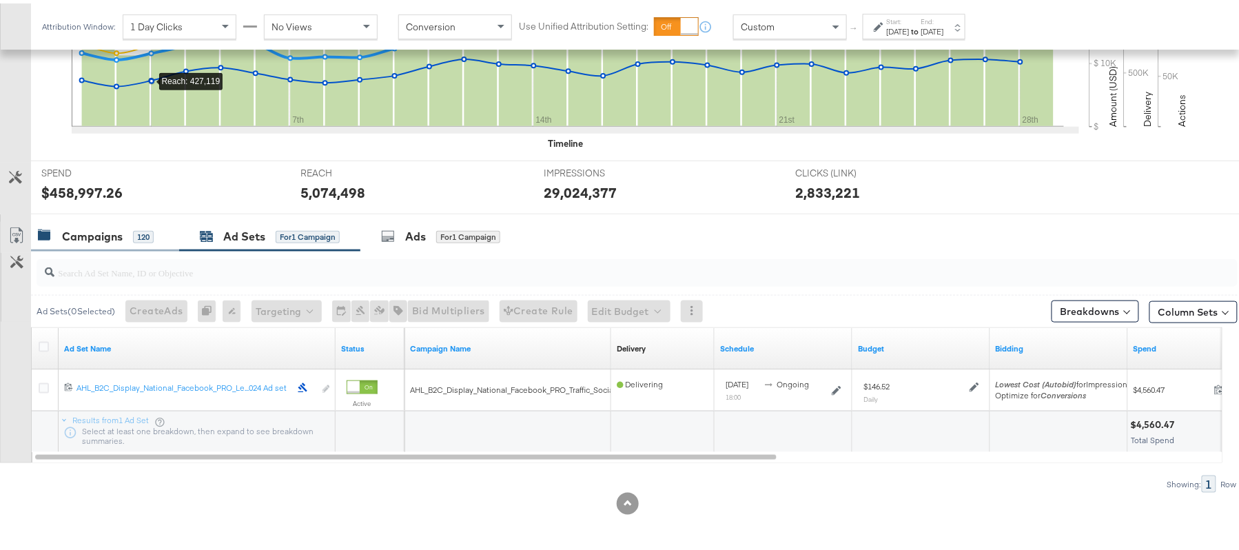
click at [110, 236] on div "Campaigns" at bounding box center [92, 233] width 61 height 16
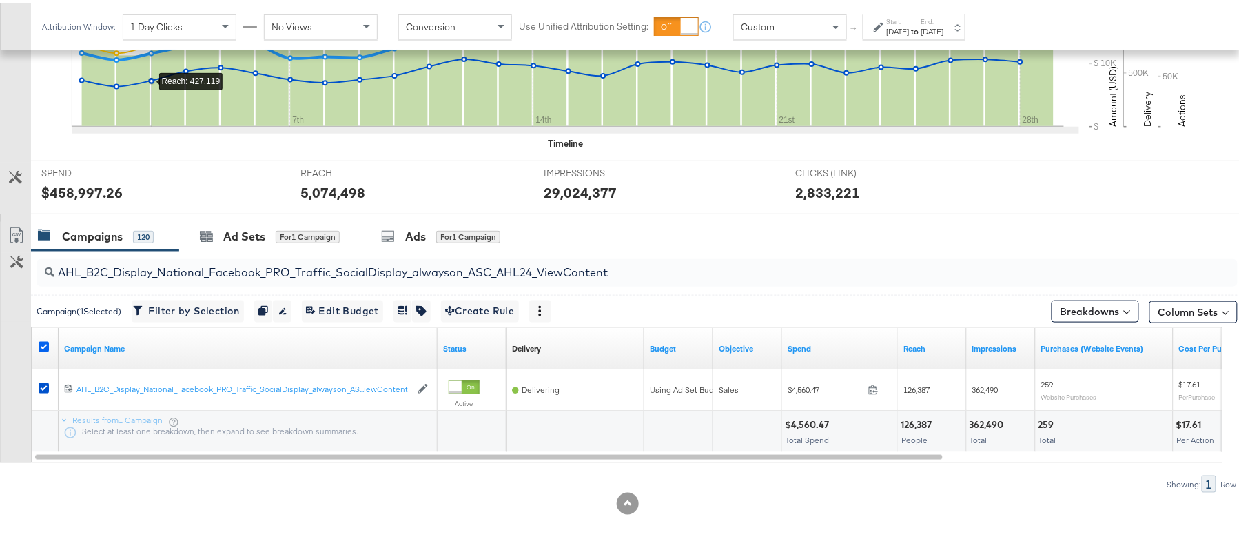
click at [43, 343] on icon at bounding box center [44, 343] width 10 height 10
click at [0, 0] on input "checkbox" at bounding box center [0, 0] width 0 height 0
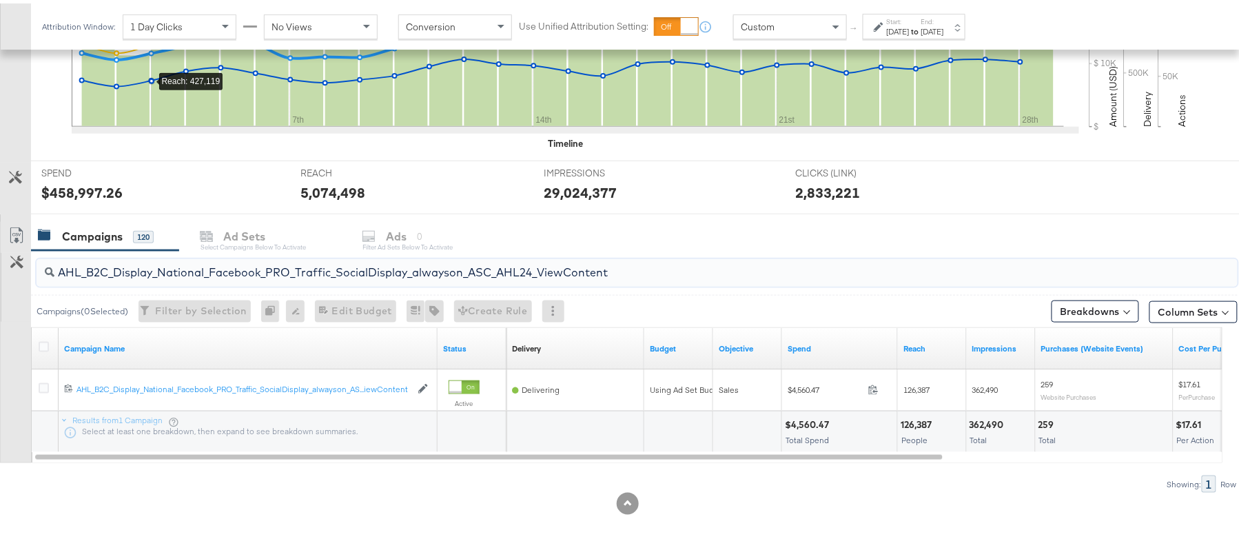
click at [141, 271] on input "AHL_B2C_Display_National_Facebook_PRO_Traffic_SocialDisplay_alwayson_ASC_AHL24_…" at bounding box center [591, 263] width 1074 height 27
paste input "PTS_B2C_Display_National_Facebook_RTG_Leads_SocialDisplay_Retargeting_Diamond_H…"
paste input "alwayson_Retargeting_DARE24_DiamondPlatinum"
paste input "FR_B2C_Display_National_Facebook_RTG_Leads_SocialDisplay_alwayson_Retargeting_FR"
paste input "AF_B2C_Display_National_Facebook_RTG_Leads_SocialDisplay_alwayson_Retargeting_AF"
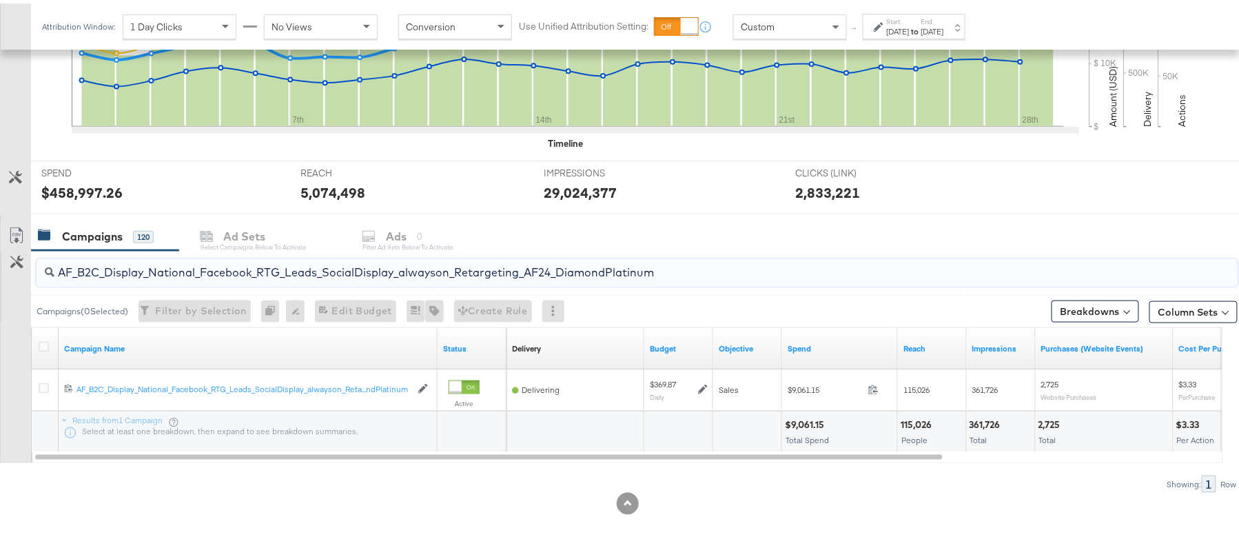
paste input "HL_B2C_Display_National_Facebook_RTG_Leads_SocialDisplay_alwayson_Retargeting_A…"
paste input "PTS_B2C_Display_National_Facebook_PRO_Traffic_SocialDisplay_alwayson_ASC_DARE24…"
type input "APTS_B2C_Display_National_Facebook_PRO_Traffic_SocialDisplay_alwayson_ASC_DARE2…"
click at [42, 340] on icon at bounding box center [44, 343] width 10 height 10
click at [0, 0] on input "checkbox" at bounding box center [0, 0] width 0 height 0
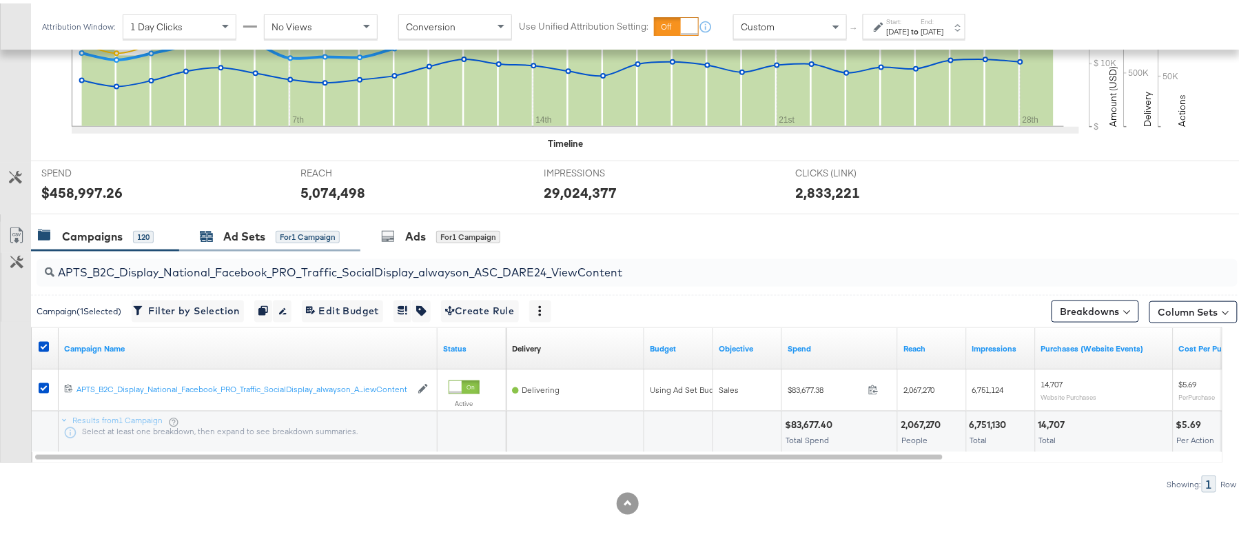
click at [240, 240] on div "Ad Sets" at bounding box center [244, 233] width 42 height 16
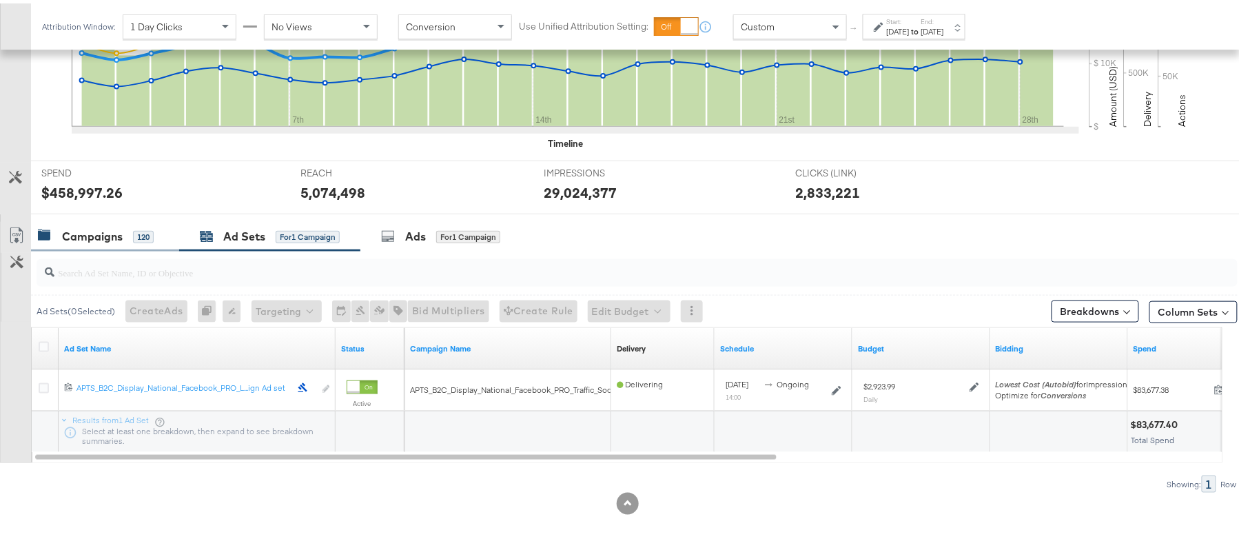
click at [83, 232] on div "Campaigns" at bounding box center [92, 233] width 61 height 16
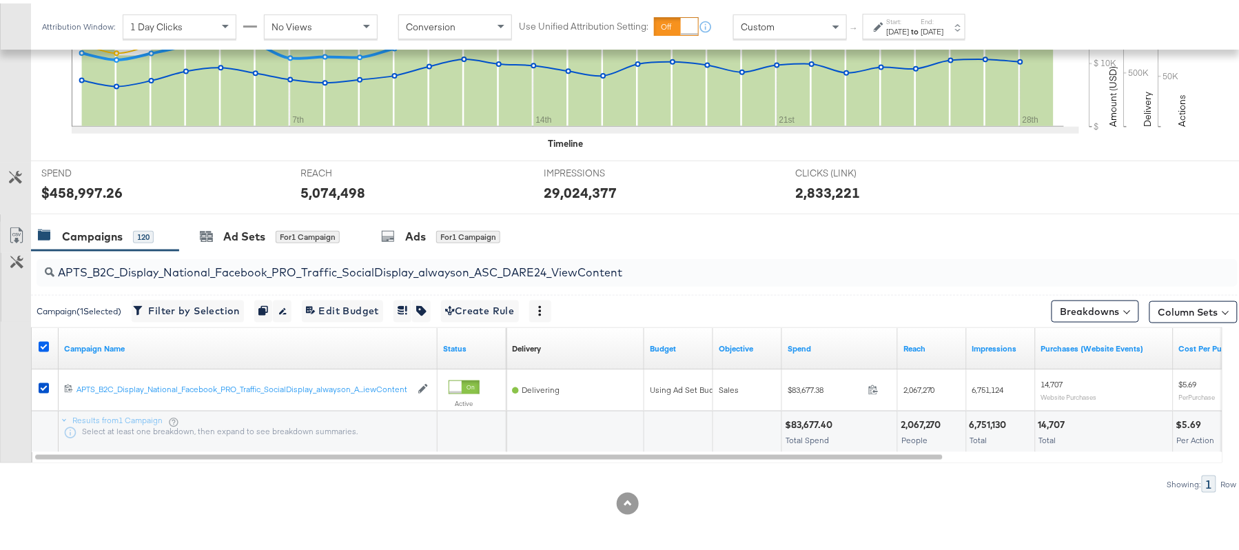
click at [43, 339] on icon at bounding box center [44, 343] width 10 height 10
click at [0, 0] on input "checkbox" at bounding box center [0, 0] width 0 height 0
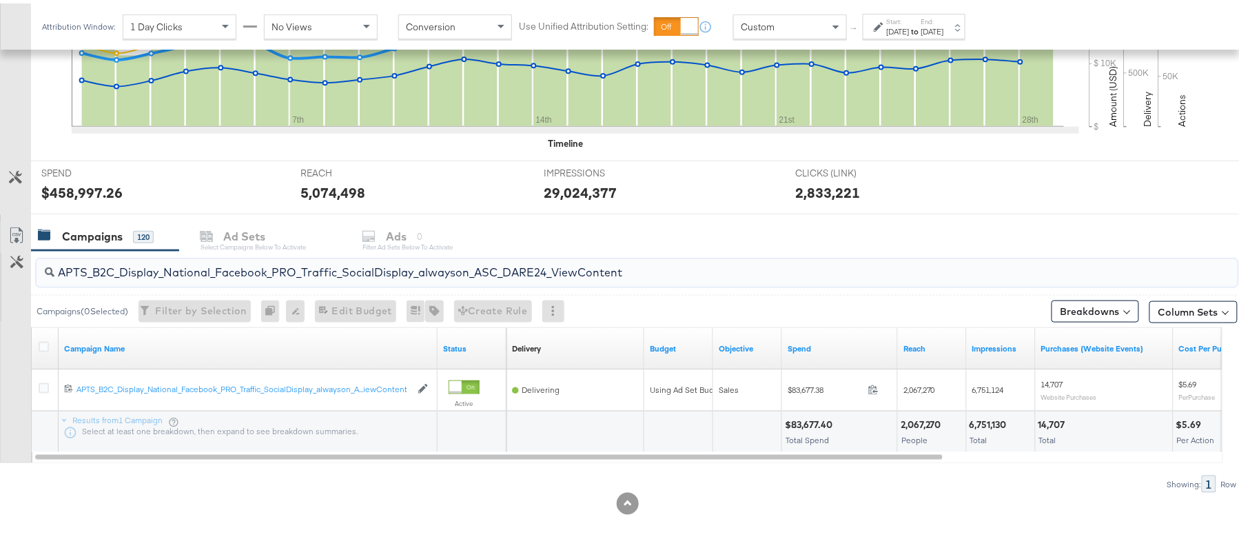
click at [116, 252] on input "APTS_B2C_Display_National_Facebook_PRO_Traffic_SocialDisplay_alwayson_ASC_DARE2…" at bounding box center [591, 263] width 1074 height 27
paste input "Leads_SocialDisplay_alwayson_ASC_DARE24_Purchase"
type input "APTS_B2C_Display_National_Facebook_PRO_Leads_SocialDisplay_alwayson_ASC_DARE24_…"
click at [47, 342] on icon at bounding box center [44, 343] width 10 height 10
click at [0, 0] on input "checkbox" at bounding box center [0, 0] width 0 height 0
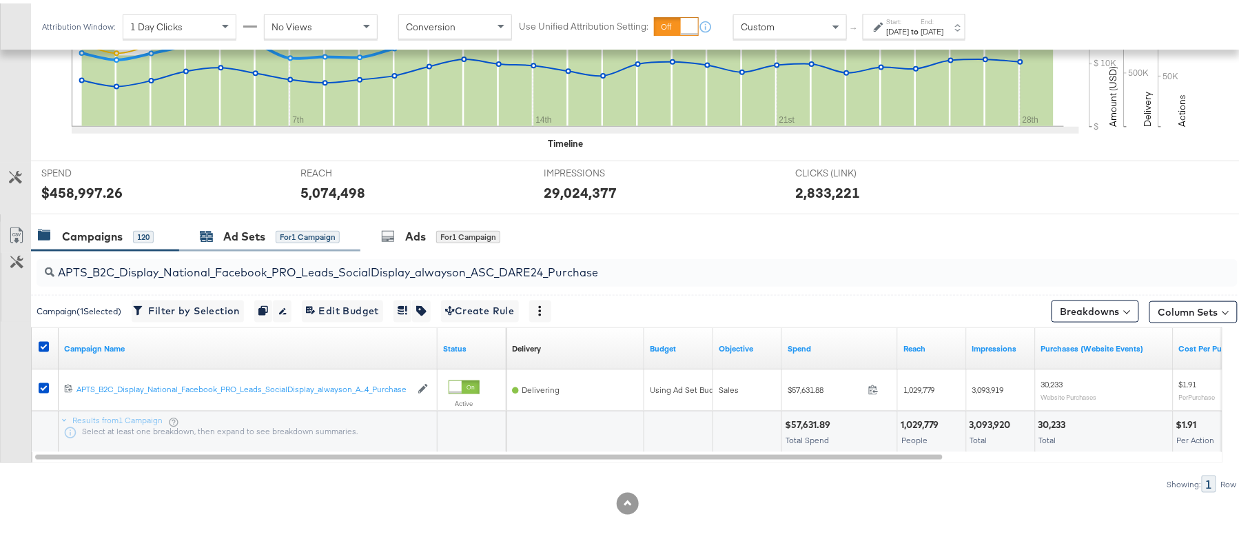
click at [262, 237] on div "Ad Sets" at bounding box center [244, 233] width 42 height 16
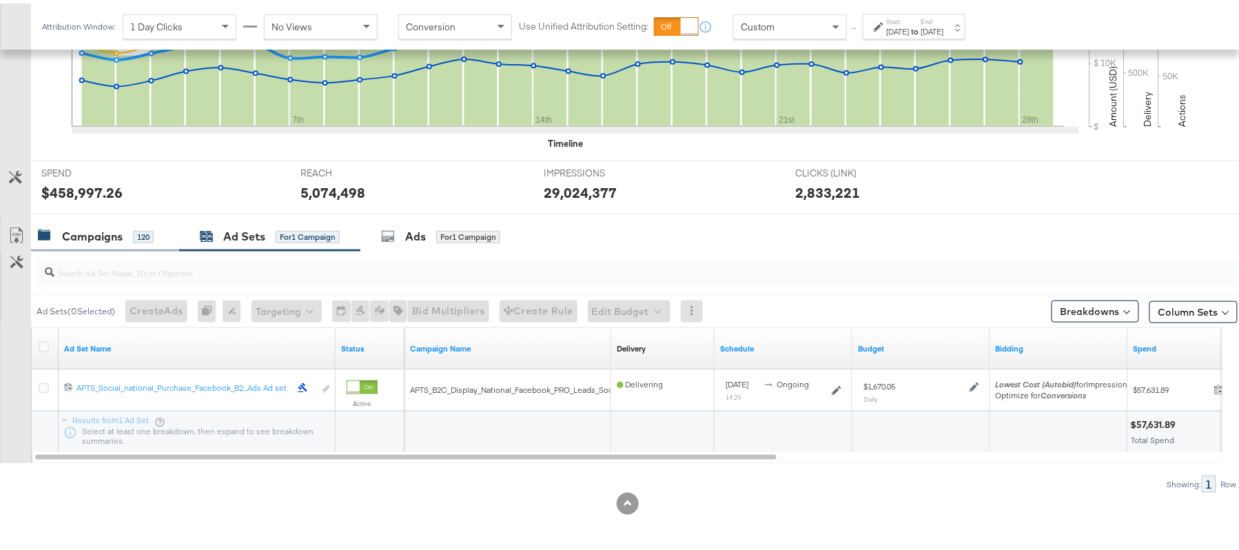
click at [91, 232] on div "Campaigns" at bounding box center [92, 233] width 61 height 16
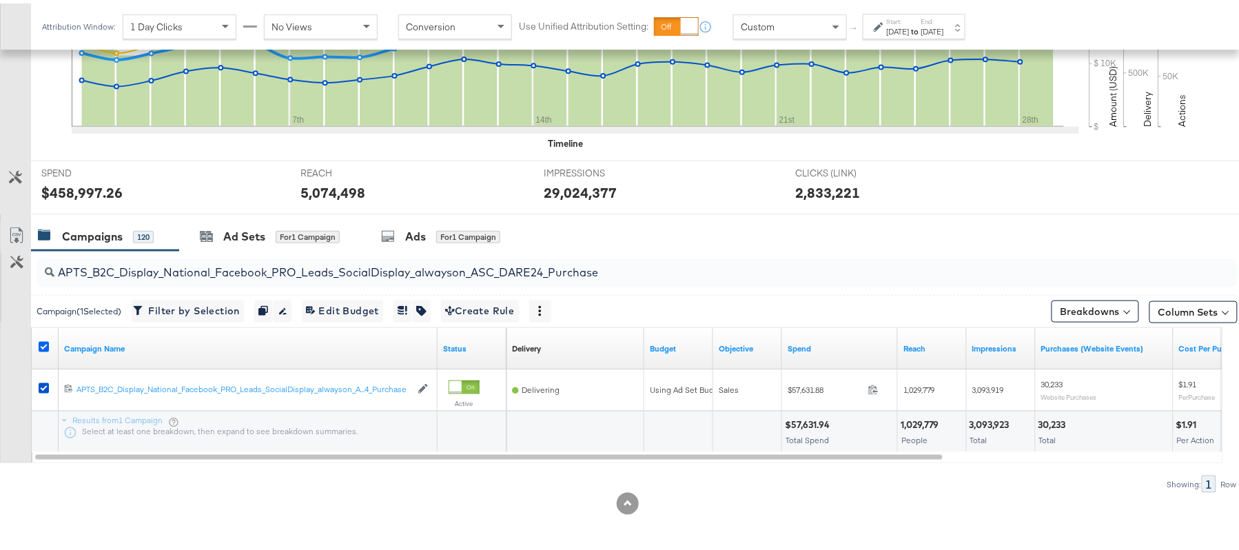
click at [42, 340] on icon at bounding box center [44, 343] width 10 height 10
click at [0, 0] on input "checkbox" at bounding box center [0, 0] width 0 height 0
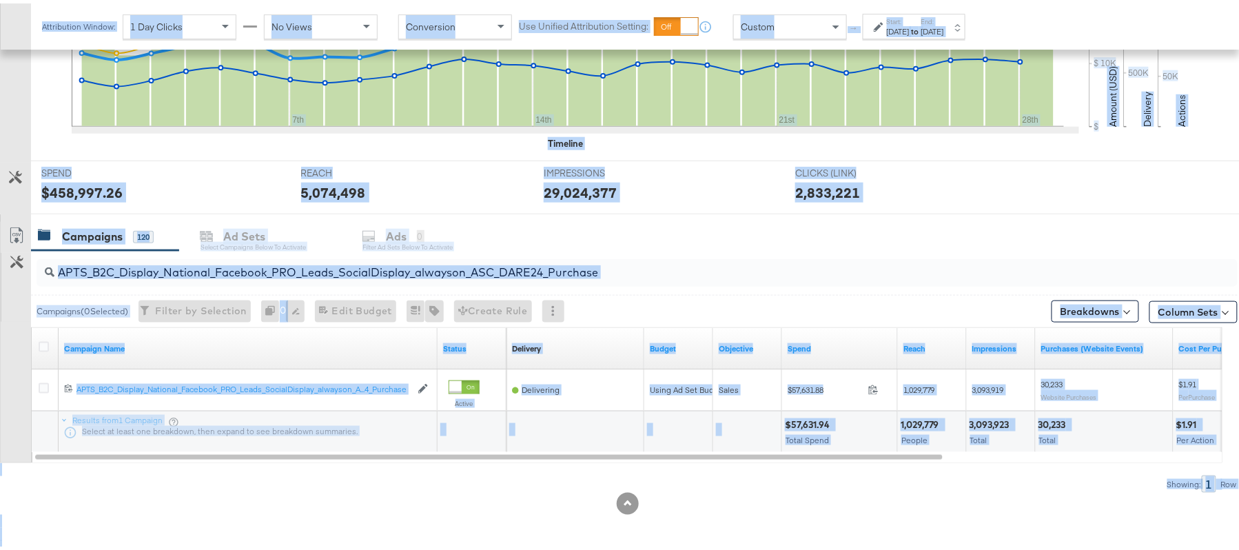
click at [218, 283] on div "APTS_B2C_Display_National_Facebook_PRO_Leads_SocialDisplay_alwayson_ASC_DARE24_…" at bounding box center [637, 269] width 1201 height 33
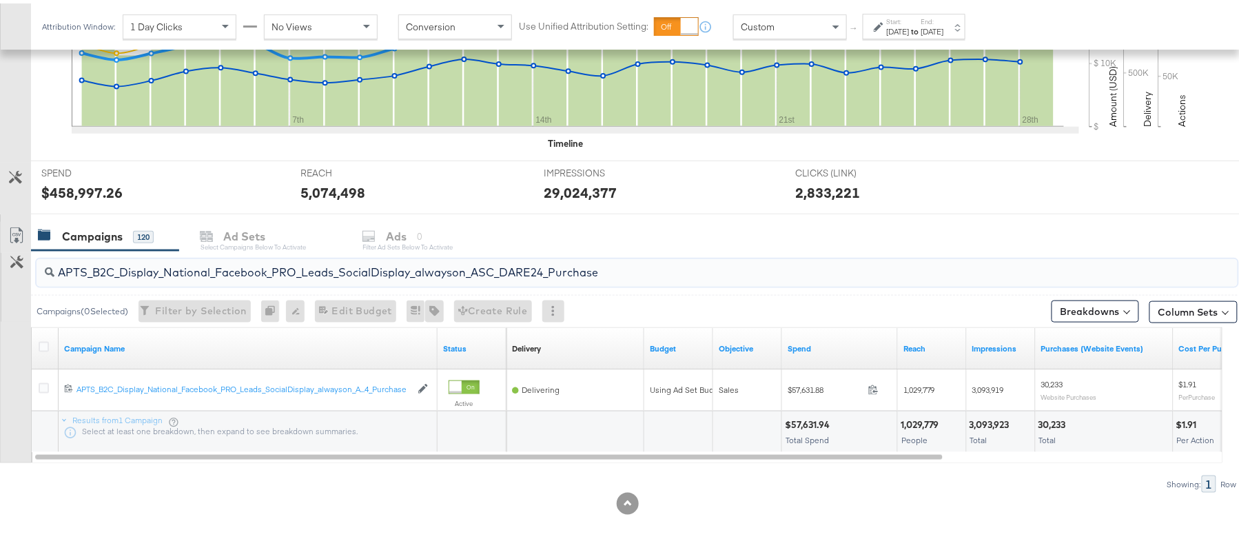
click at [226, 274] on input "APTS_B2C_Display_National_Facebook_PRO_Leads_SocialDisplay_alwayson_ASC_DARE24_…" at bounding box center [591, 263] width 1074 height 27
paste input "F_B2C_Display_National_Facebook_PRO_Traffic_SocialDisplay_alwayson_ASC_AF24_Vie…"
type input "AF_B2C_Display_National_Facebook_PRO_Traffic_SocialDisplay_alwayson_ASC_AF24_Vi…"
click at [44, 340] on div at bounding box center [45, 345] width 25 height 25
click at [44, 340] on icon at bounding box center [44, 343] width 10 height 10
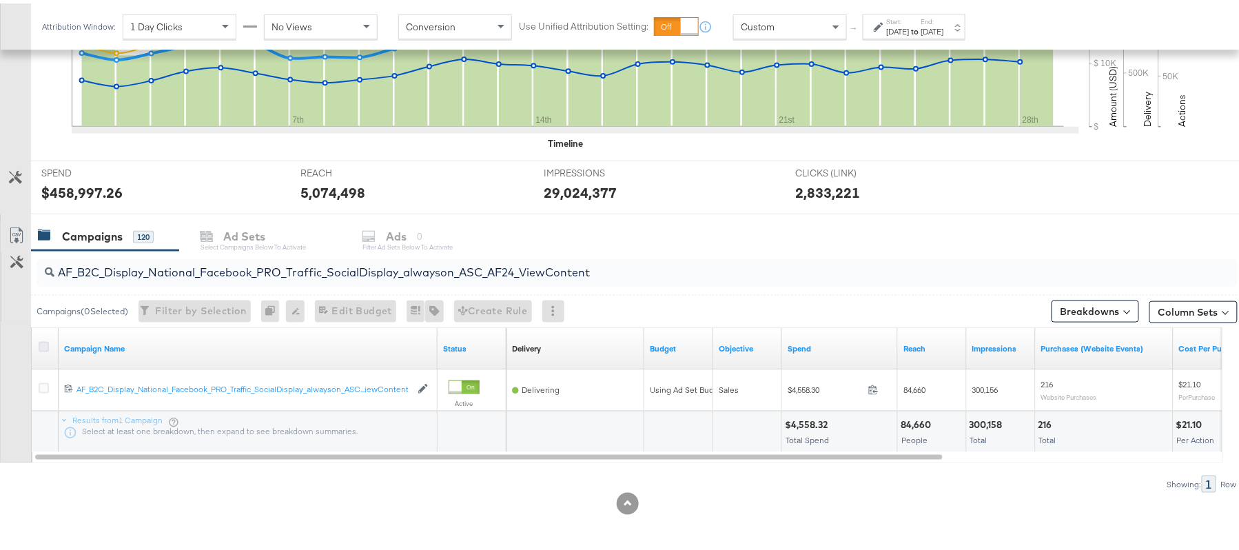
click at [0, 0] on input "checkbox" at bounding box center [0, 0] width 0 height 0
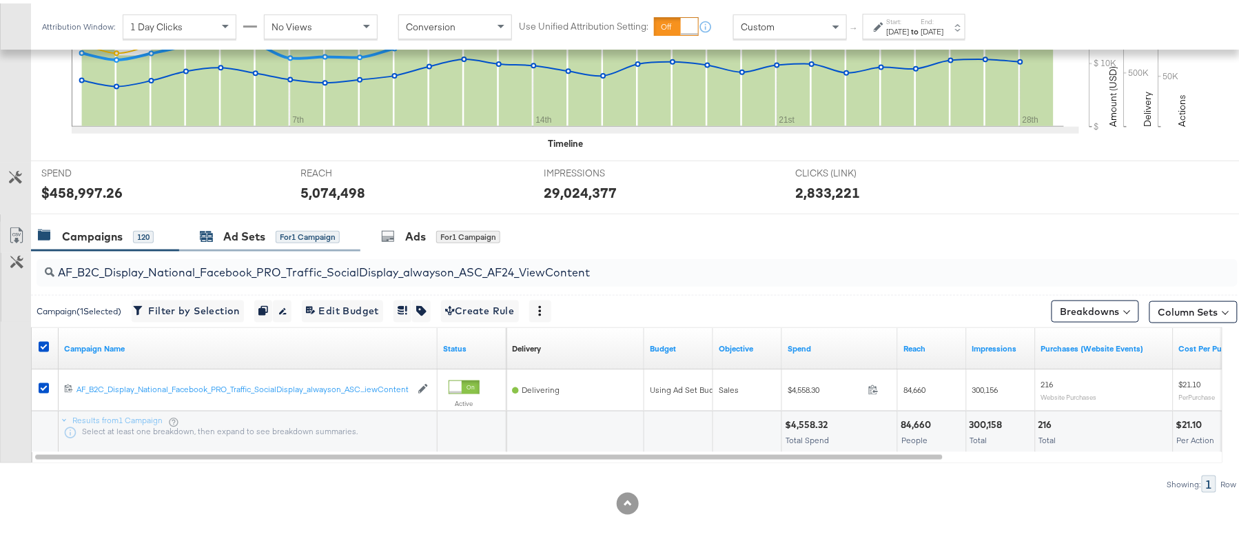
click at [244, 230] on div "Ad Sets" at bounding box center [244, 233] width 42 height 16
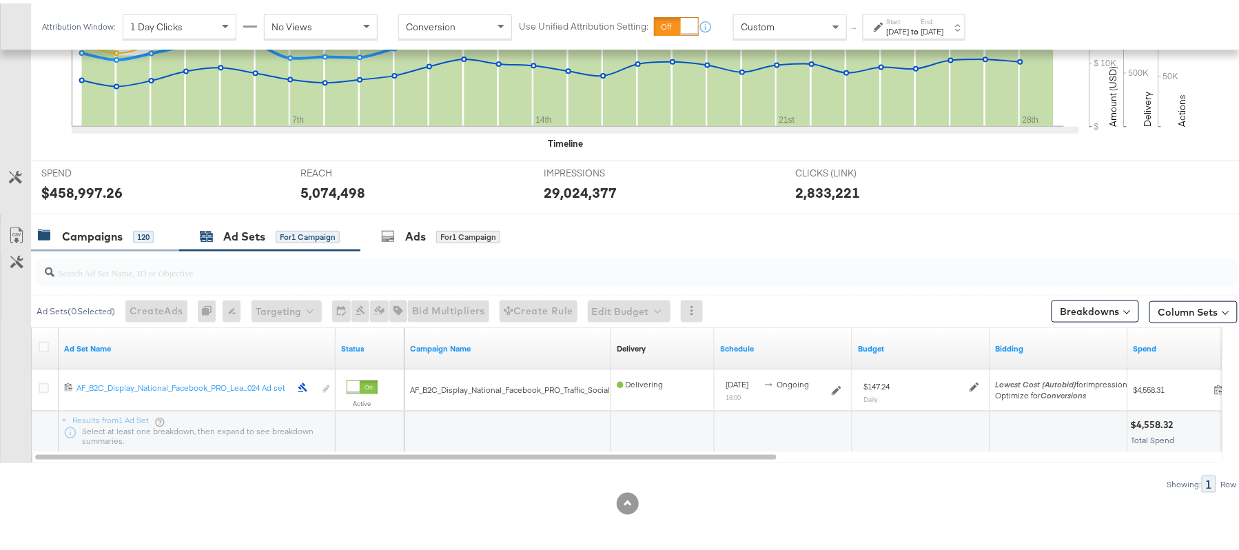
click at [116, 236] on div "Campaigns" at bounding box center [92, 233] width 61 height 16
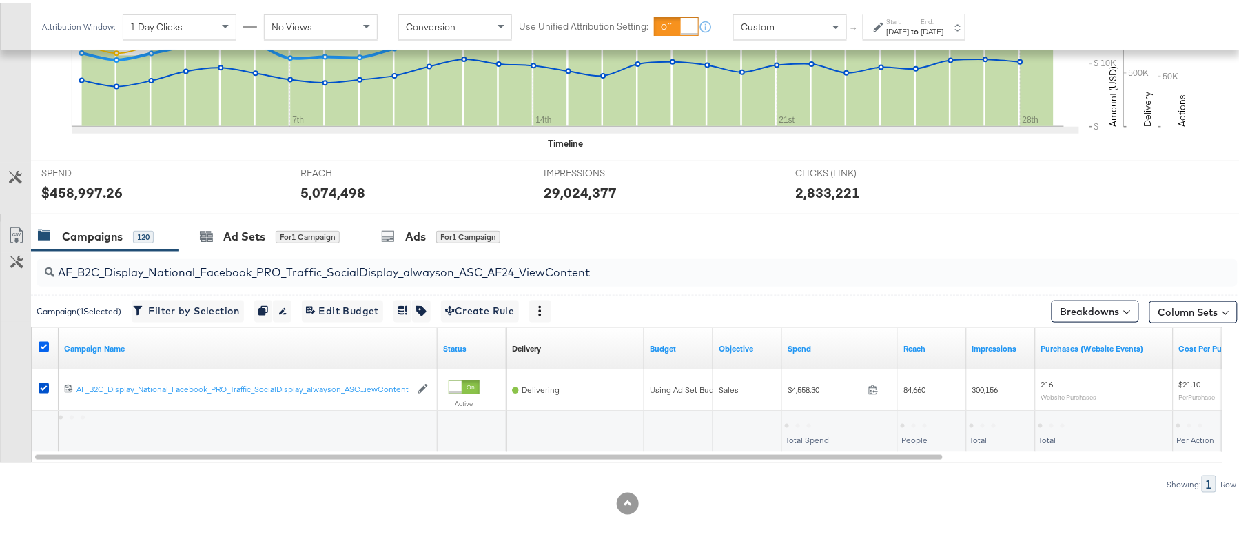
click at [43, 342] on icon at bounding box center [44, 343] width 10 height 10
click at [0, 0] on input "checkbox" at bounding box center [0, 0] width 0 height 0
